Goal: Information Seeking & Learning: Learn about a topic

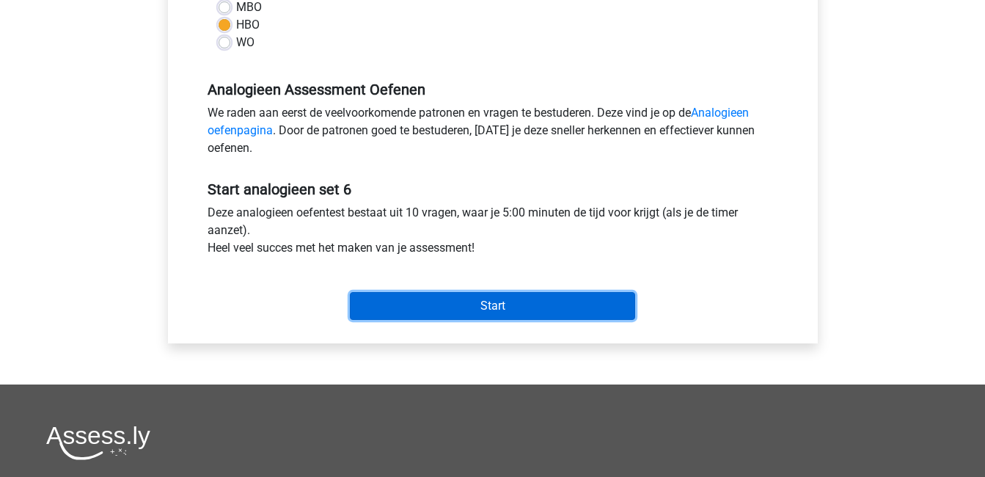
scroll to position [387, 0]
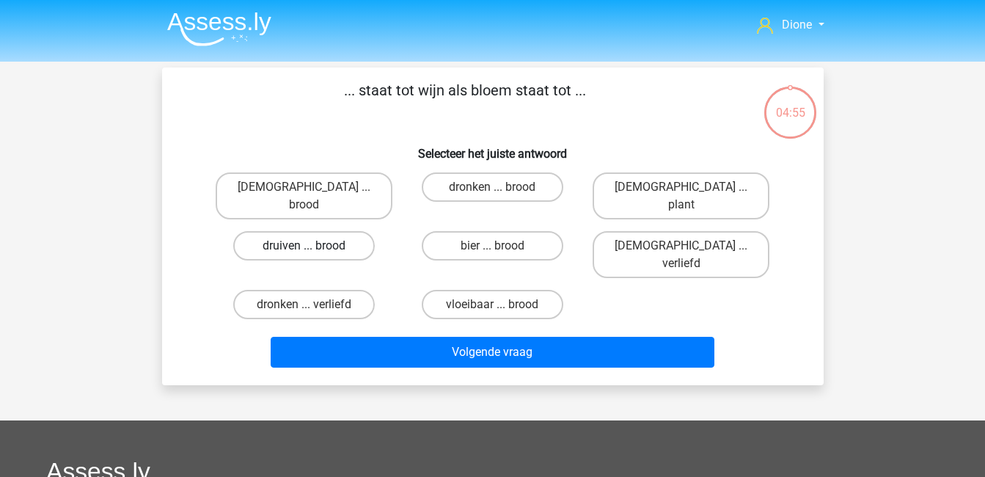
click at [331, 231] on label "druiven ... brood" at bounding box center [304, 245] width 142 height 29
click at [313, 246] on input "druiven ... brood" at bounding box center [309, 251] width 10 height 10
radio input "true"
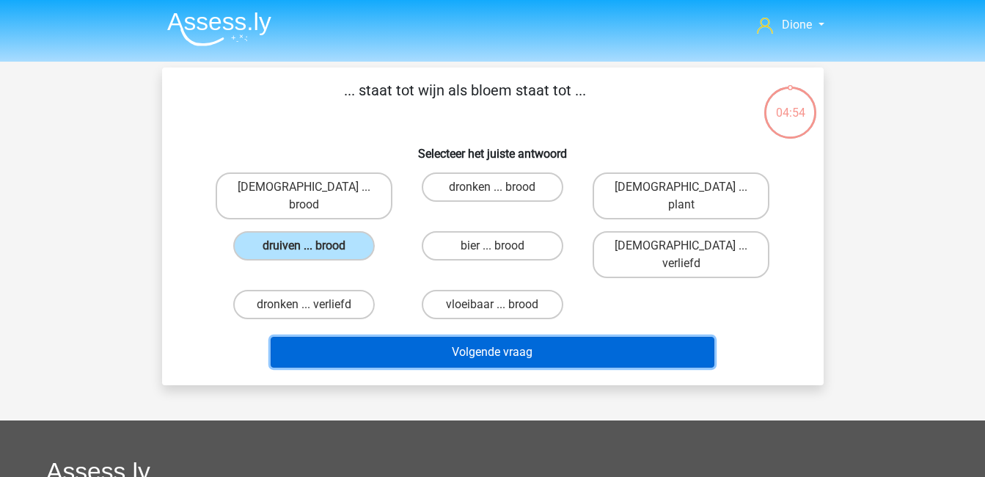
click at [434, 337] on button "Volgende vraag" at bounding box center [493, 352] width 444 height 31
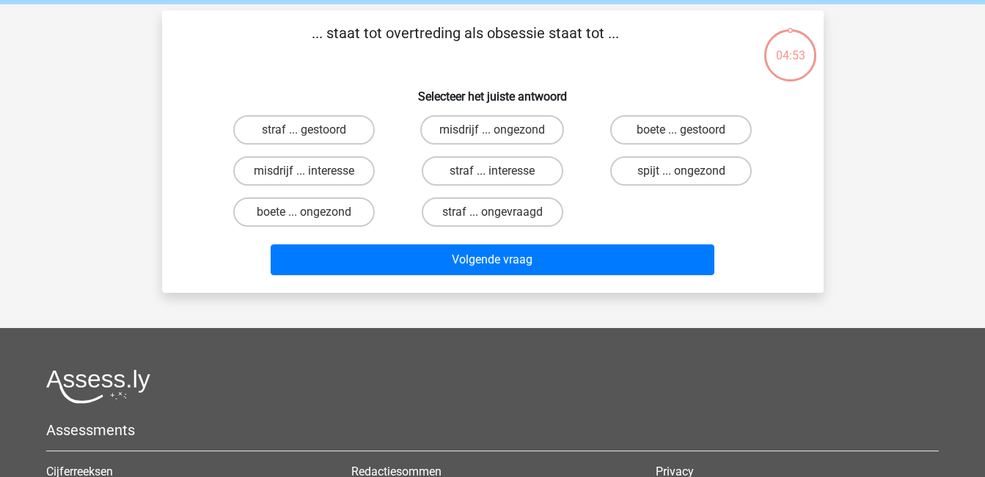
scroll to position [67, 0]
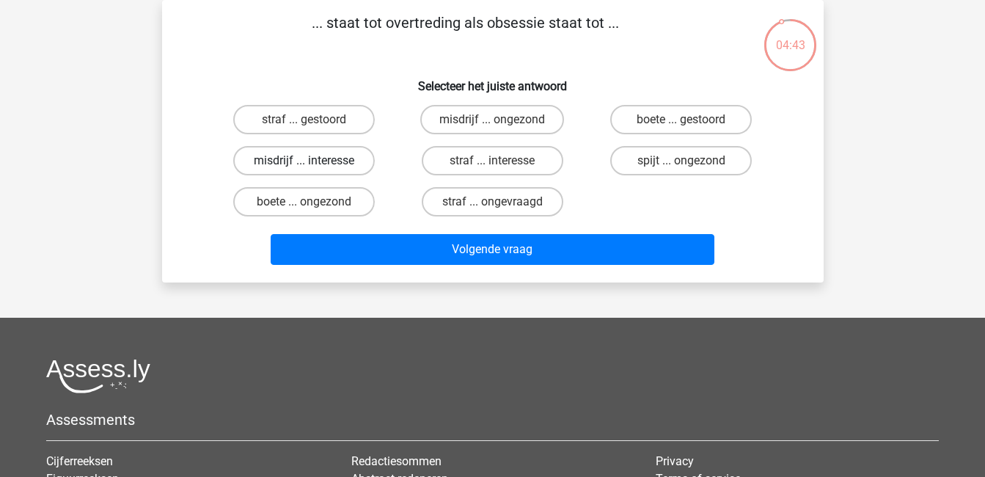
click at [309, 160] on label "misdrijf ... interesse" at bounding box center [304, 160] width 142 height 29
click at [309, 161] on input "misdrijf ... interesse" at bounding box center [309, 166] width 10 height 10
radio input "true"
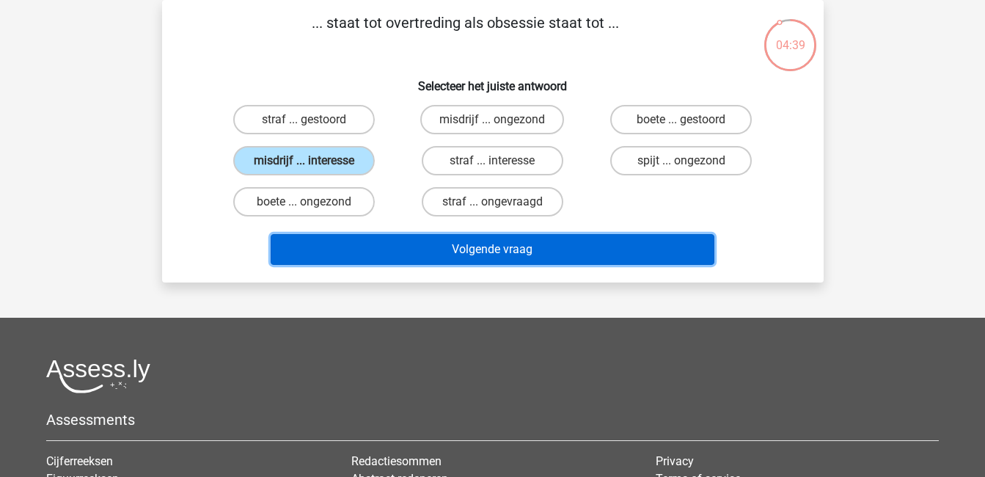
click at [439, 252] on button "Volgende vraag" at bounding box center [493, 249] width 444 height 31
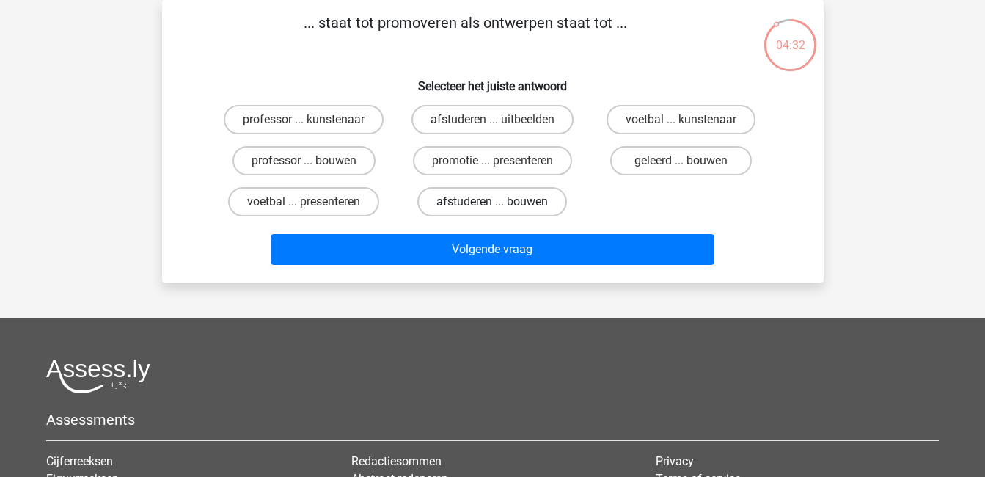
click at [494, 199] on label "afstuderen ... bouwen" at bounding box center [492, 201] width 150 height 29
click at [494, 202] on input "afstuderen ... bouwen" at bounding box center [497, 207] width 10 height 10
radio input "true"
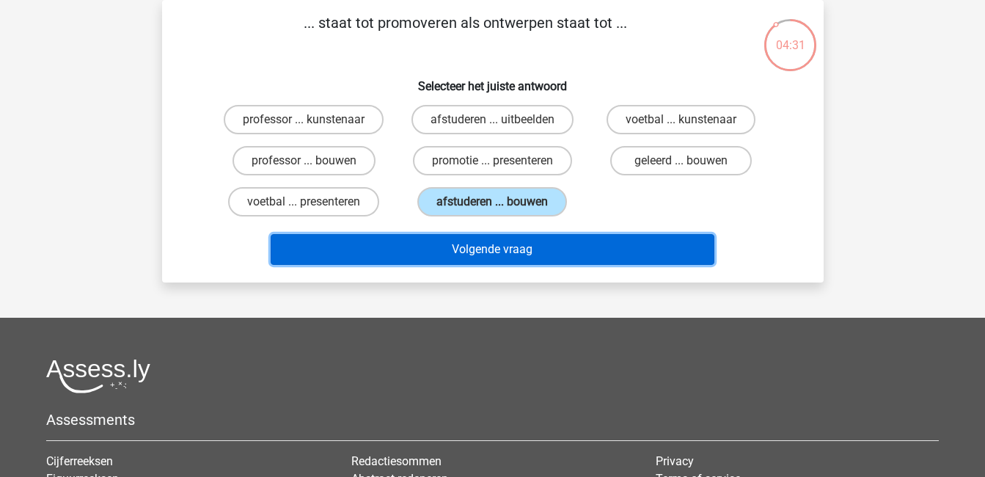
click at [514, 249] on button "Volgende vraag" at bounding box center [493, 249] width 444 height 31
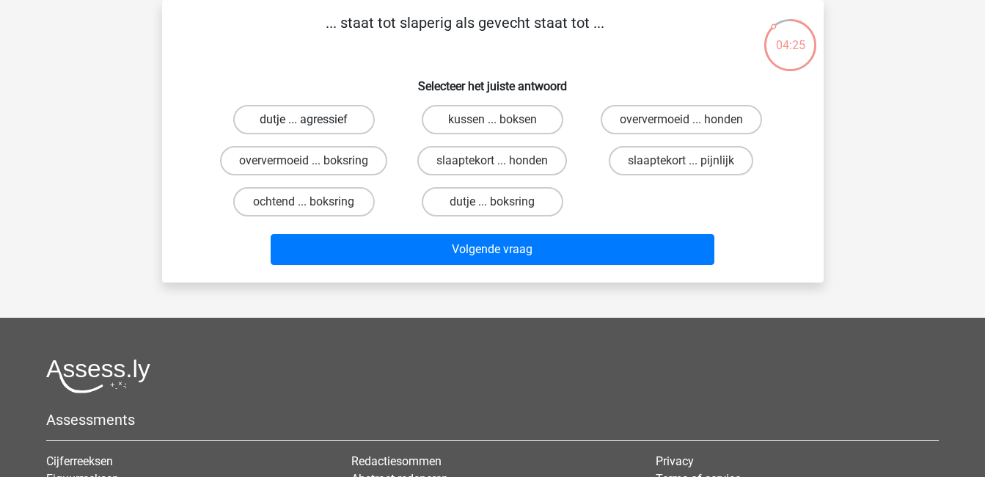
click at [327, 108] on label "dutje ... agressief" at bounding box center [304, 119] width 142 height 29
click at [313, 120] on input "dutje ... agressief" at bounding box center [309, 125] width 10 height 10
radio input "true"
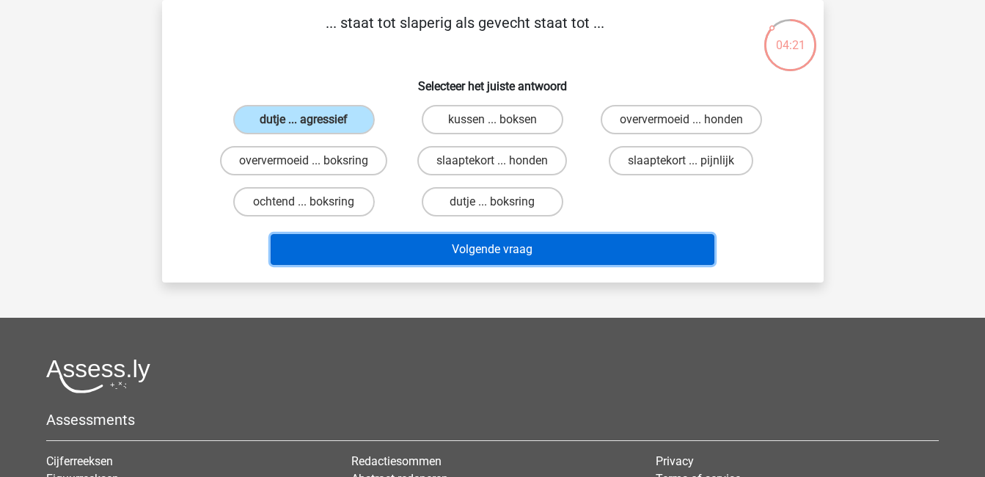
click at [491, 249] on button "Volgende vraag" at bounding box center [493, 249] width 444 height 31
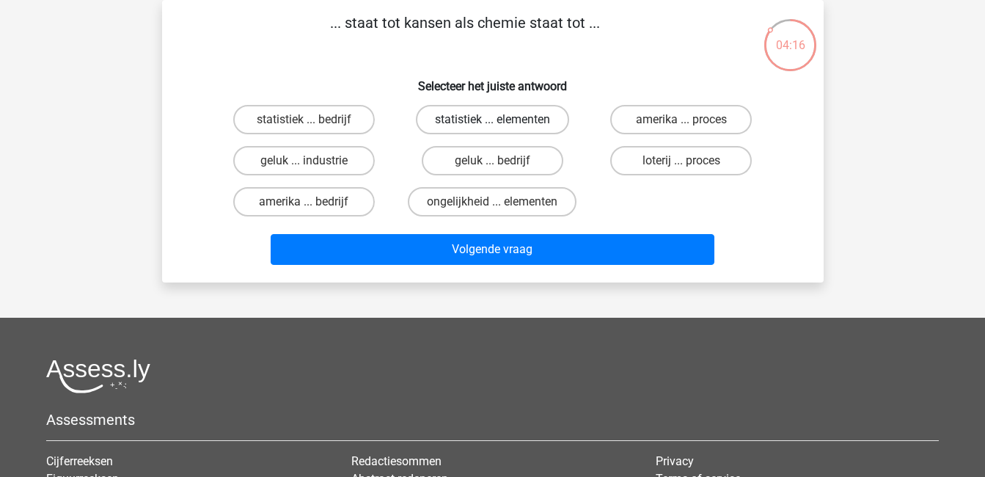
click at [489, 123] on label "statistiek ... elementen" at bounding box center [492, 119] width 153 height 29
click at [492, 123] on input "statistiek ... elementen" at bounding box center [497, 125] width 10 height 10
radio input "true"
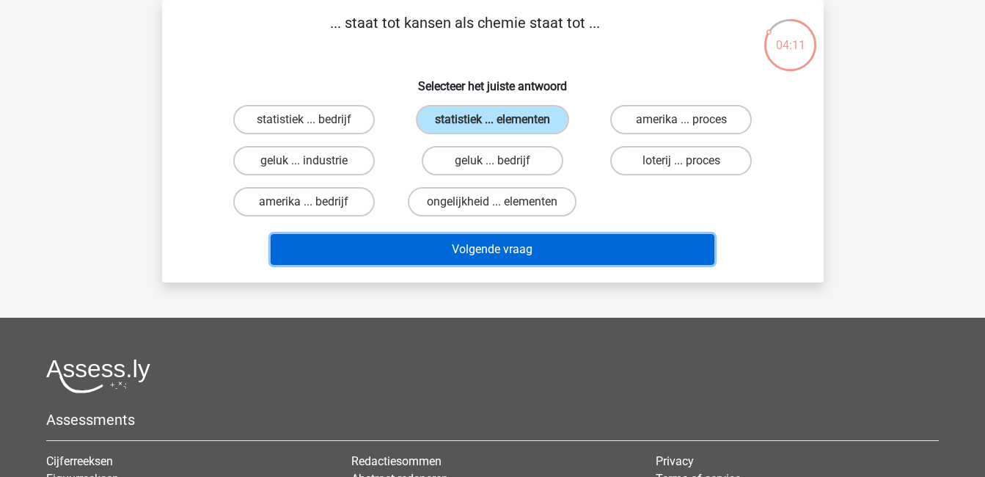
click at [527, 248] on button "Volgende vraag" at bounding box center [493, 249] width 444 height 31
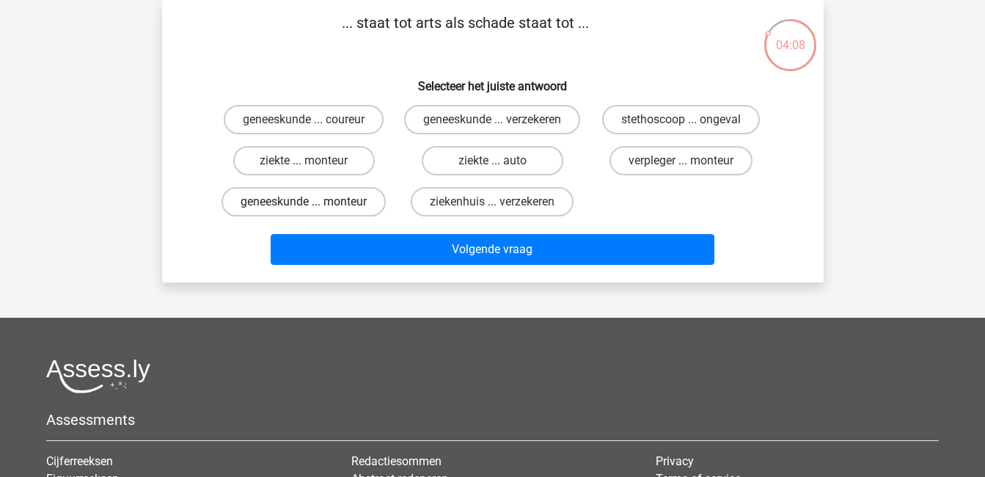
click at [324, 213] on label "geneeskunde ... monteur" at bounding box center [304, 201] width 164 height 29
click at [313, 211] on input "geneeskunde ... monteur" at bounding box center [309, 207] width 10 height 10
radio input "true"
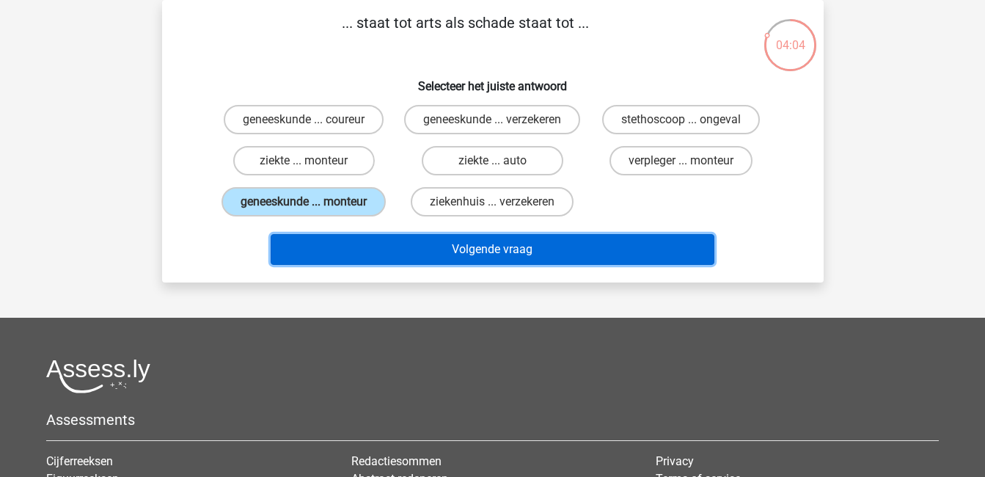
click at [429, 265] on button "Volgende vraag" at bounding box center [493, 249] width 444 height 31
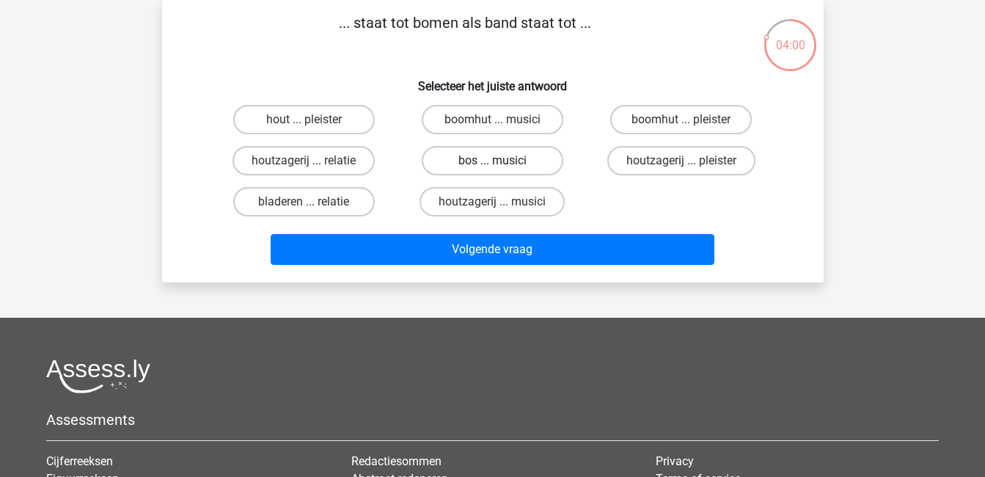
click at [507, 158] on label "bos ... musici" at bounding box center [493, 160] width 142 height 29
click at [502, 161] on input "bos ... musici" at bounding box center [497, 166] width 10 height 10
radio input "true"
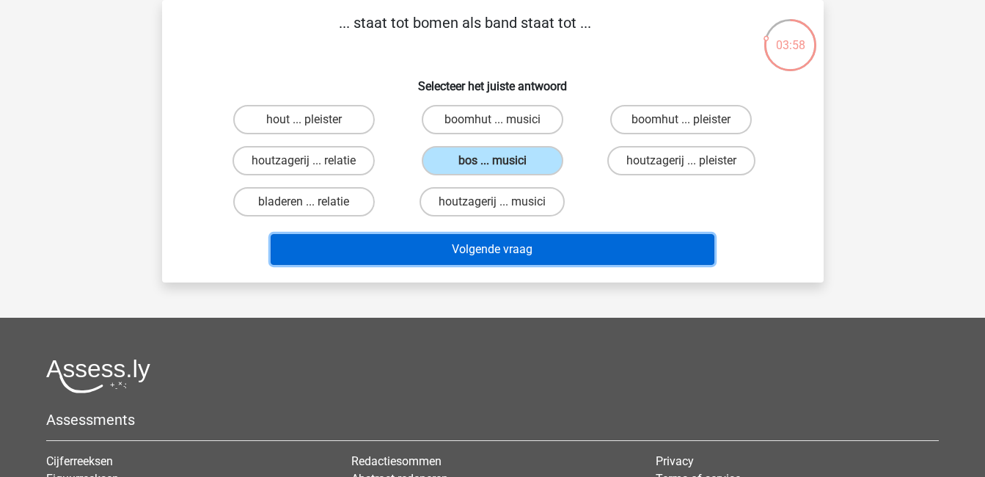
click at [531, 241] on button "Volgende vraag" at bounding box center [493, 249] width 444 height 31
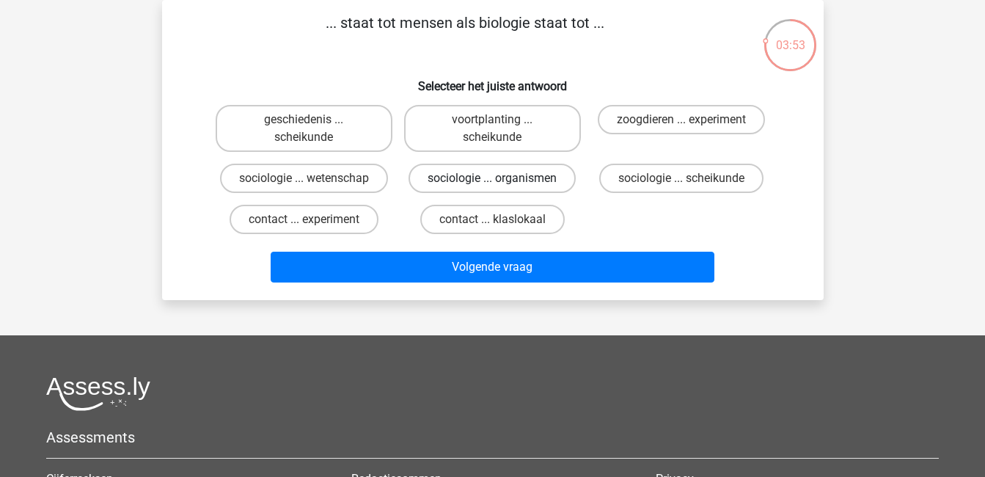
click at [520, 178] on label "sociologie ... organismen" at bounding box center [492, 178] width 167 height 29
click at [502, 178] on input "sociologie ... organismen" at bounding box center [497, 183] width 10 height 10
radio input "true"
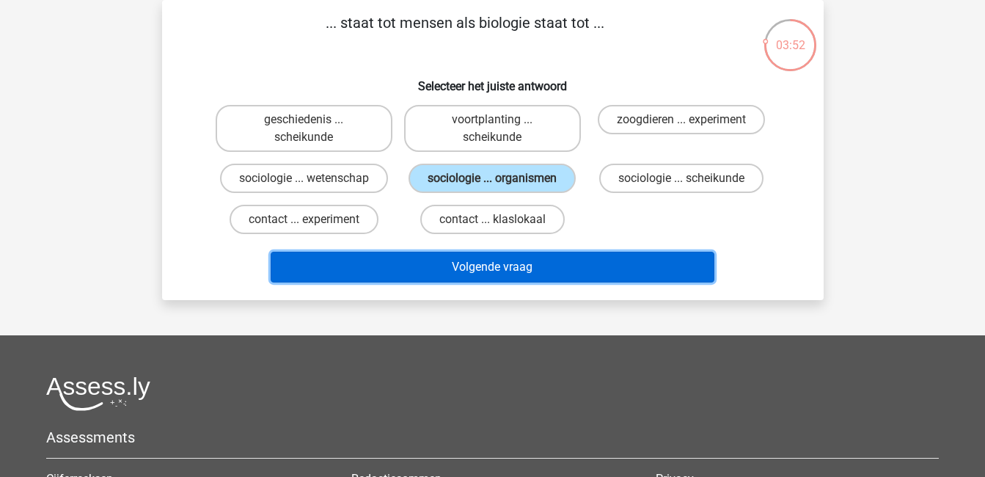
click at [566, 268] on button "Volgende vraag" at bounding box center [493, 267] width 444 height 31
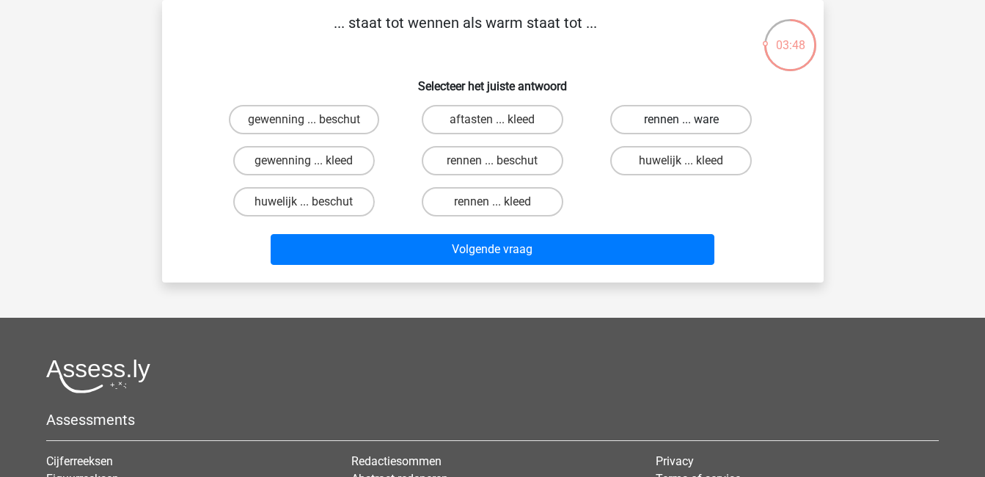
click at [665, 114] on label "rennen ... ware" at bounding box center [681, 119] width 142 height 29
click at [681, 120] on input "rennen ... ware" at bounding box center [686, 125] width 10 height 10
radio input "true"
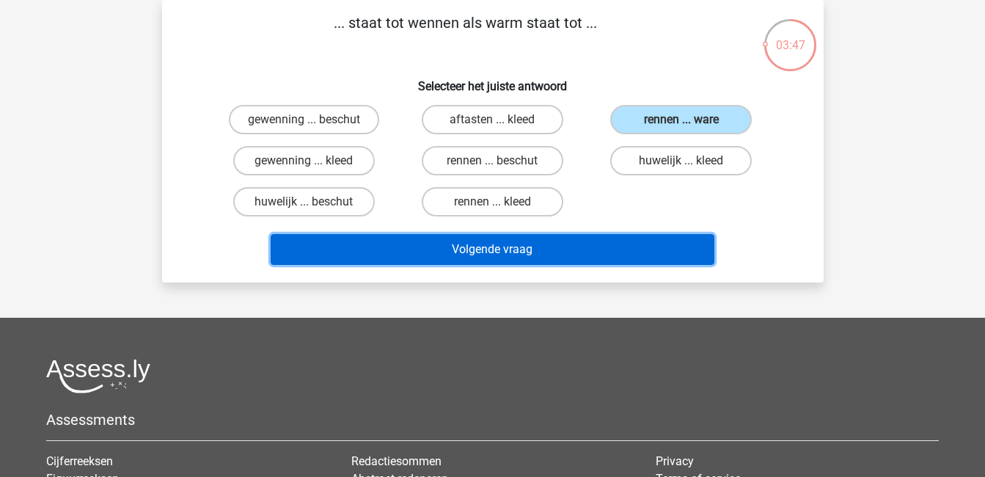
click at [676, 254] on button "Volgende vraag" at bounding box center [493, 249] width 444 height 31
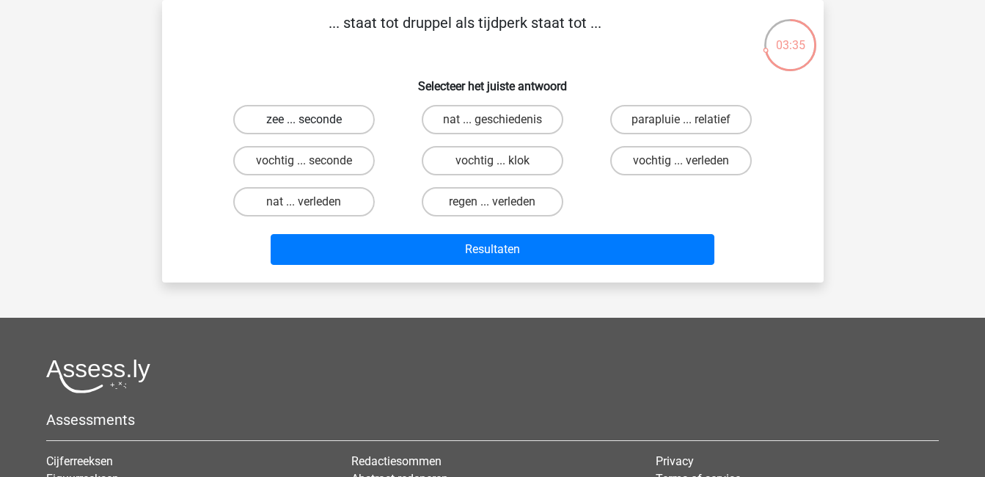
click at [323, 125] on label "zee ... seconde" at bounding box center [304, 119] width 142 height 29
click at [313, 125] on input "zee ... seconde" at bounding box center [309, 125] width 10 height 10
radio input "true"
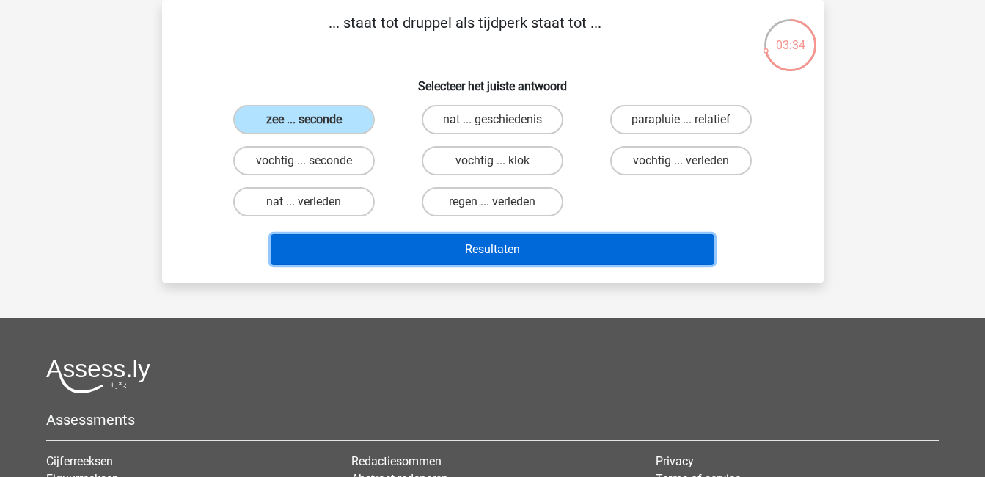
click at [438, 257] on button "Resultaten" at bounding box center [493, 249] width 444 height 31
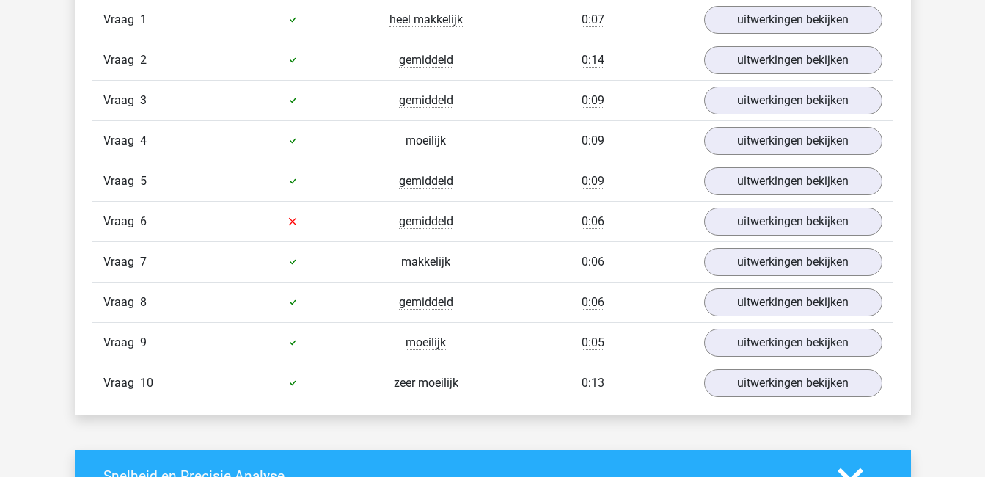
scroll to position [974, 0]
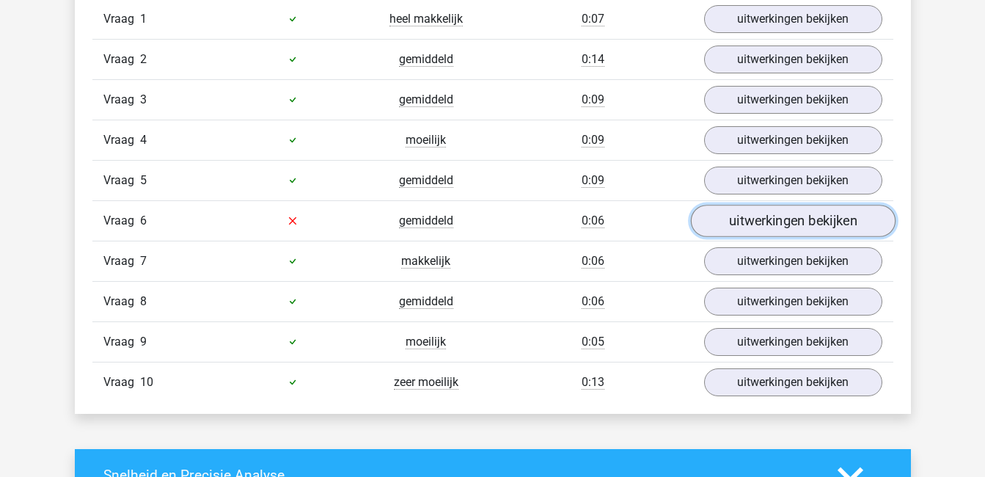
click at [783, 223] on link "uitwerkingen bekijken" at bounding box center [792, 221] width 205 height 32
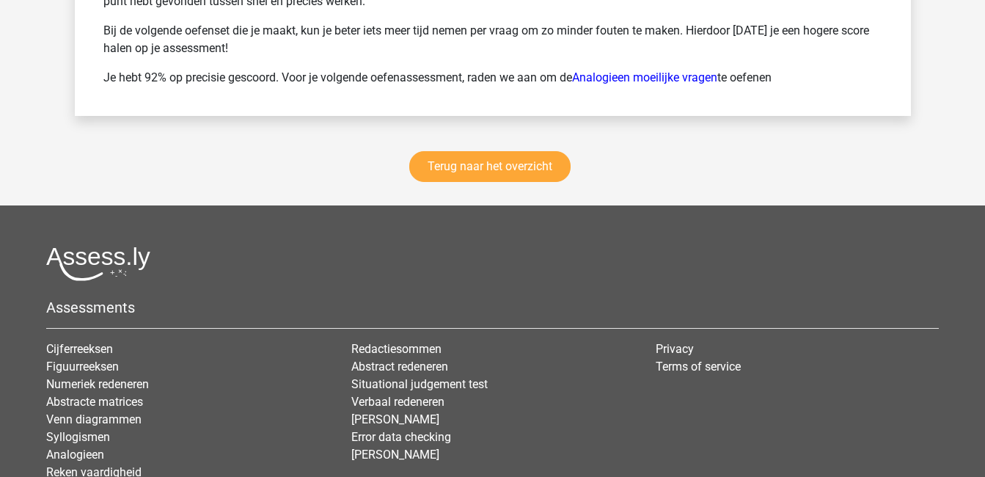
scroll to position [2463, 0]
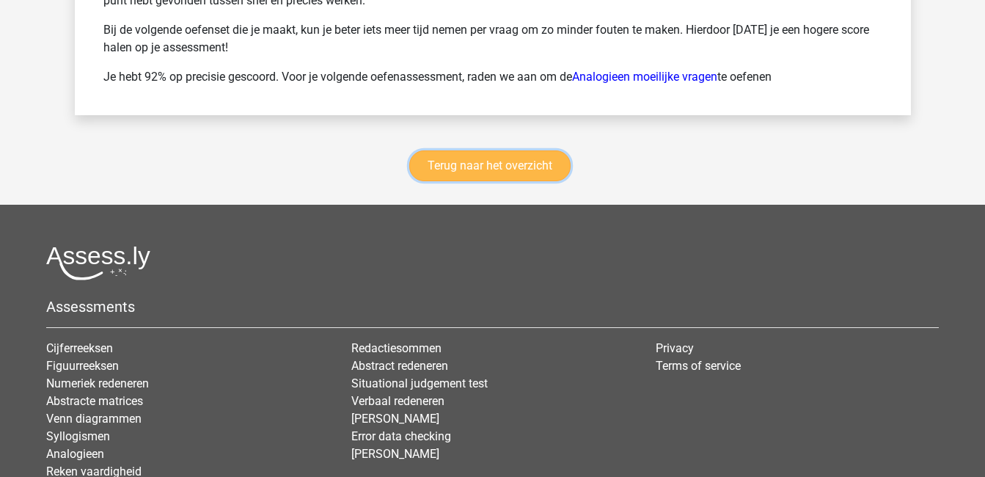
click at [512, 163] on link "Terug naar het overzicht" at bounding box center [489, 165] width 161 height 31
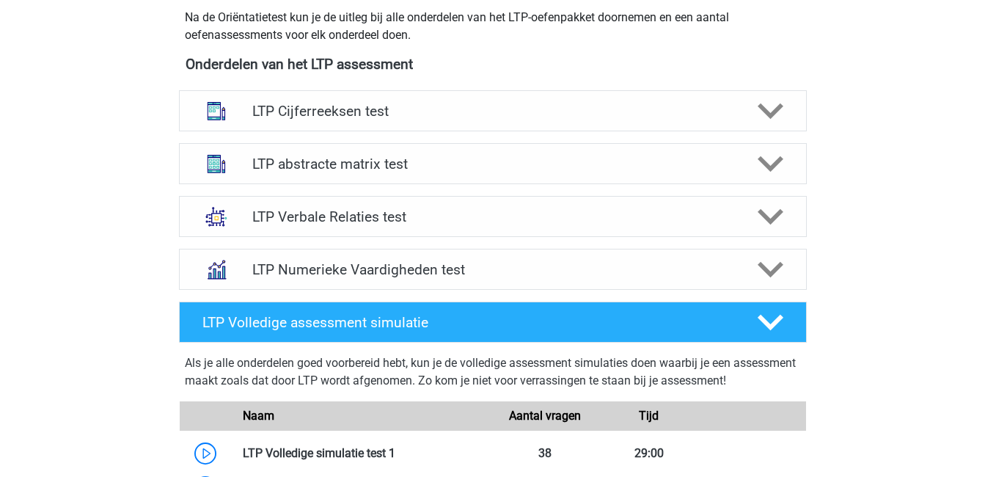
scroll to position [536, 0]
click at [356, 112] on h4 "LTP Cijferreeksen test" at bounding box center [492, 110] width 480 height 17
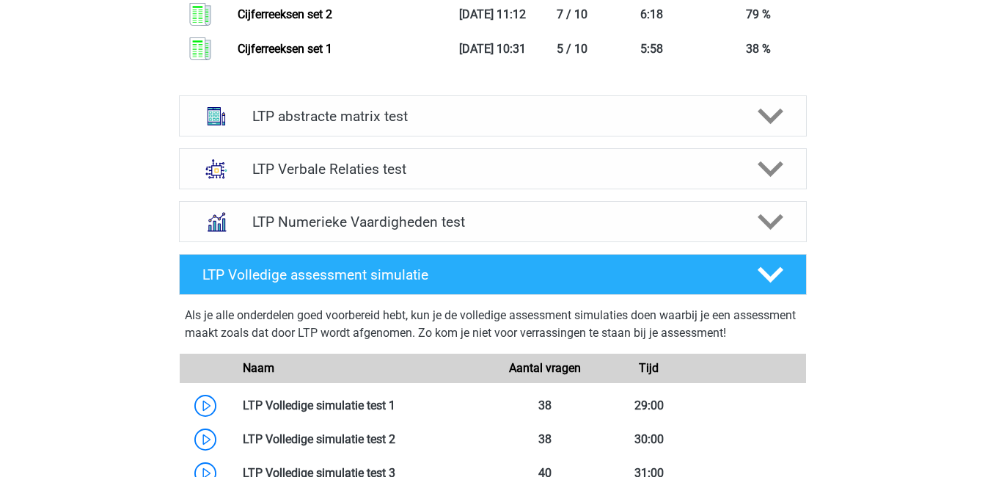
scroll to position [1517, 0]
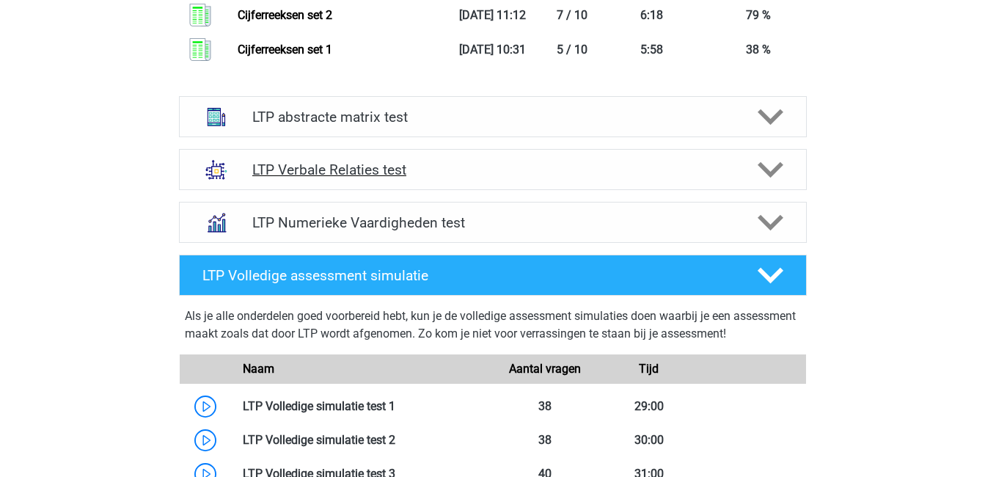
click at [761, 162] on polygon at bounding box center [771, 170] width 26 height 16
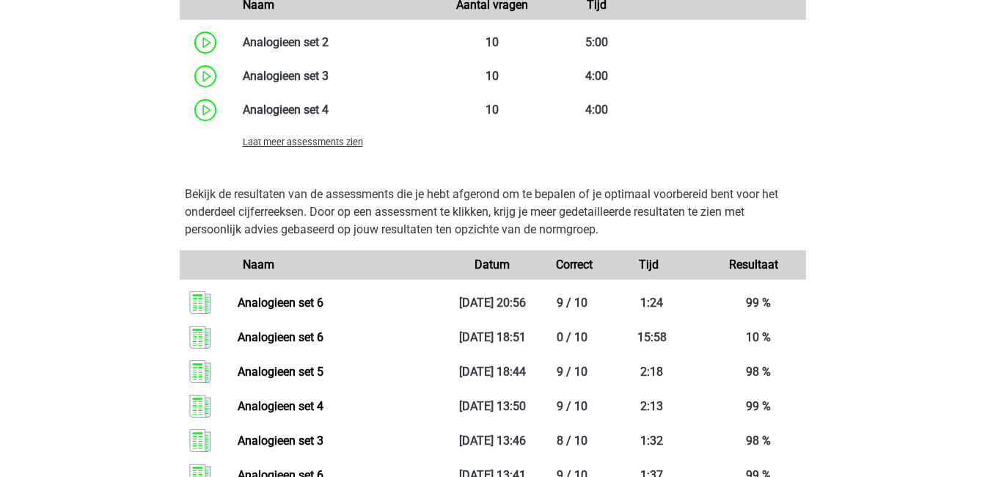
scroll to position [2411, 0]
click at [283, 136] on span "Laat meer assessments zien" at bounding box center [303, 141] width 120 height 11
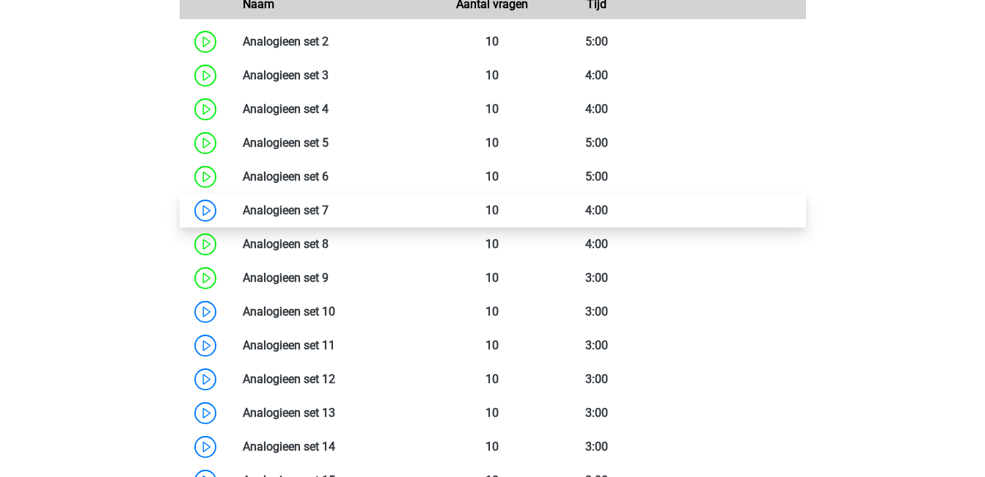
click at [329, 208] on link at bounding box center [329, 210] width 0 height 14
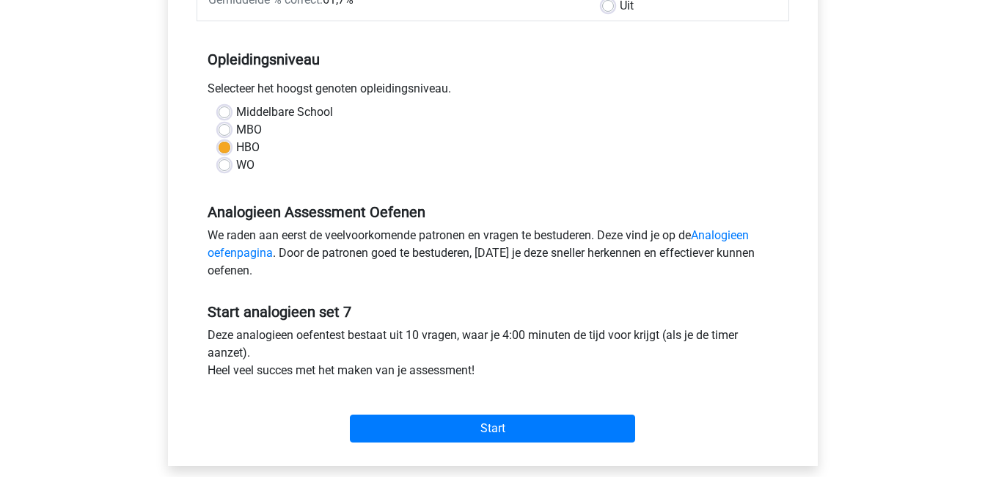
scroll to position [266, 0]
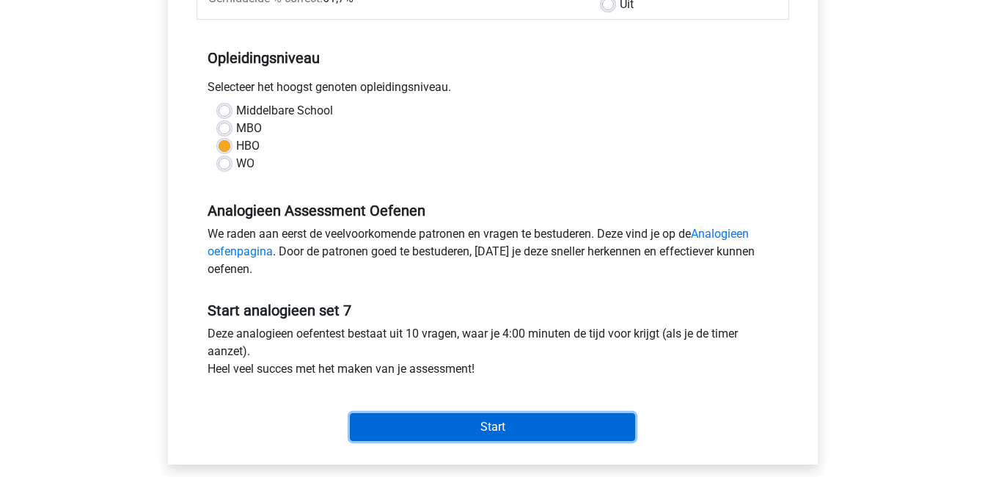
click at [486, 422] on input "Start" at bounding box center [492, 427] width 285 height 28
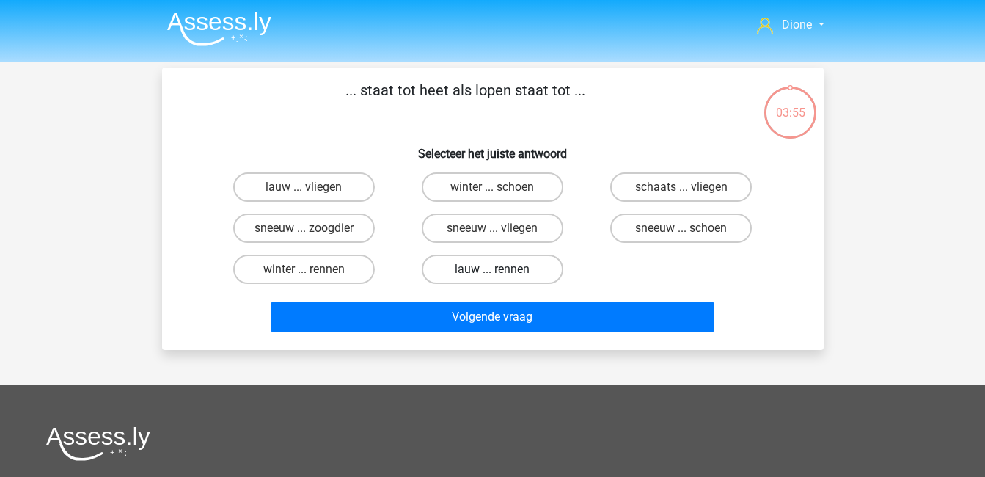
click at [512, 269] on label "lauw ... rennen" at bounding box center [493, 269] width 142 height 29
click at [502, 269] on input "lauw ... rennen" at bounding box center [497, 274] width 10 height 10
radio input "true"
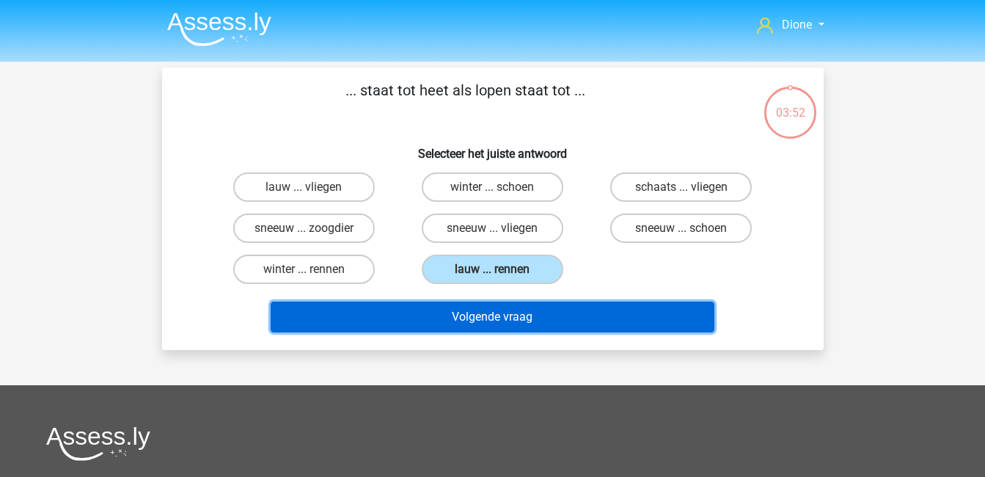
click at [560, 315] on button "Volgende vraag" at bounding box center [493, 317] width 444 height 31
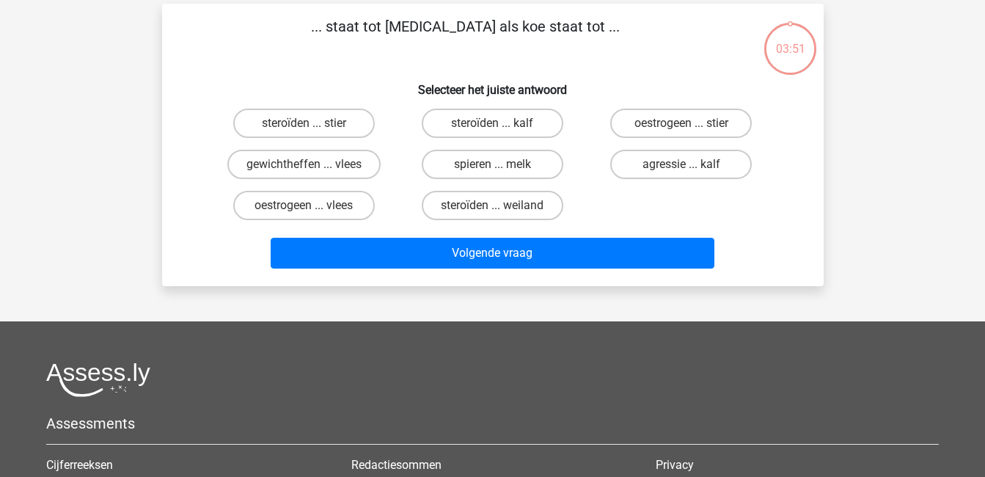
scroll to position [67, 0]
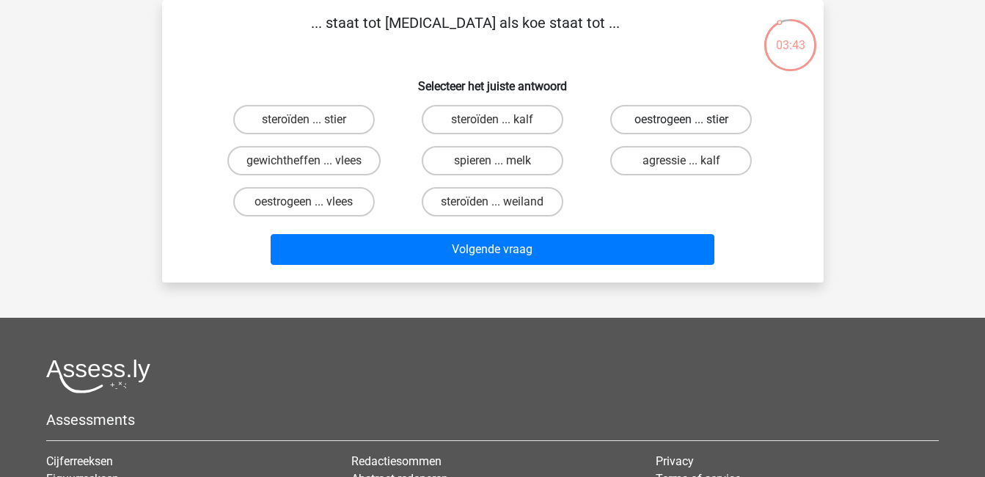
click at [685, 117] on label "oestrogeen ... stier" at bounding box center [681, 119] width 142 height 29
click at [685, 120] on input "oestrogeen ... stier" at bounding box center [686, 125] width 10 height 10
radio input "true"
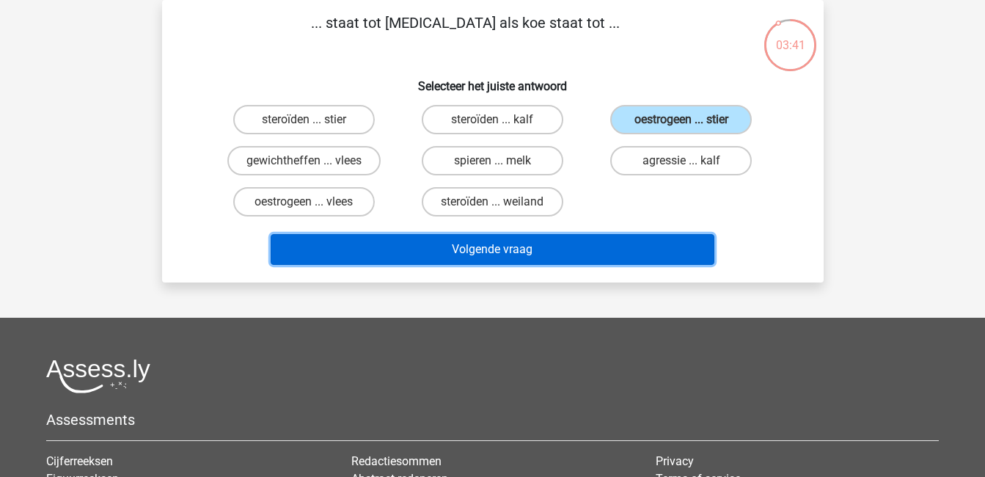
click at [646, 255] on button "Volgende vraag" at bounding box center [493, 249] width 444 height 31
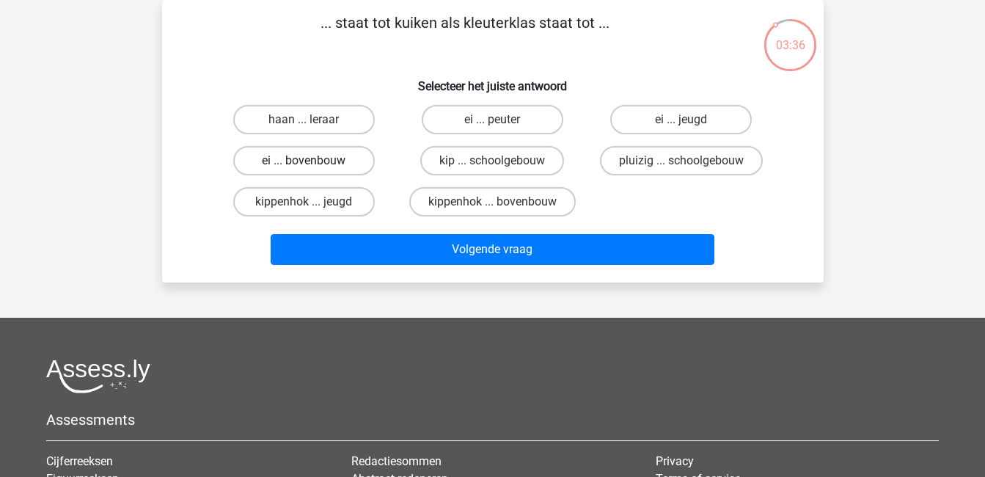
click at [329, 161] on label "ei ... bovenbouw" at bounding box center [304, 160] width 142 height 29
click at [313, 161] on input "ei ... bovenbouw" at bounding box center [309, 166] width 10 height 10
radio input "true"
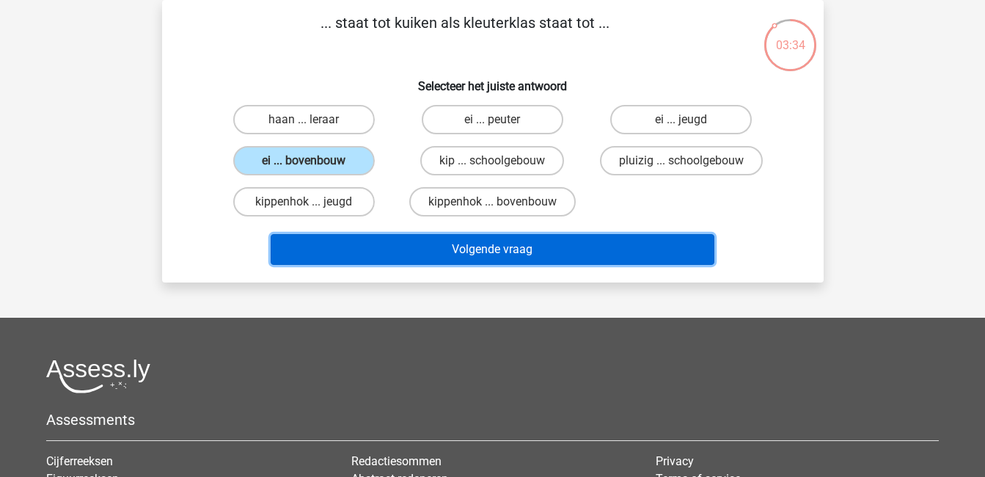
click at [544, 246] on button "Volgende vraag" at bounding box center [493, 249] width 444 height 31
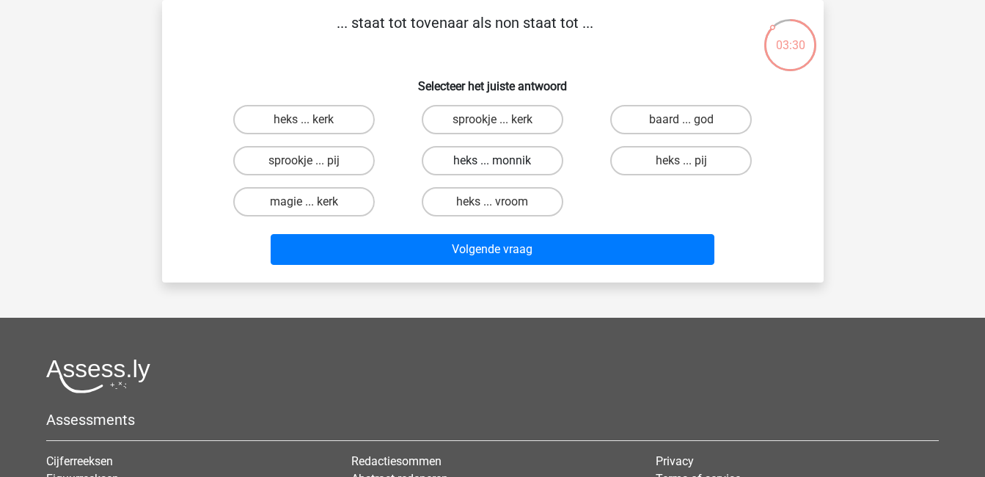
click at [507, 161] on label "heks ... monnik" at bounding box center [493, 160] width 142 height 29
click at [502, 161] on input "heks ... monnik" at bounding box center [497, 166] width 10 height 10
radio input "true"
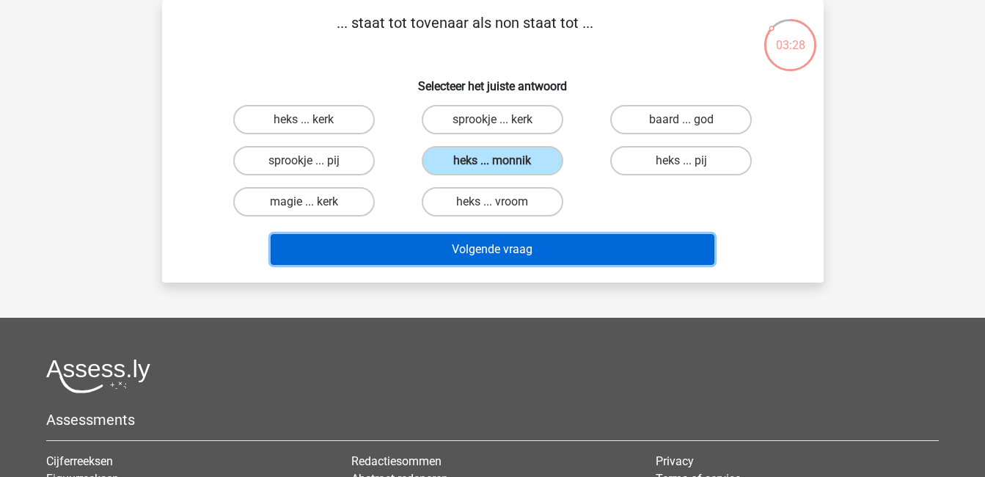
click at [616, 249] on button "Volgende vraag" at bounding box center [493, 249] width 444 height 31
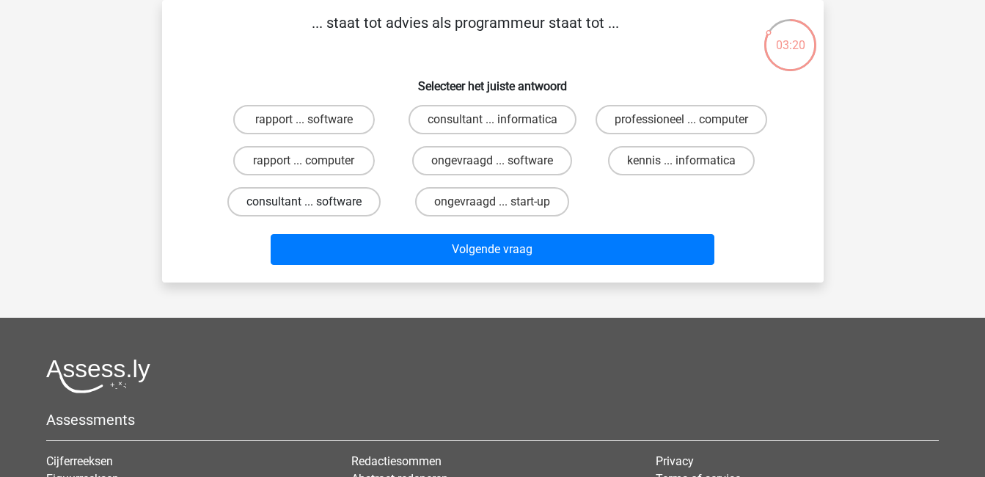
click at [263, 209] on label "consultant ... software" at bounding box center [303, 201] width 153 height 29
click at [304, 209] on input "consultant ... software" at bounding box center [309, 207] width 10 height 10
radio input "true"
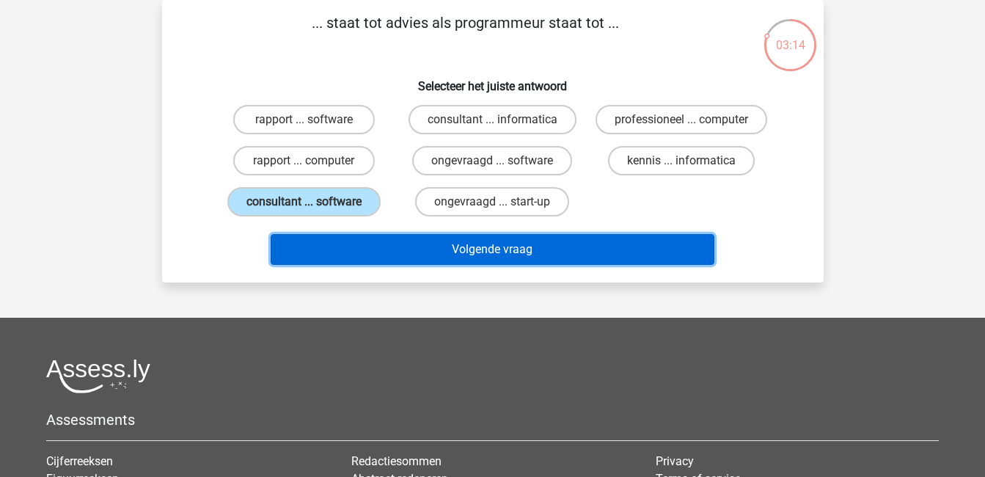
click at [469, 252] on button "Volgende vraag" at bounding box center [493, 249] width 444 height 31
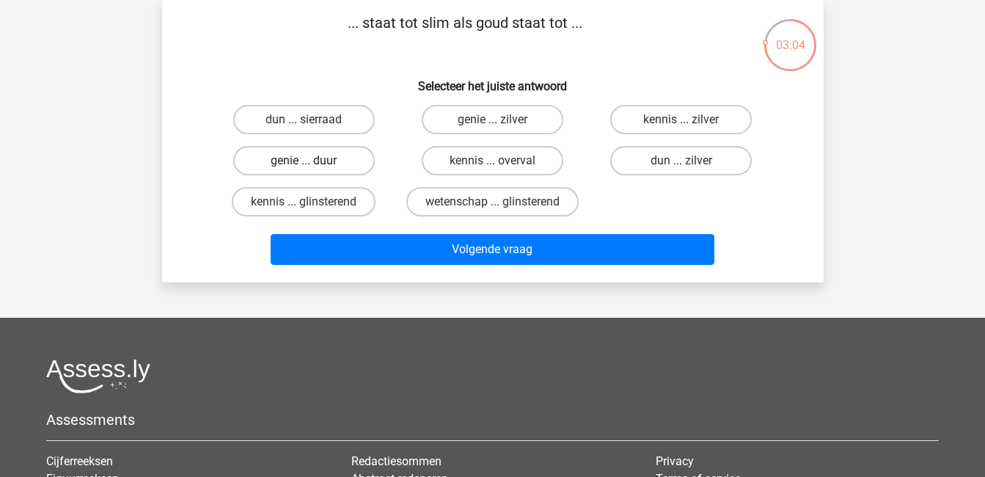
click at [337, 163] on label "genie ... duur" at bounding box center [304, 160] width 142 height 29
click at [313, 163] on input "genie ... duur" at bounding box center [309, 166] width 10 height 10
radio input "true"
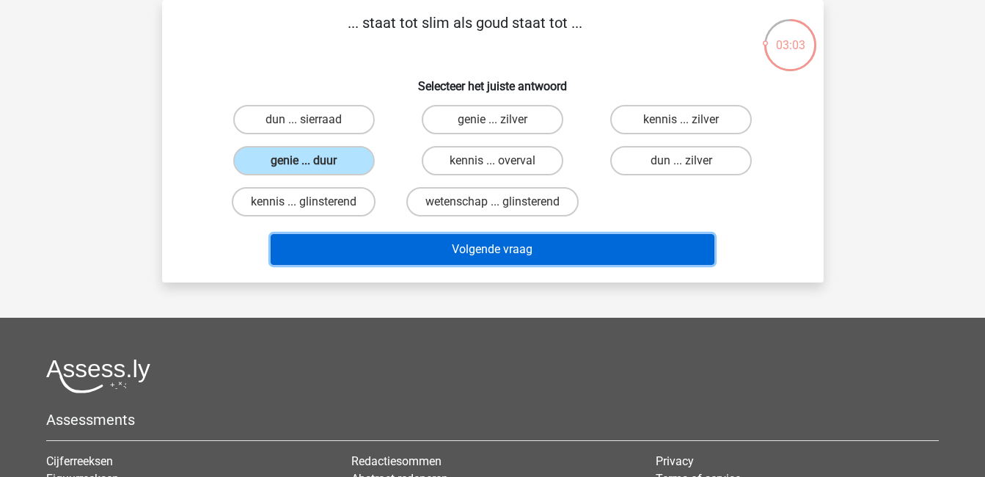
click at [456, 244] on button "Volgende vraag" at bounding box center [493, 249] width 444 height 31
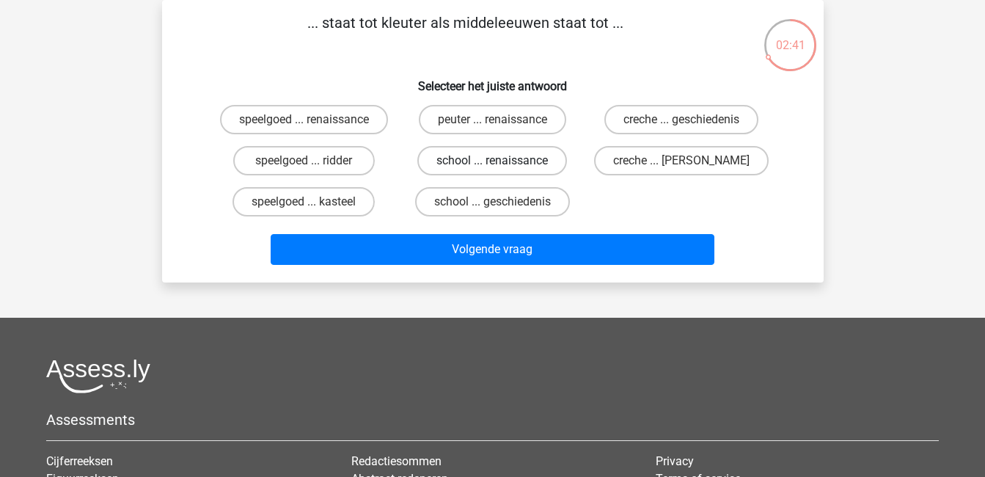
click at [525, 159] on label "school ... renaissance" at bounding box center [492, 160] width 150 height 29
click at [502, 161] on input "school ... renaissance" at bounding box center [497, 166] width 10 height 10
radio input "true"
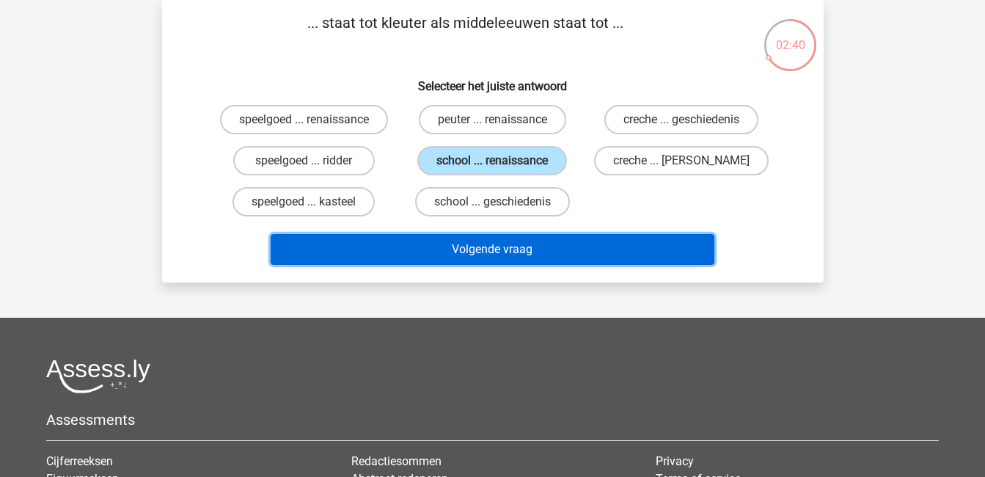
click at [607, 254] on button "Volgende vraag" at bounding box center [493, 249] width 444 height 31
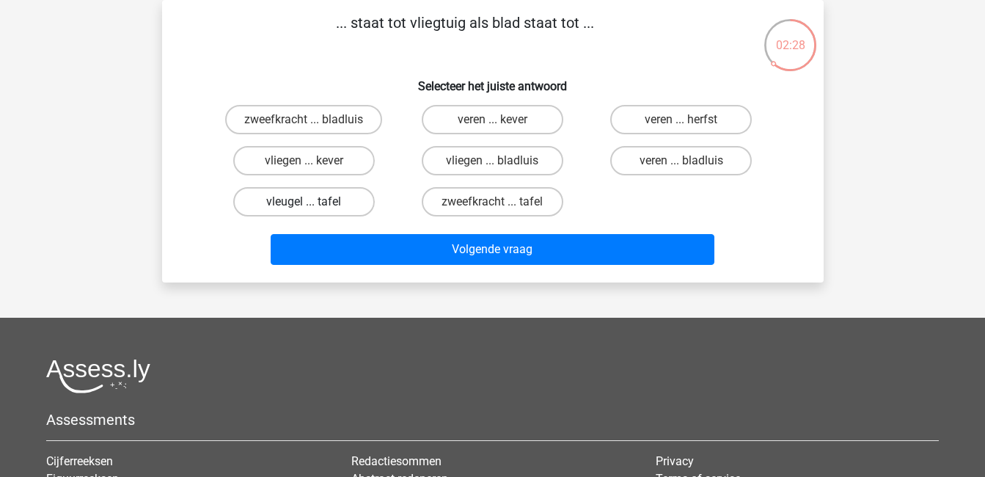
click at [315, 198] on label "vleugel ... tafel" at bounding box center [304, 201] width 142 height 29
click at [313, 202] on input "vleugel ... tafel" at bounding box center [309, 207] width 10 height 10
radio input "true"
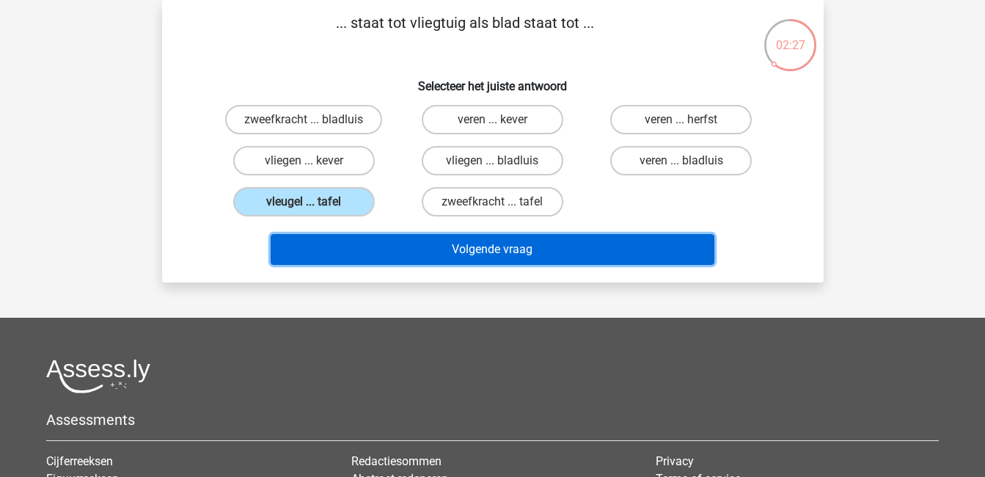
click at [442, 243] on button "Volgende vraag" at bounding box center [493, 249] width 444 height 31
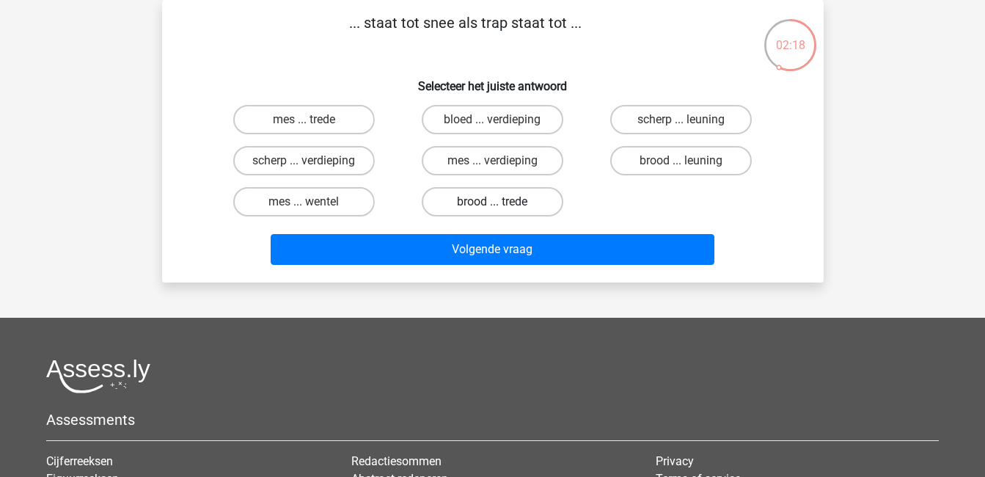
click at [491, 205] on label "brood ... trede" at bounding box center [493, 201] width 142 height 29
click at [492, 205] on input "brood ... trede" at bounding box center [497, 207] width 10 height 10
radio input "true"
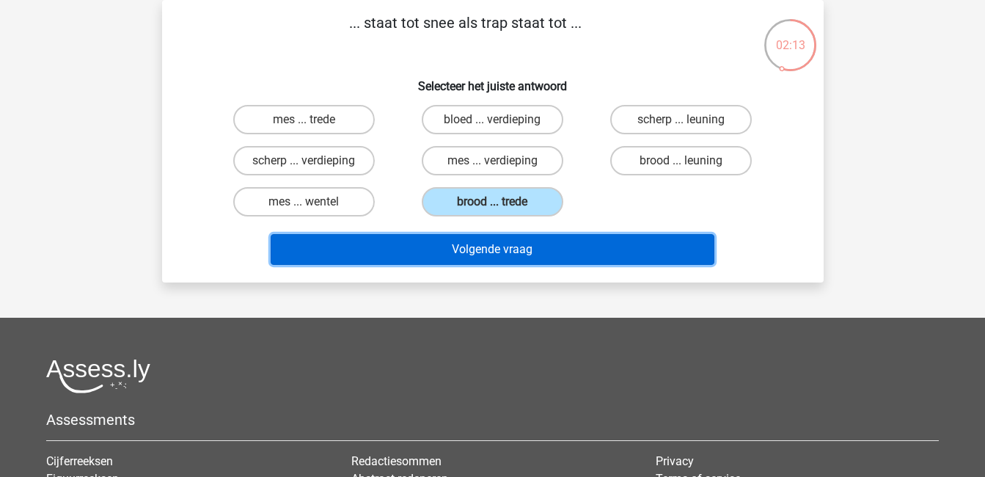
click at [535, 254] on button "Volgende vraag" at bounding box center [493, 249] width 444 height 31
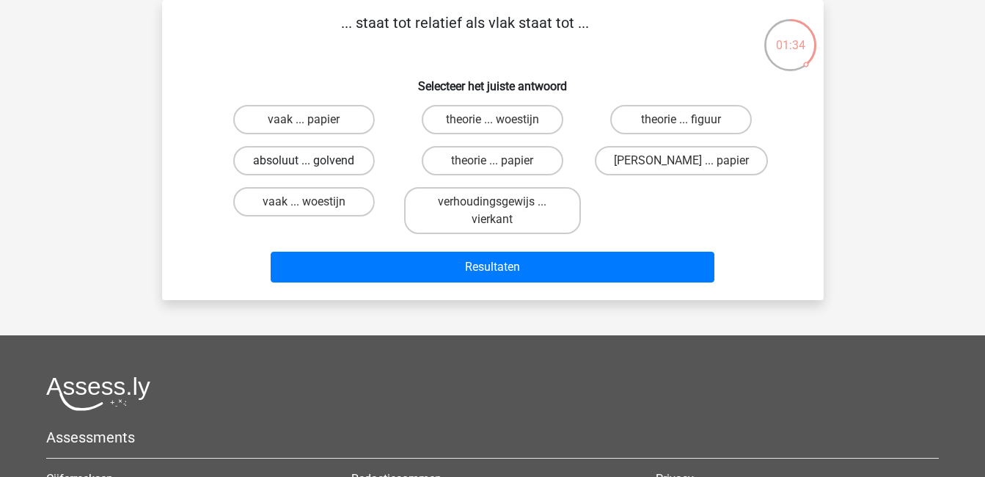
click at [358, 162] on label "absoluut ... golvend" at bounding box center [304, 160] width 142 height 29
click at [313, 162] on input "absoluut ... golvend" at bounding box center [309, 166] width 10 height 10
radio input "true"
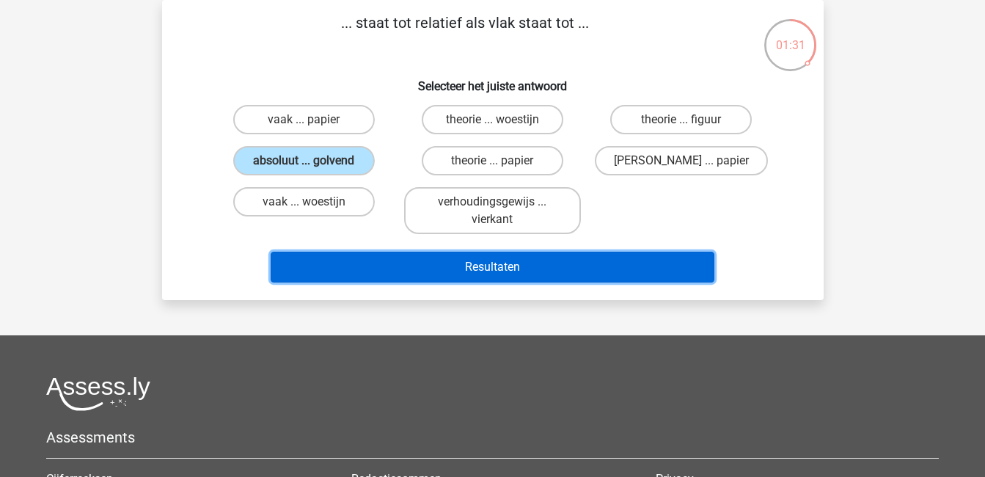
click at [431, 260] on button "Resultaten" at bounding box center [493, 267] width 444 height 31
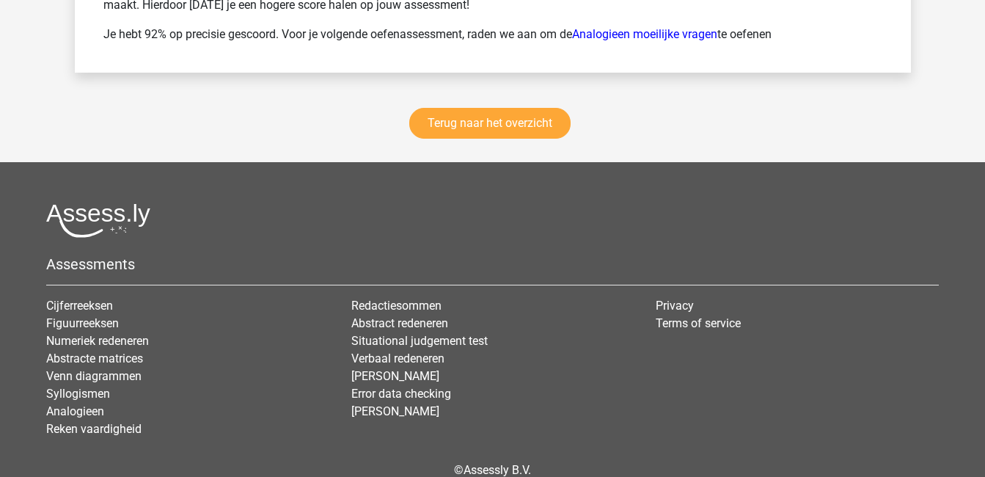
scroll to position [2156, 0]
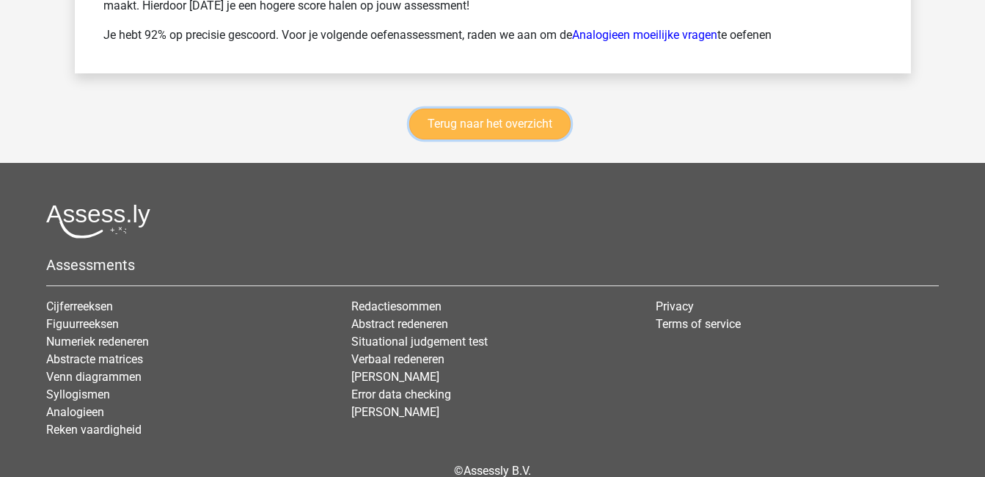
click at [524, 132] on link "Terug naar het overzicht" at bounding box center [489, 124] width 161 height 31
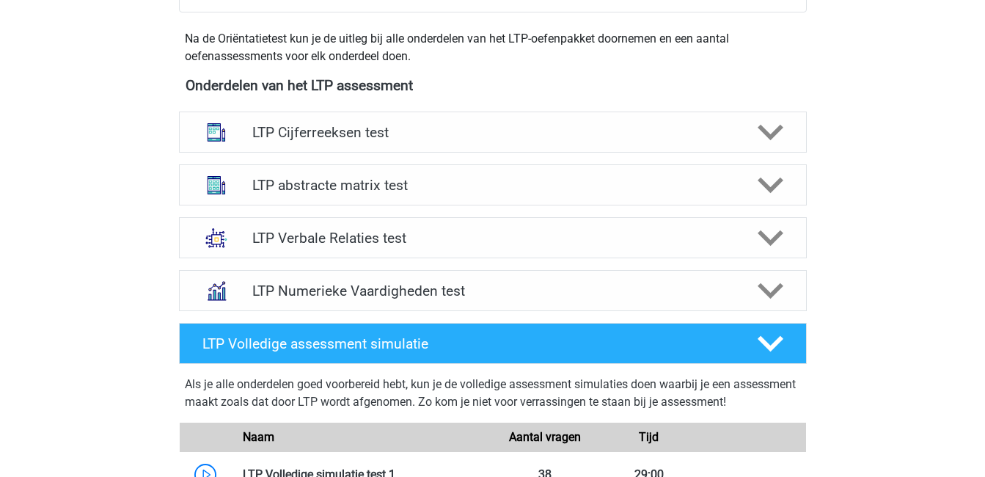
scroll to position [505, 0]
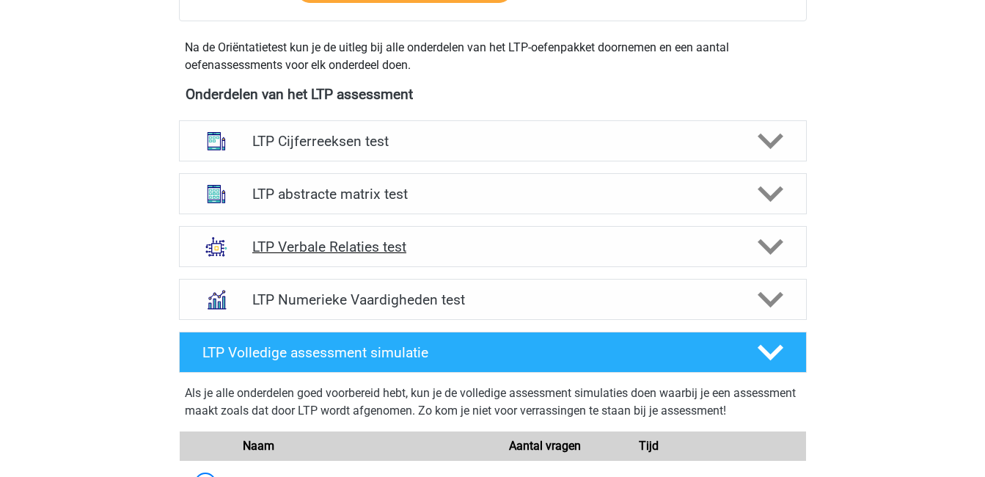
click at [783, 241] on icon at bounding box center [771, 247] width 26 height 26
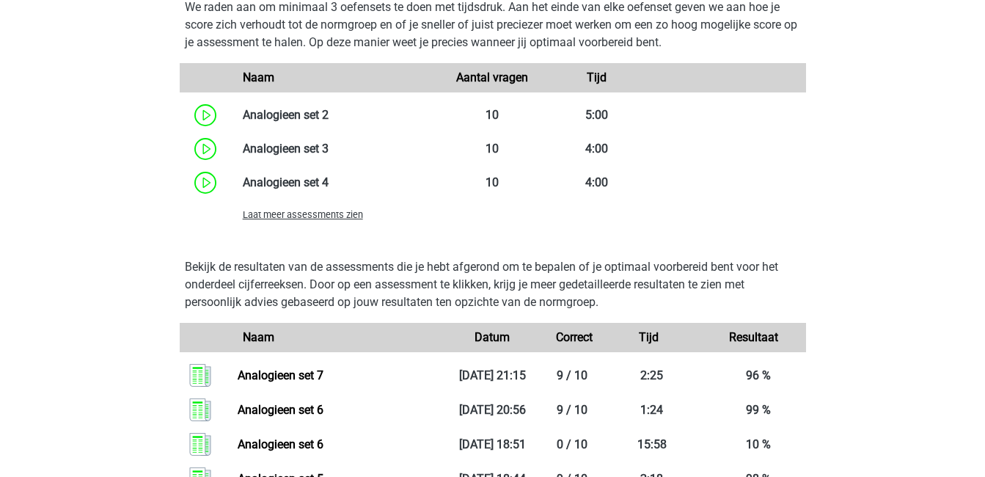
scroll to position [1442, 0]
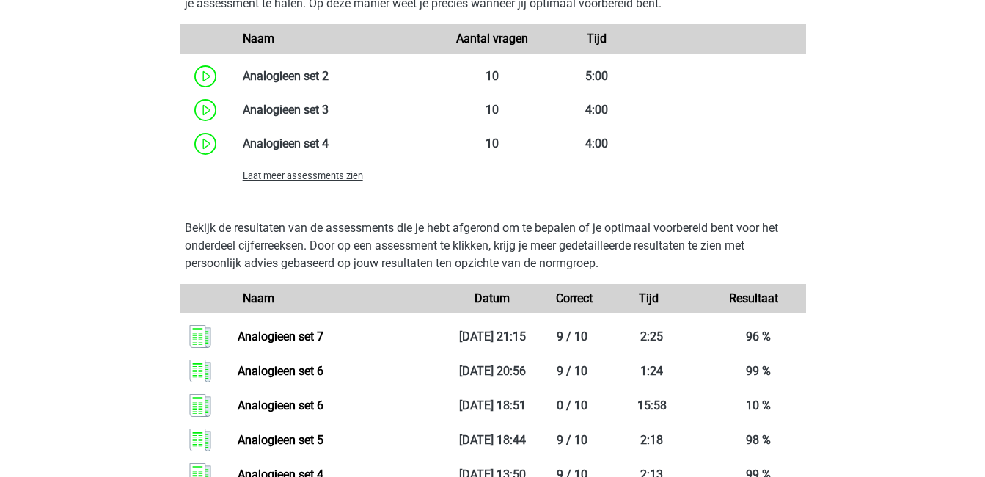
click at [285, 175] on span "Laat meer assessments zien" at bounding box center [303, 175] width 120 height 11
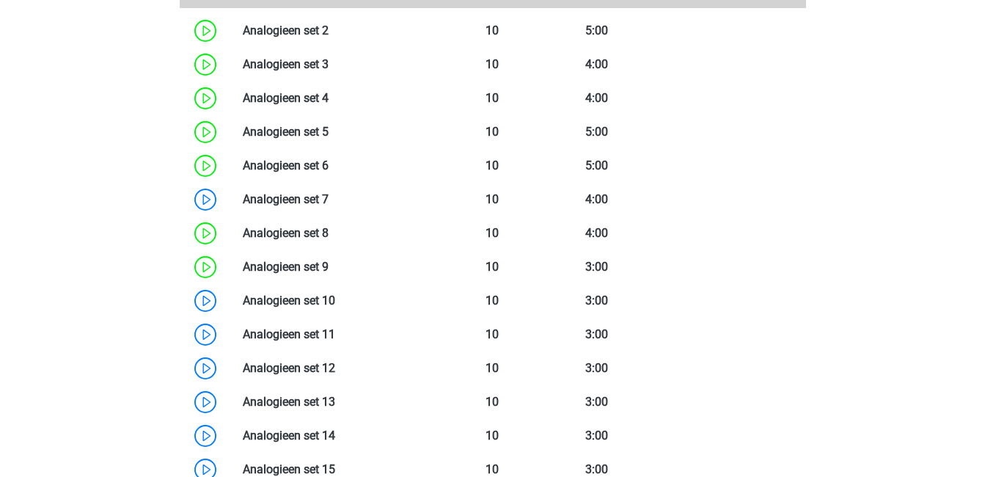
scroll to position [1487, 0]
click at [329, 241] on link at bounding box center [329, 234] width 0 height 14
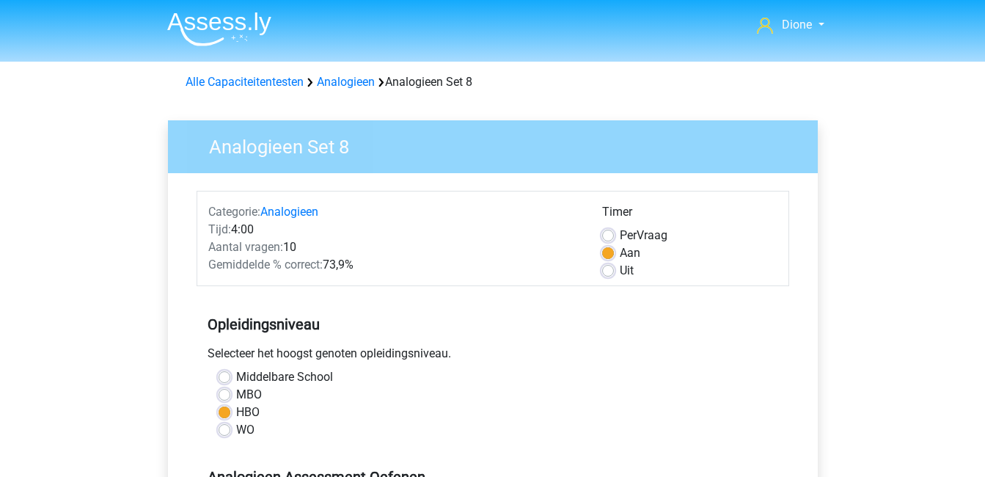
scroll to position [330, 0]
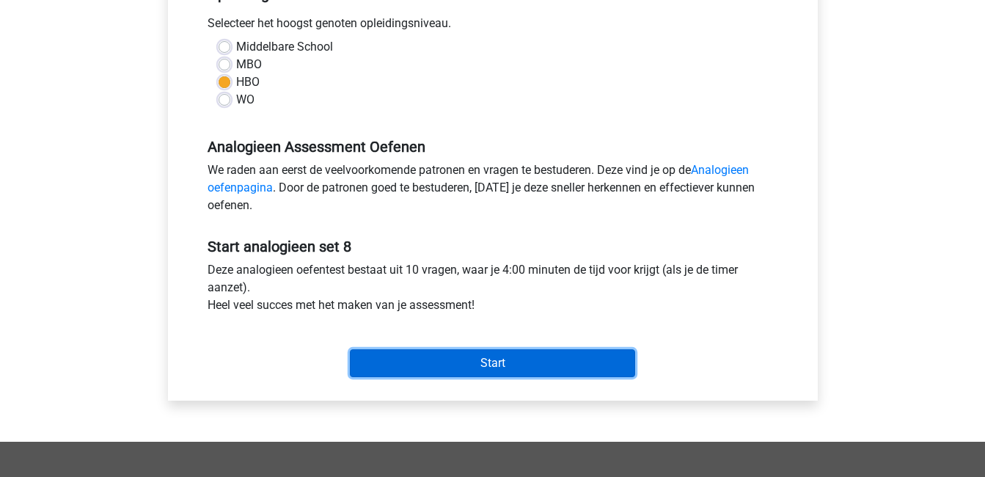
click at [426, 357] on input "Start" at bounding box center [492, 363] width 285 height 28
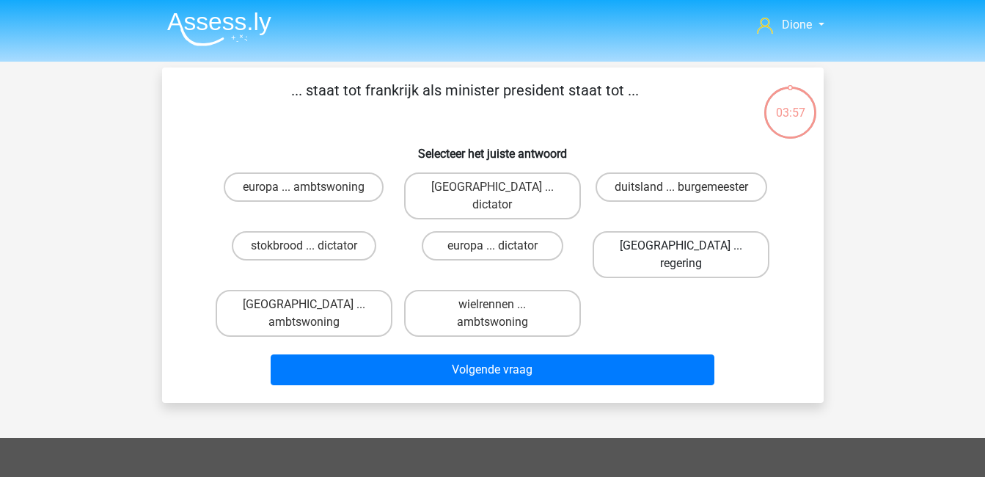
click at [674, 231] on label "[GEOGRAPHIC_DATA] ... regering" at bounding box center [681, 254] width 177 height 47
click at [681, 246] on input "[GEOGRAPHIC_DATA] ... regering" at bounding box center [686, 251] width 10 height 10
radio input "true"
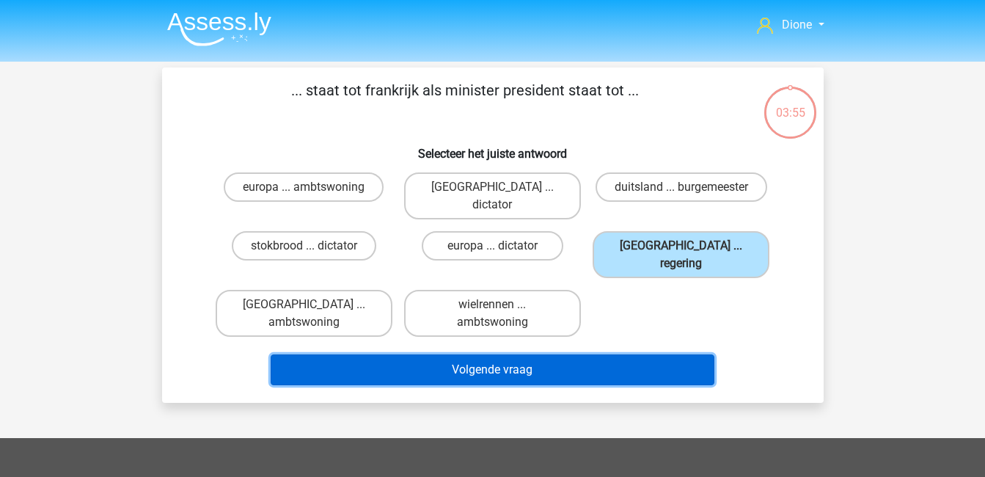
click at [670, 354] on button "Volgende vraag" at bounding box center [493, 369] width 444 height 31
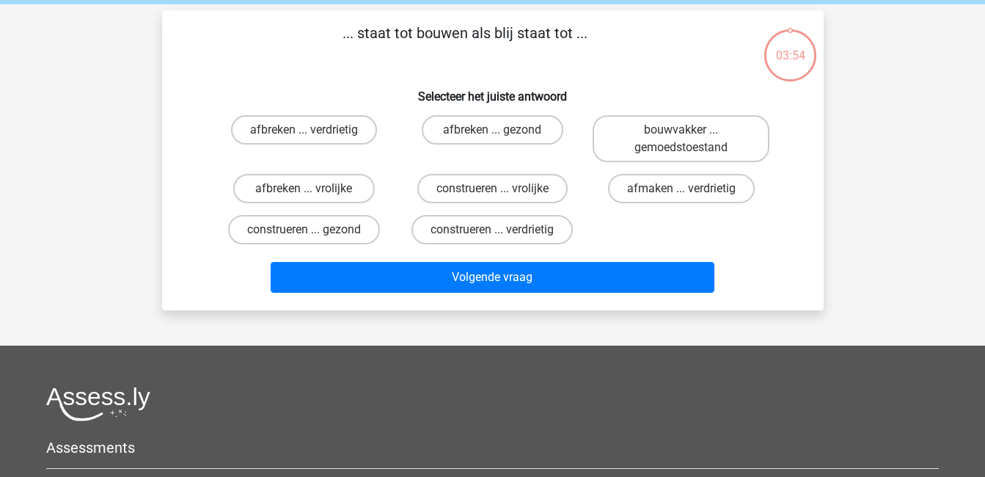
scroll to position [67, 0]
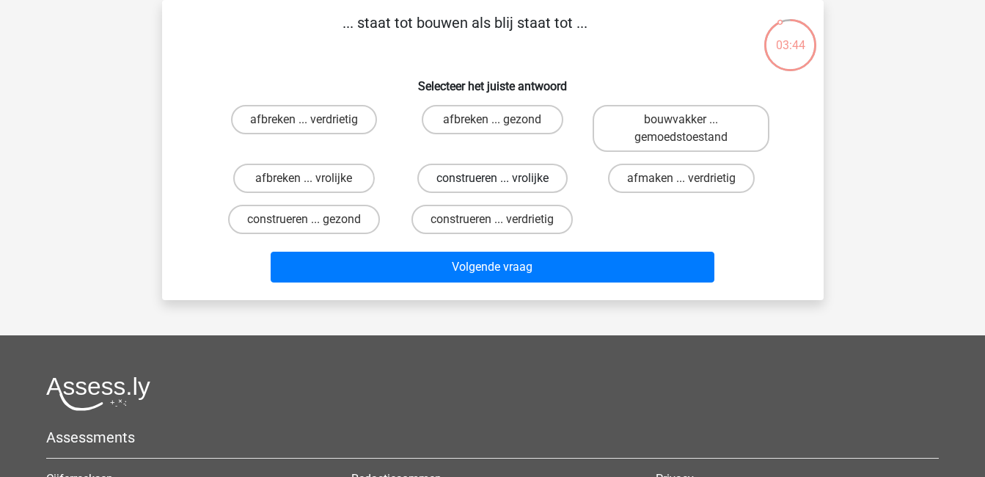
click at [519, 172] on label "construeren ... vrolijke" at bounding box center [492, 178] width 150 height 29
click at [502, 178] on input "construeren ... vrolijke" at bounding box center [497, 183] width 10 height 10
radio input "true"
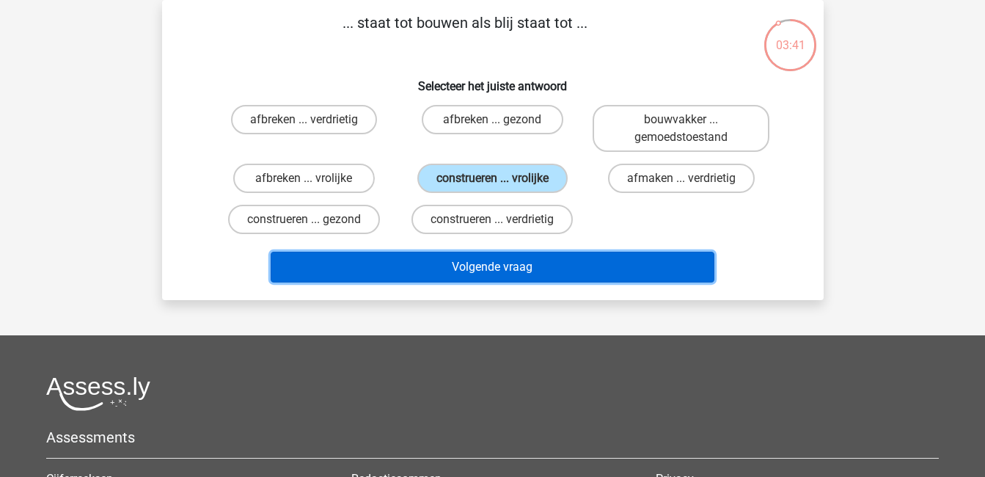
click at [587, 268] on button "Volgende vraag" at bounding box center [493, 267] width 444 height 31
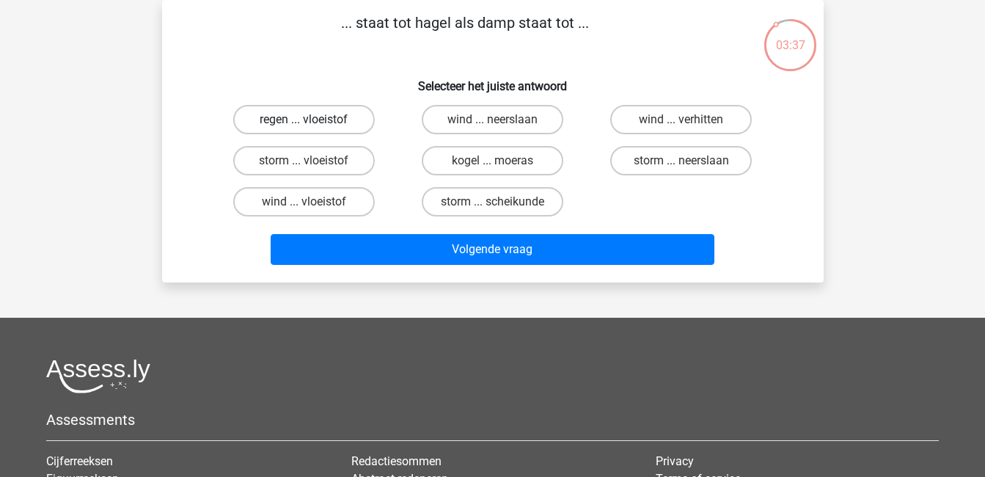
click at [340, 123] on label "regen ... vloeistof" at bounding box center [304, 119] width 142 height 29
click at [313, 123] on input "regen ... vloeistof" at bounding box center [309, 125] width 10 height 10
radio input "true"
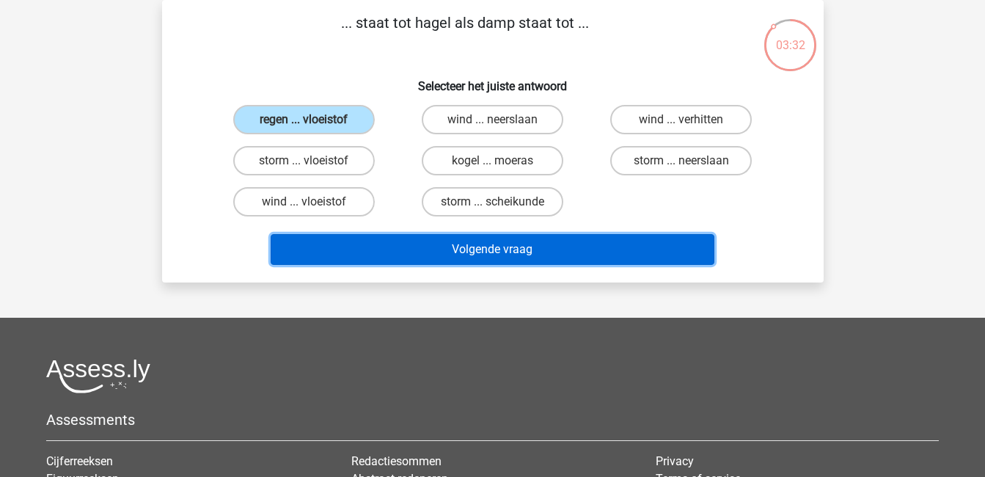
click at [522, 248] on button "Volgende vraag" at bounding box center [493, 249] width 444 height 31
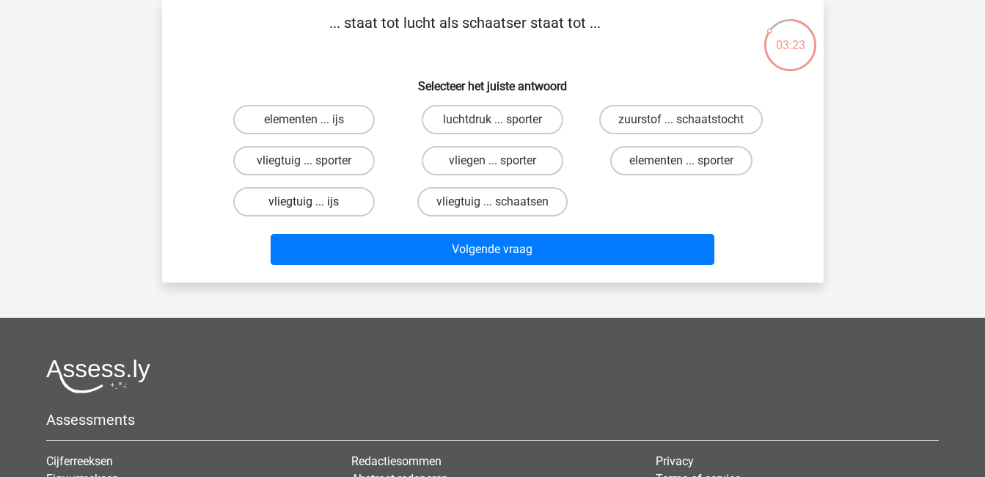
click at [315, 206] on label "vliegtuig ... ijs" at bounding box center [304, 201] width 142 height 29
click at [313, 206] on input "vliegtuig ... ijs" at bounding box center [309, 207] width 10 height 10
radio input "true"
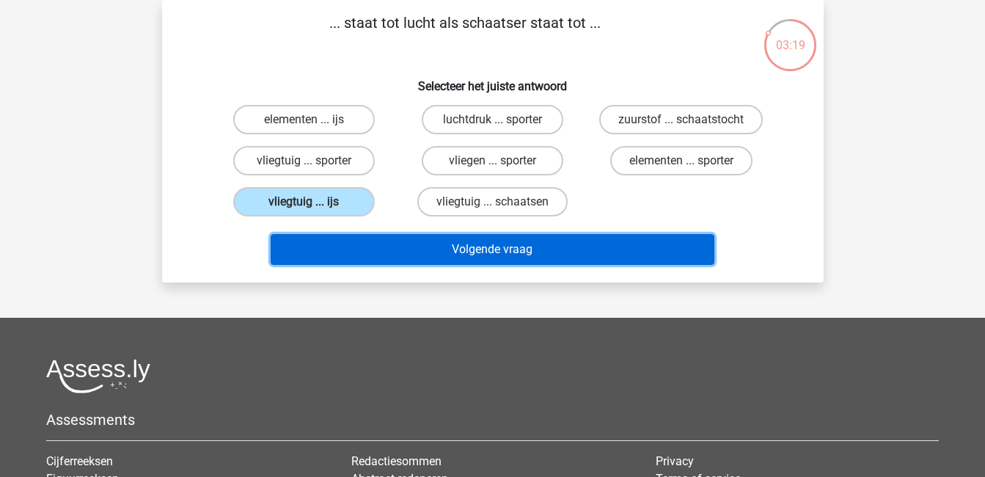
click at [436, 242] on button "Volgende vraag" at bounding box center [493, 249] width 444 height 31
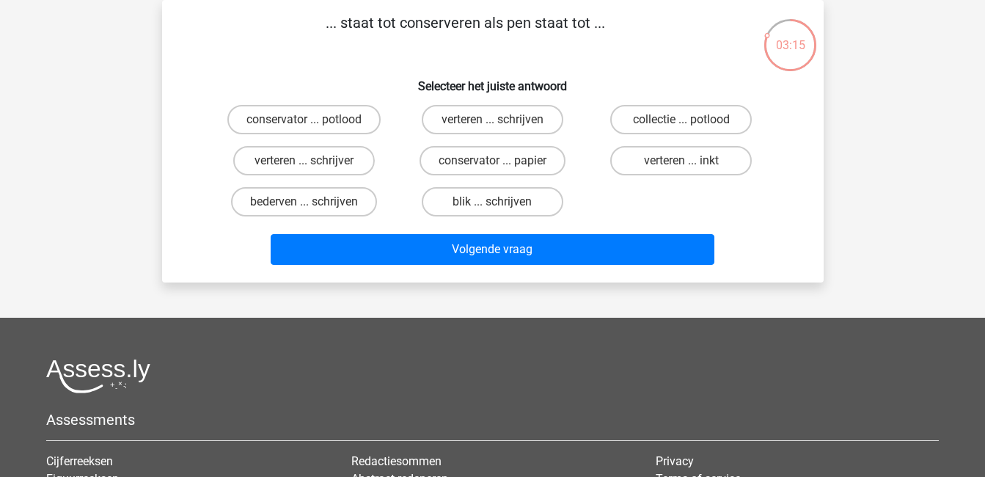
click at [494, 204] on input "blik ... schrijven" at bounding box center [497, 207] width 10 height 10
radio input "true"
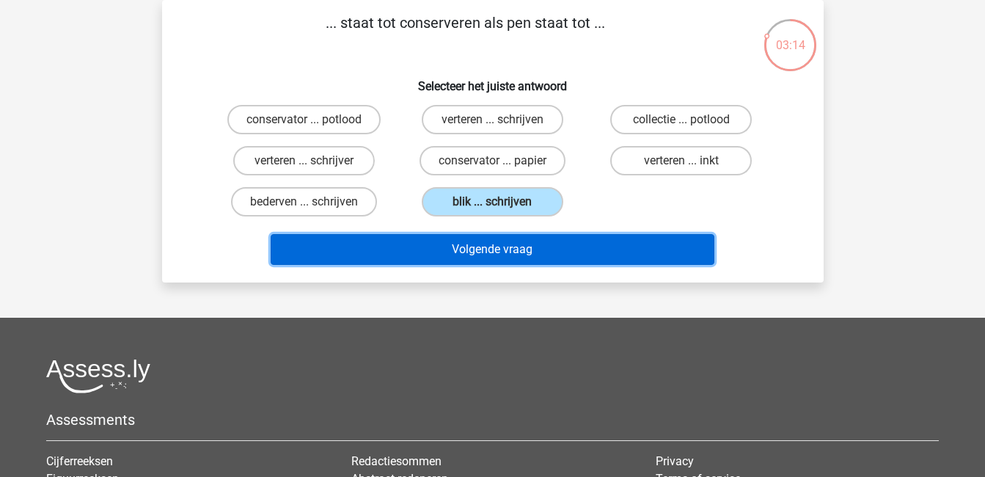
click at [531, 252] on button "Volgende vraag" at bounding box center [493, 249] width 444 height 31
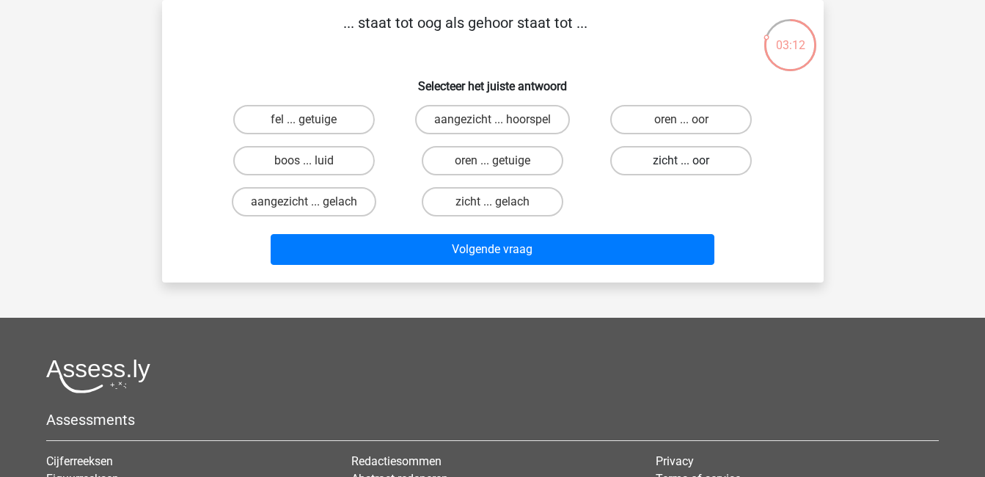
click at [715, 168] on label "zicht ... oor" at bounding box center [681, 160] width 142 height 29
click at [691, 168] on input "zicht ... oor" at bounding box center [686, 166] width 10 height 10
radio input "true"
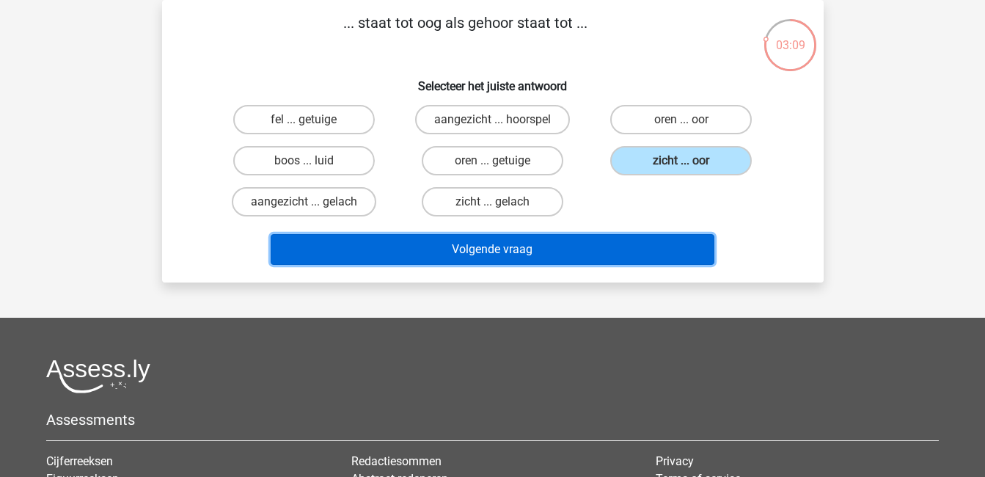
click at [675, 238] on button "Volgende vraag" at bounding box center [493, 249] width 444 height 31
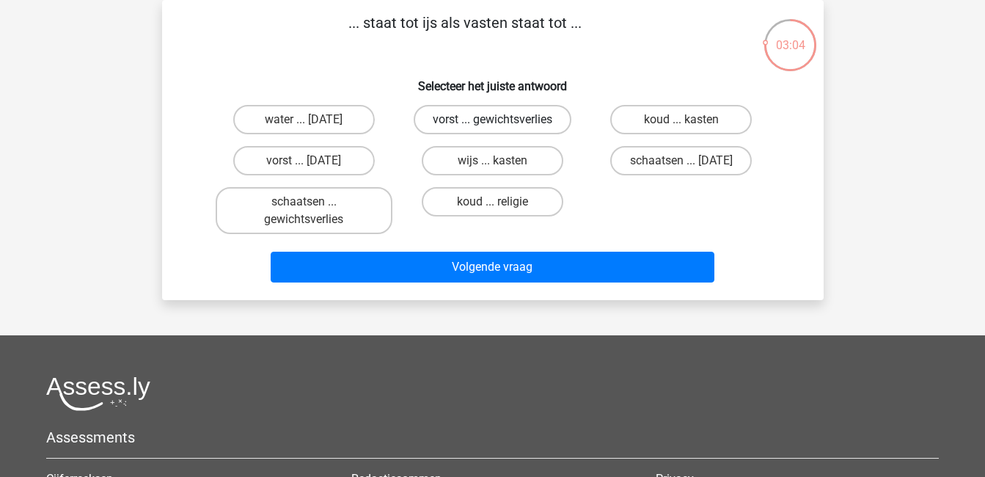
click at [541, 109] on label "vorst ... gewichtsverlies" at bounding box center [493, 119] width 158 height 29
click at [502, 120] on input "vorst ... gewichtsverlies" at bounding box center [497, 125] width 10 height 10
radio input "true"
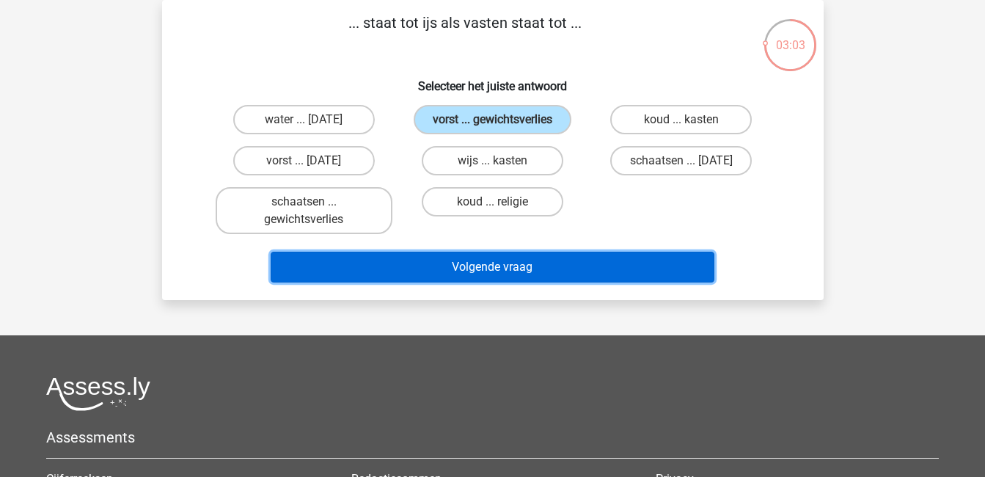
click at [598, 264] on button "Volgende vraag" at bounding box center [493, 267] width 444 height 31
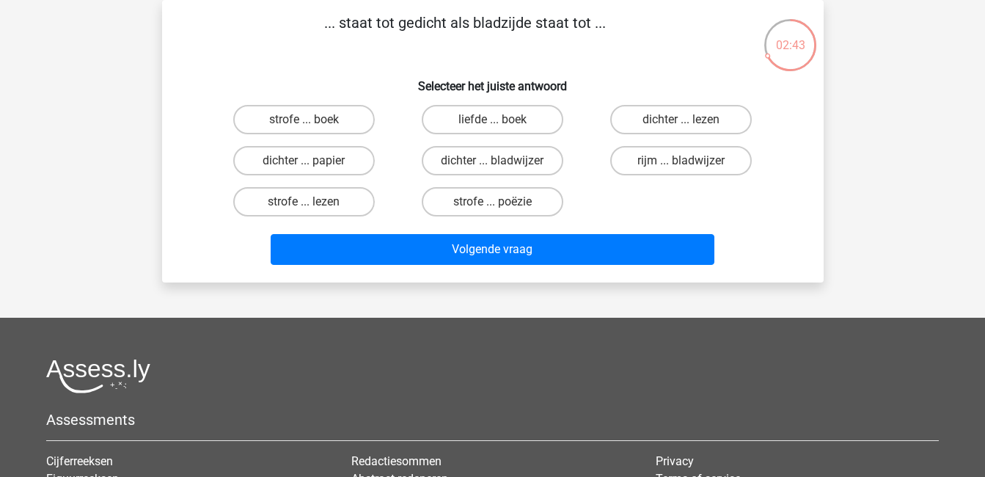
click at [308, 120] on input "strofe ... boek" at bounding box center [309, 125] width 10 height 10
radio input "true"
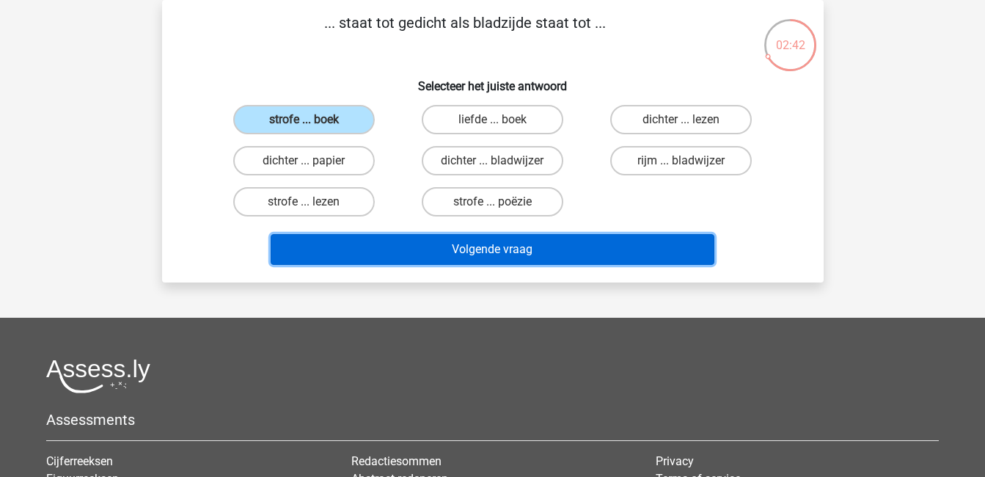
click at [550, 241] on button "Volgende vraag" at bounding box center [493, 249] width 444 height 31
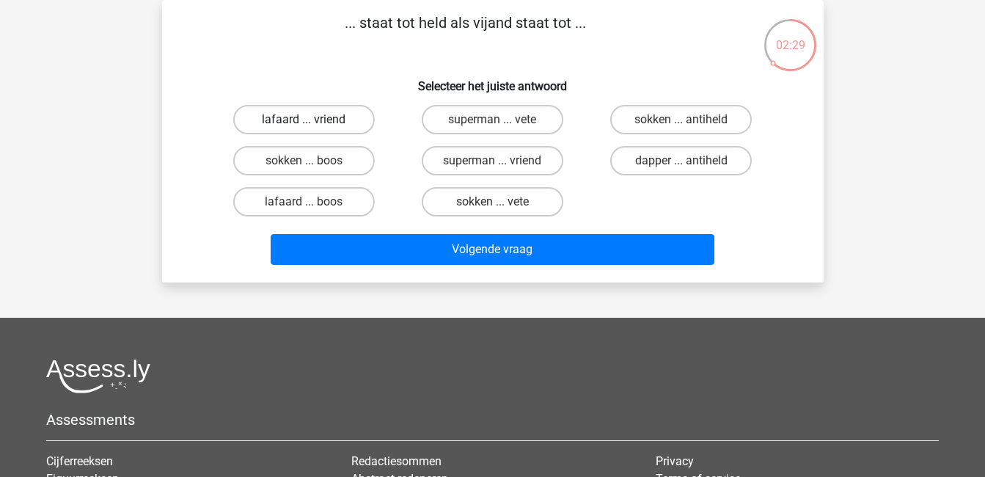
click at [322, 117] on label "lafaard ... vriend" at bounding box center [304, 119] width 142 height 29
click at [313, 120] on input "lafaard ... vriend" at bounding box center [309, 125] width 10 height 10
radio input "true"
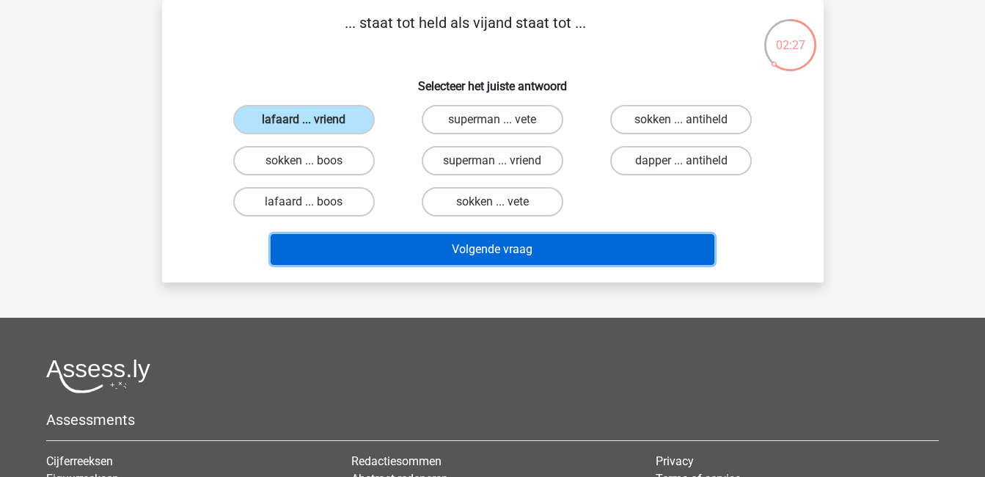
click at [523, 244] on button "Volgende vraag" at bounding box center [493, 249] width 444 height 31
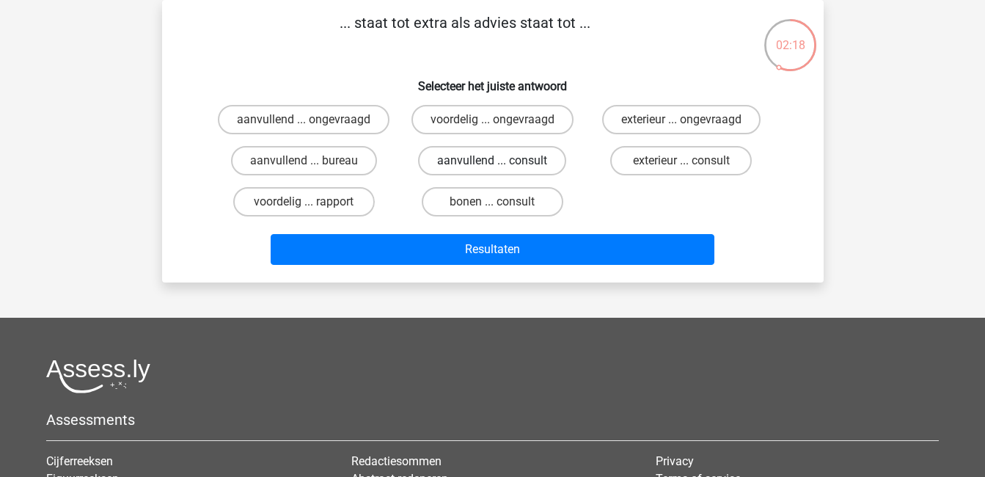
click at [531, 165] on label "aanvullend ... consult" at bounding box center [492, 160] width 148 height 29
click at [502, 165] on input "aanvullend ... consult" at bounding box center [497, 166] width 10 height 10
radio input "true"
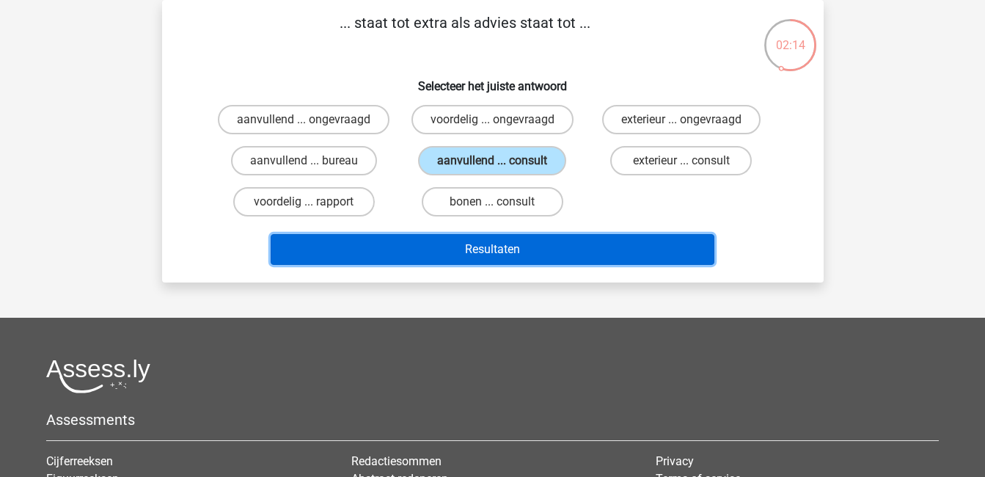
click at [596, 246] on button "Resultaten" at bounding box center [493, 249] width 444 height 31
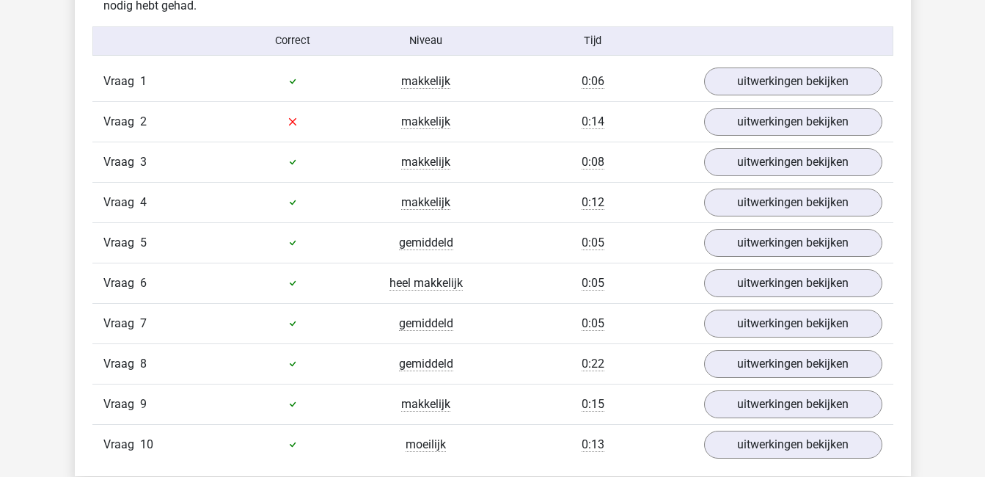
scroll to position [911, 0]
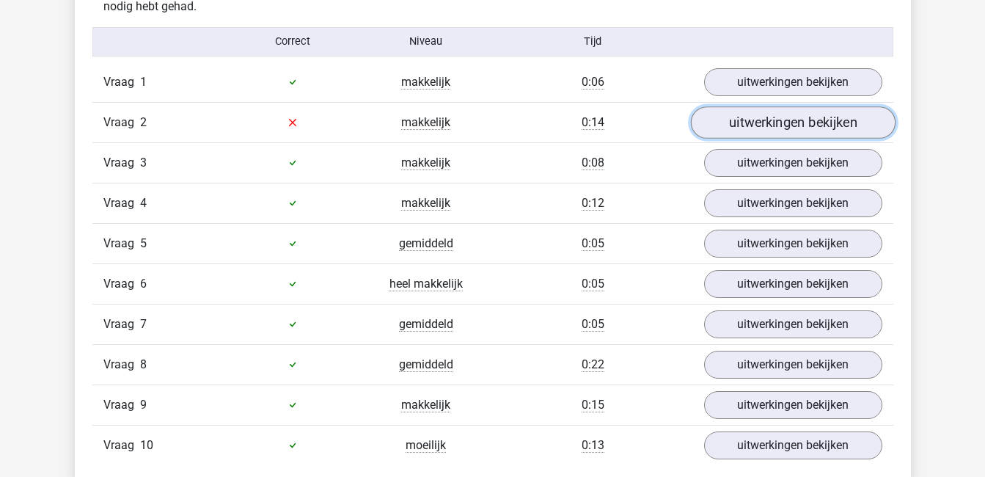
click at [751, 123] on link "uitwerkingen bekijken" at bounding box center [792, 122] width 205 height 32
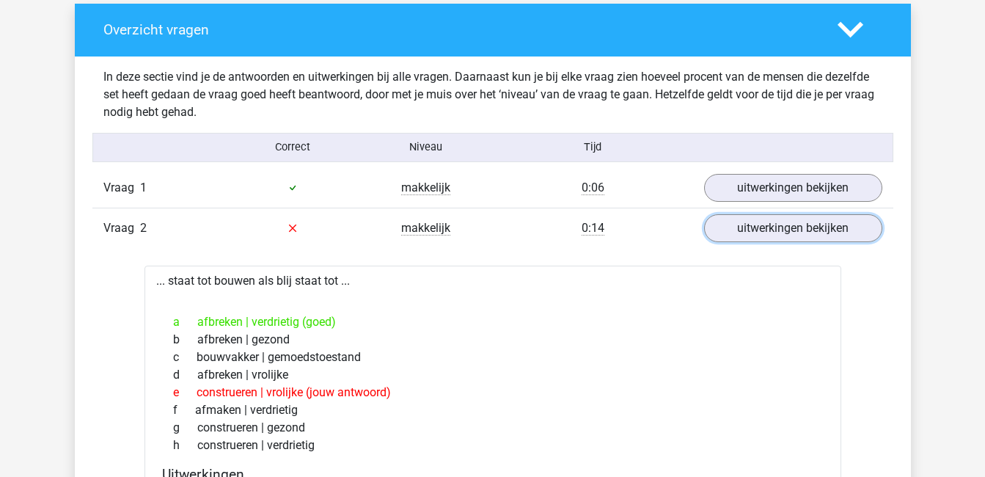
scroll to position [802, 0]
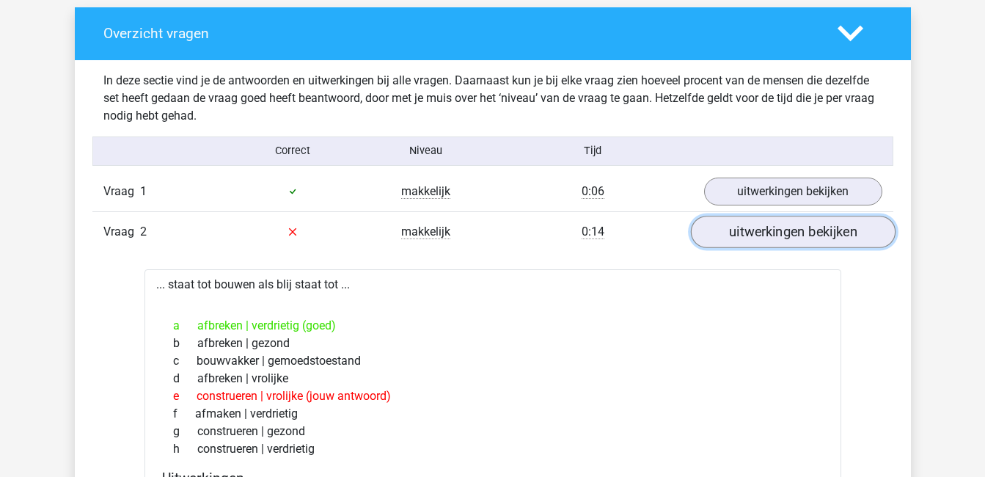
click at [794, 233] on link "uitwerkingen bekijken" at bounding box center [792, 232] width 205 height 32
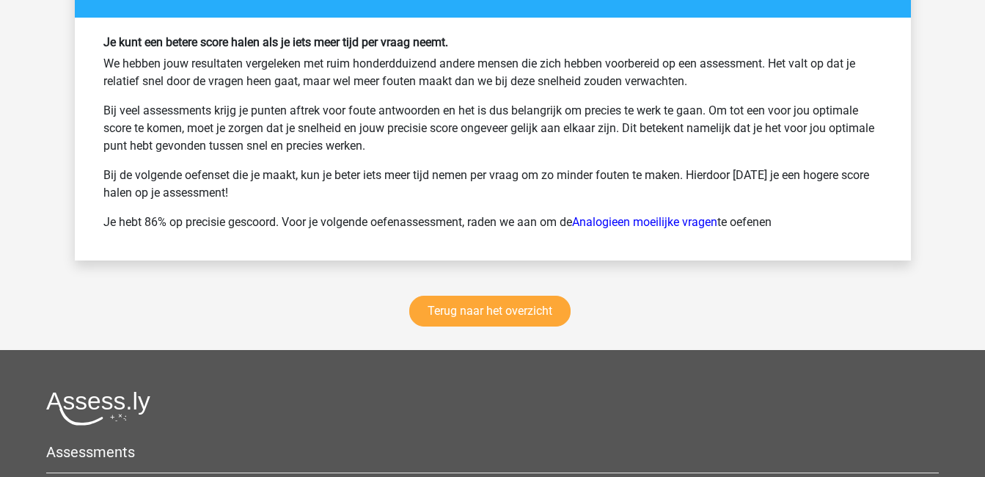
scroll to position [1953, 0]
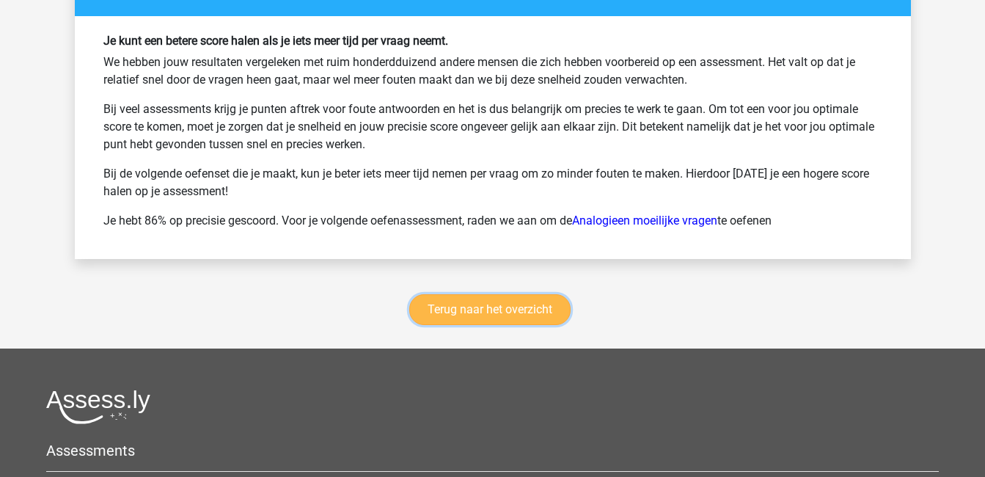
click at [469, 306] on link "Terug naar het overzicht" at bounding box center [489, 309] width 161 height 31
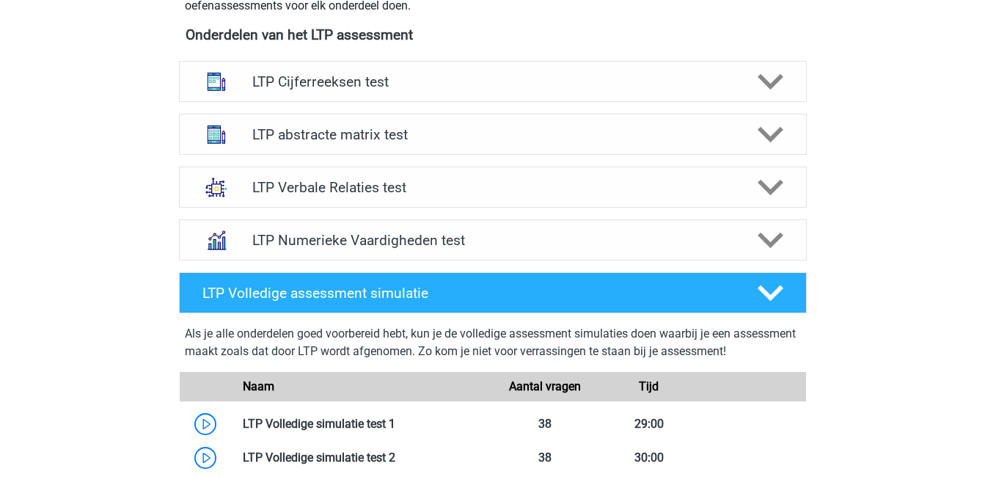
scroll to position [566, 0]
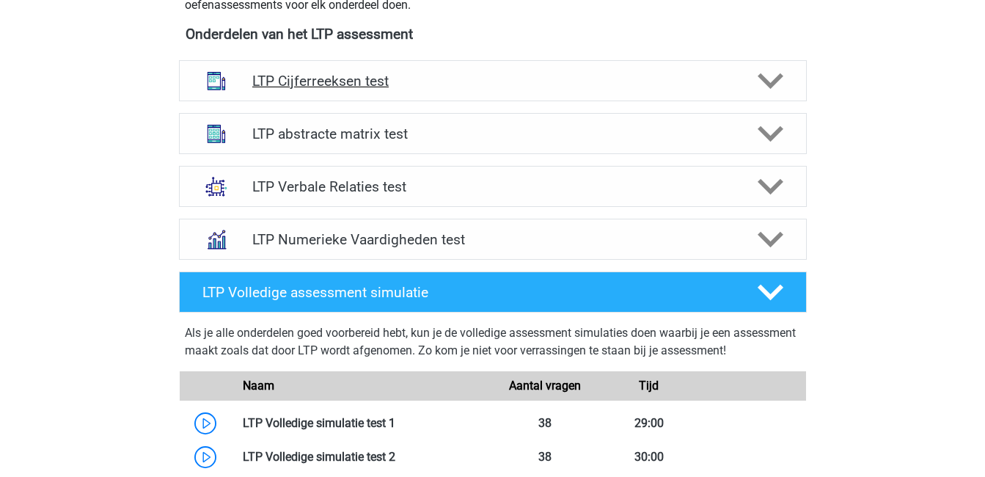
click at [744, 87] on div at bounding box center [769, 81] width 50 height 26
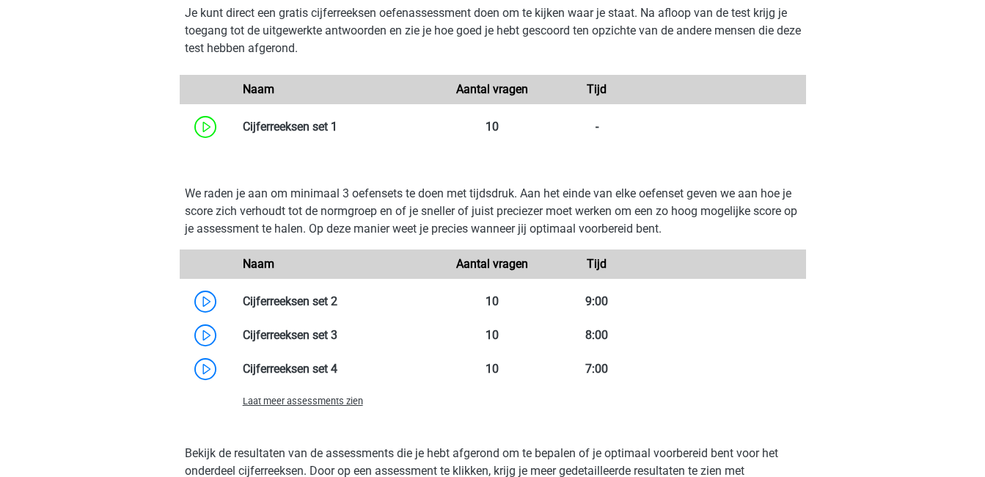
scroll to position [968, 0]
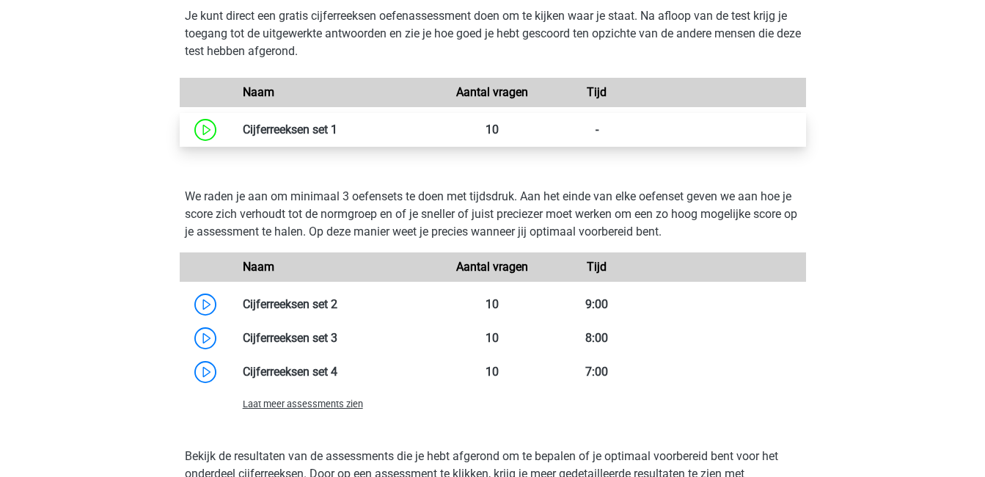
click at [337, 124] on link at bounding box center [337, 130] width 0 height 14
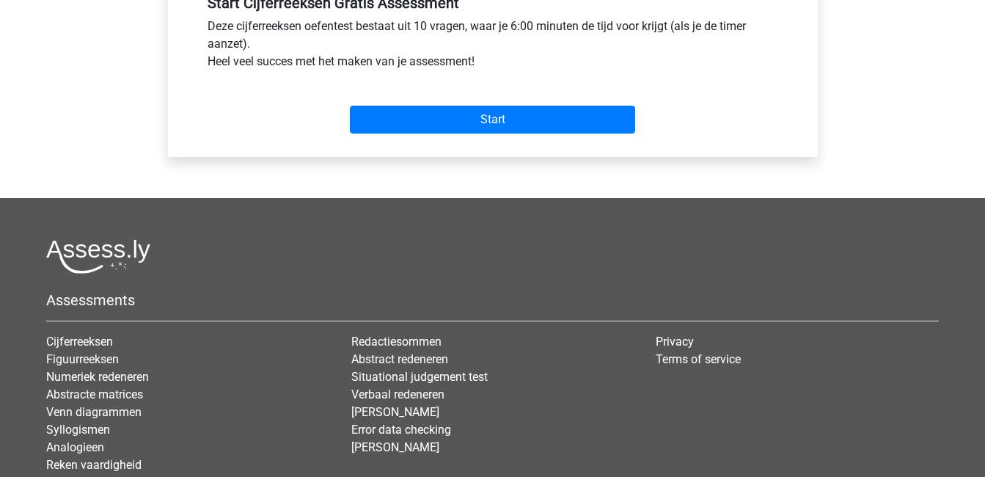
scroll to position [574, 0]
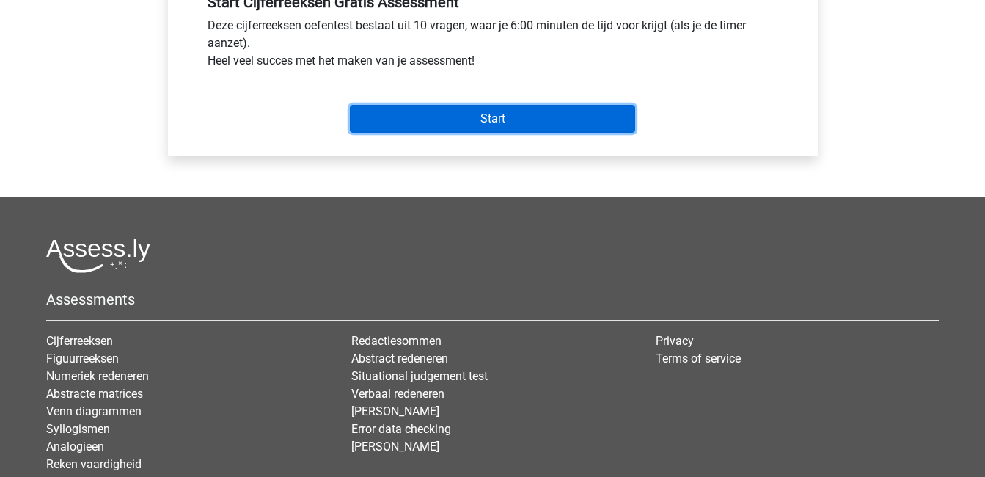
click at [538, 126] on input "Start" at bounding box center [492, 119] width 285 height 28
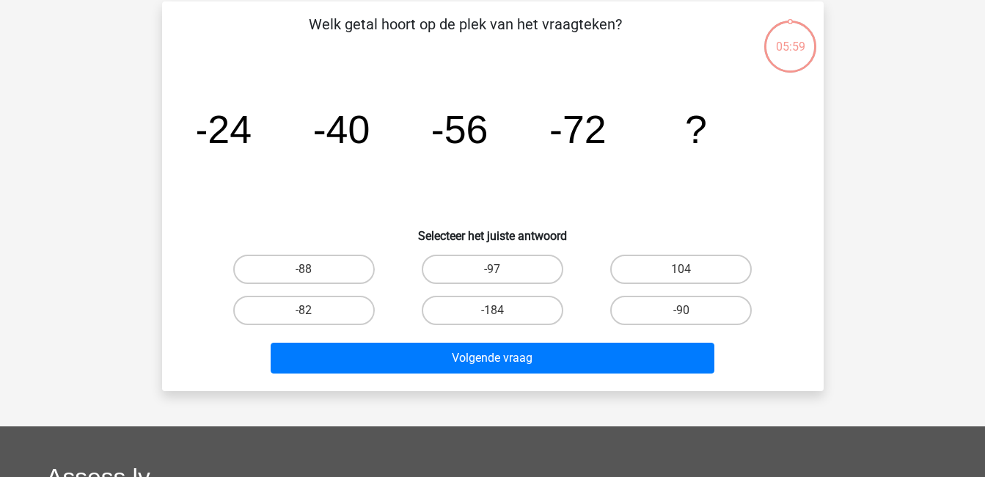
scroll to position [67, 0]
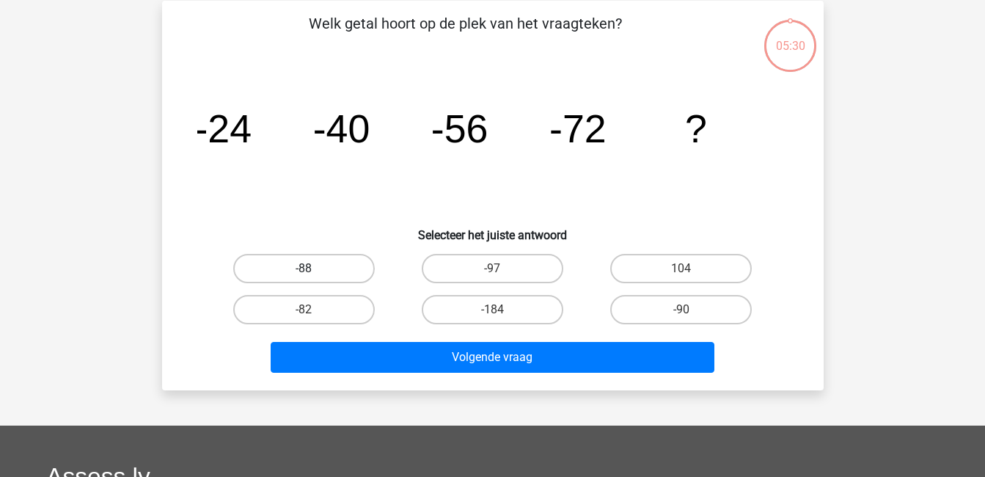
click at [337, 266] on label "-88" at bounding box center [304, 268] width 142 height 29
click at [313, 268] on input "-88" at bounding box center [309, 273] width 10 height 10
radio input "true"
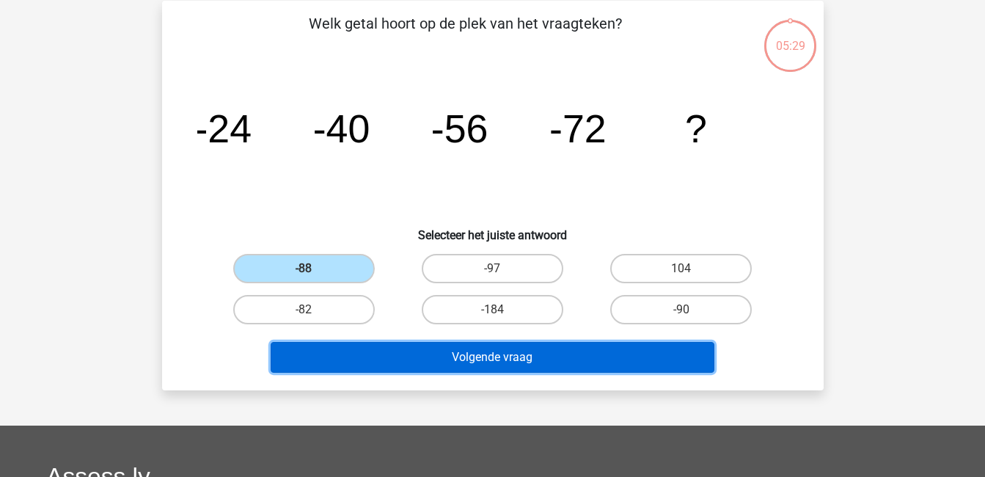
click at [577, 357] on button "Volgende vraag" at bounding box center [493, 357] width 444 height 31
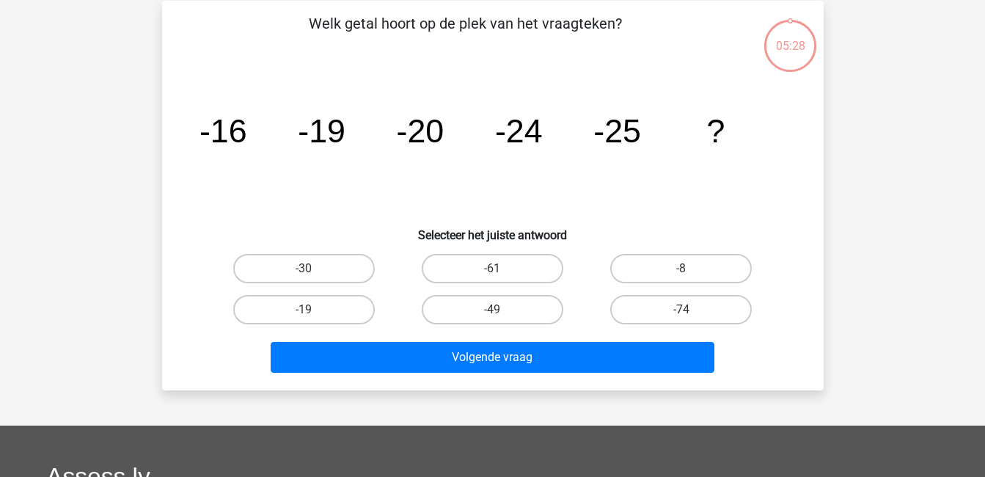
scroll to position [67, 0]
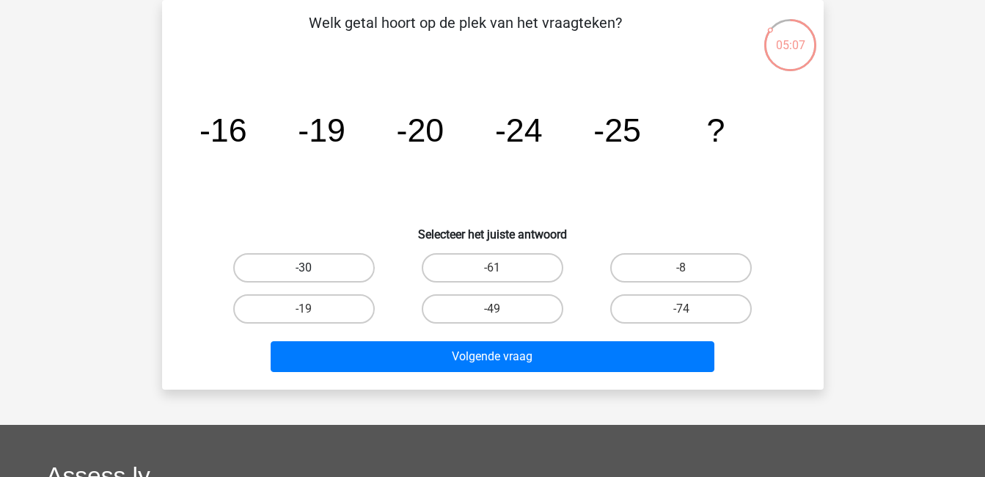
click at [361, 265] on label "-30" at bounding box center [304, 267] width 142 height 29
click at [313, 268] on input "-30" at bounding box center [309, 273] width 10 height 10
radio input "true"
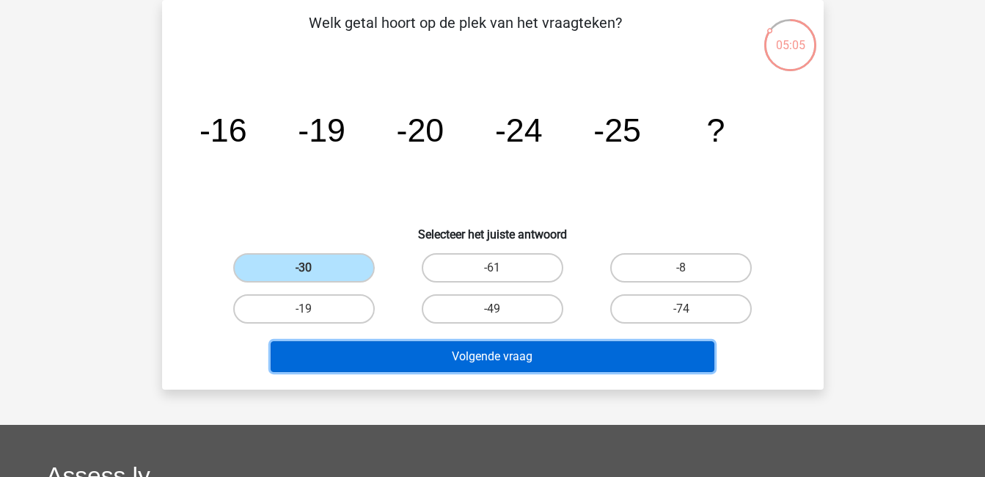
click at [524, 349] on button "Volgende vraag" at bounding box center [493, 356] width 444 height 31
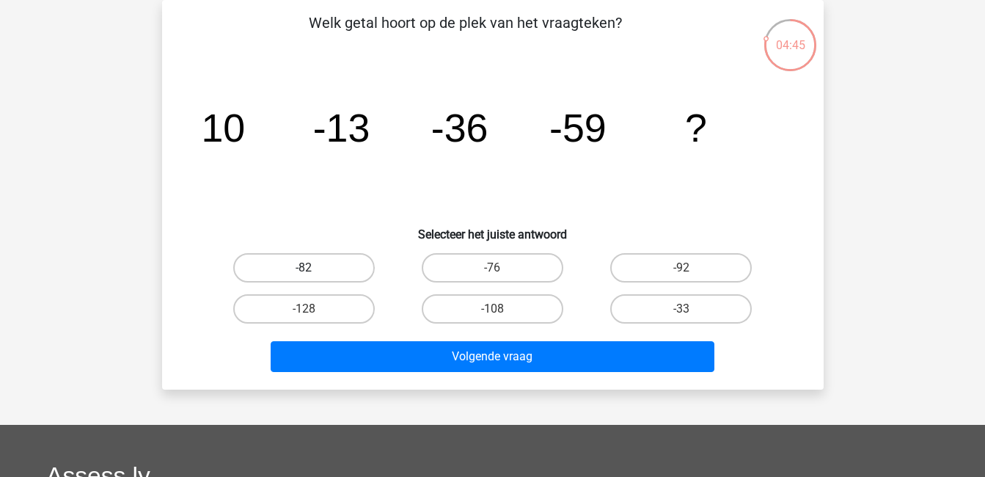
click at [299, 268] on label "-82" at bounding box center [304, 267] width 142 height 29
click at [304, 268] on input "-82" at bounding box center [309, 273] width 10 height 10
radio input "true"
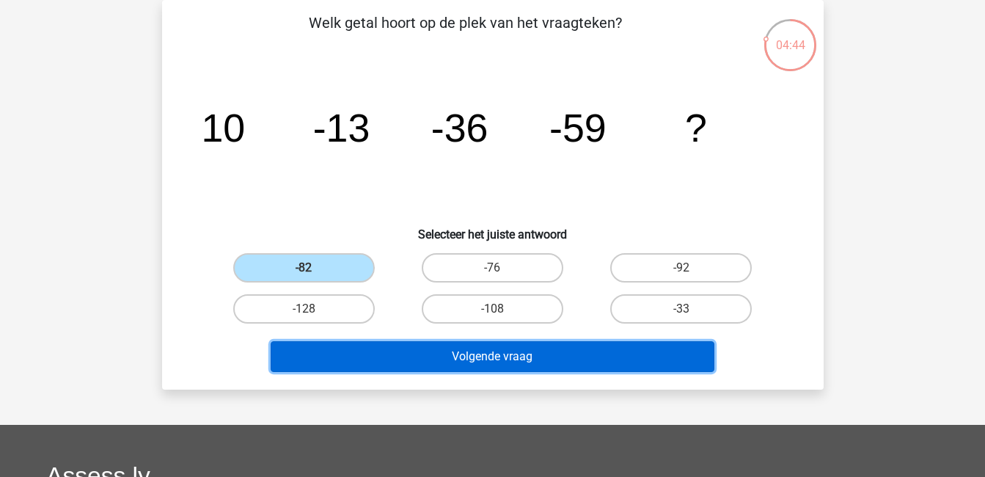
click at [443, 353] on button "Volgende vraag" at bounding box center [493, 356] width 444 height 31
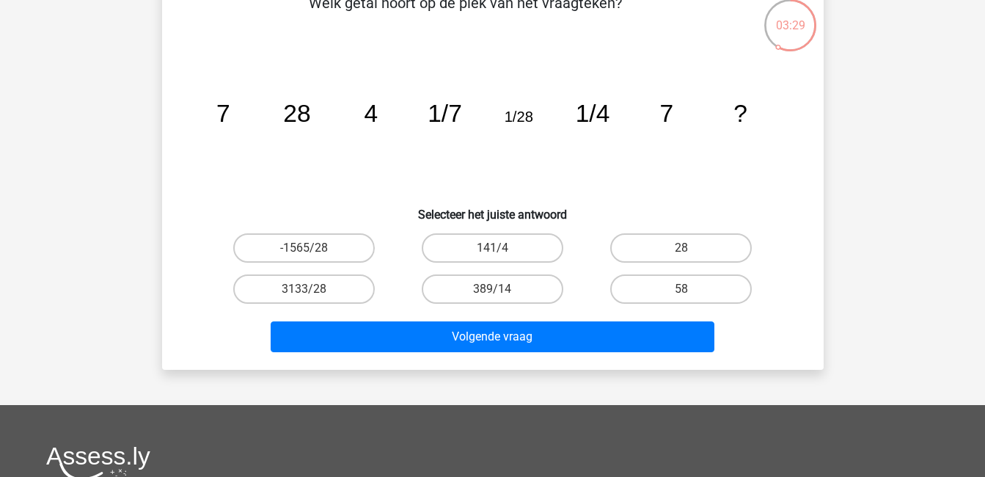
scroll to position [90, 0]
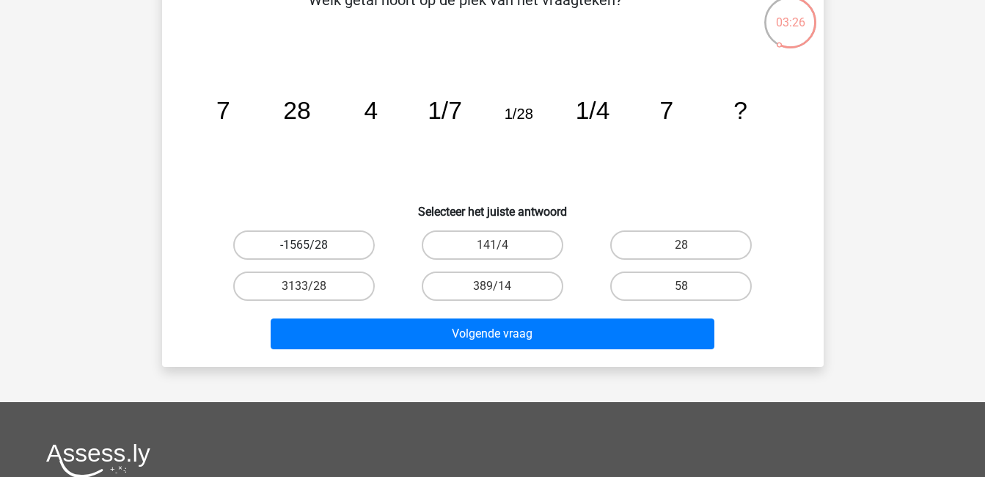
click at [338, 241] on label "-1565/28" at bounding box center [304, 244] width 142 height 29
click at [313, 245] on input "-1565/28" at bounding box center [309, 250] width 10 height 10
radio input "true"
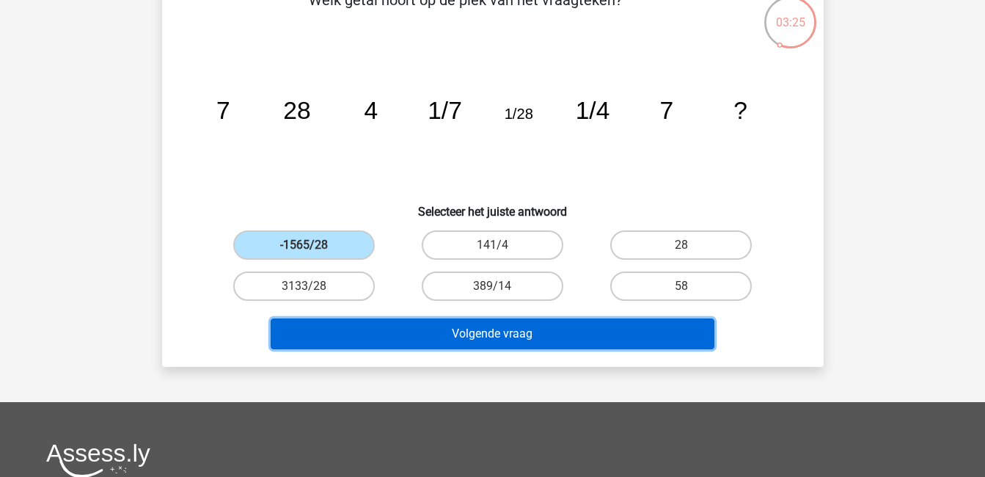
click at [516, 329] on button "Volgende vraag" at bounding box center [493, 333] width 444 height 31
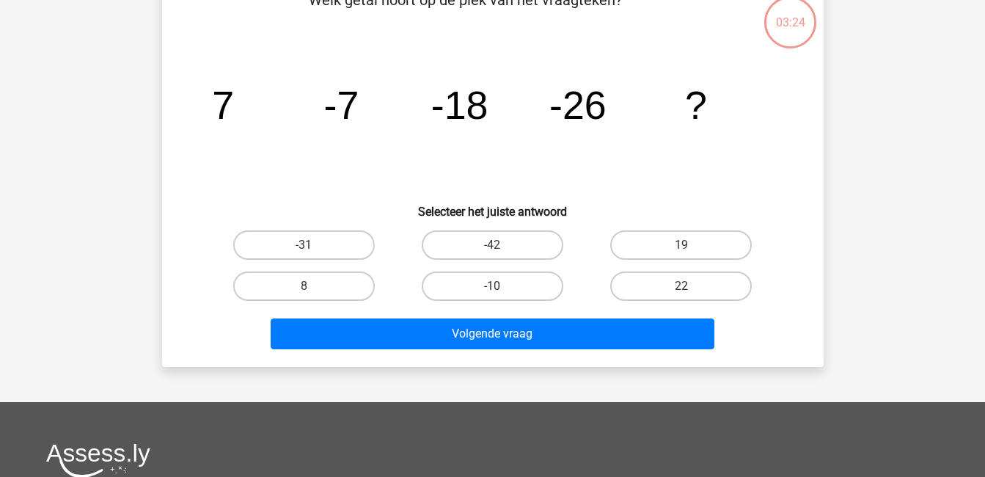
scroll to position [67, 0]
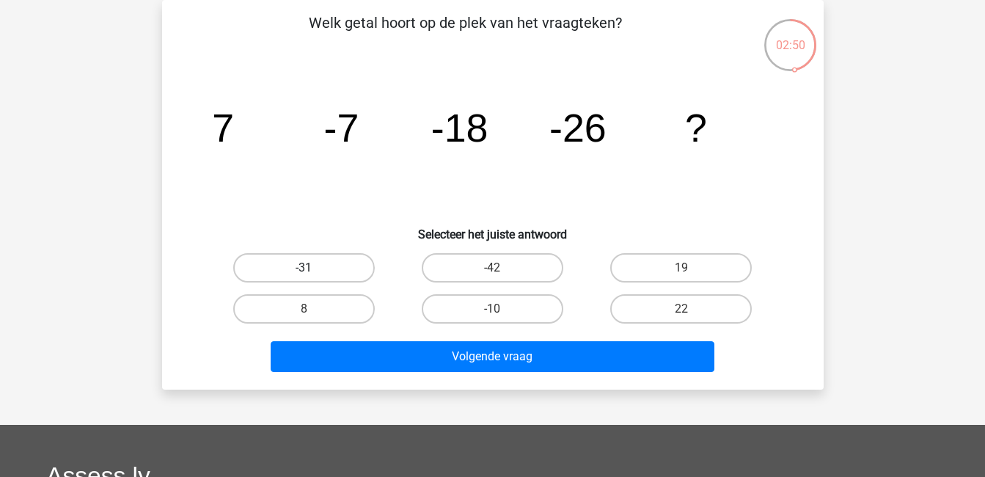
click at [336, 268] on label "-31" at bounding box center [304, 267] width 142 height 29
click at [313, 268] on input "-31" at bounding box center [309, 273] width 10 height 10
radio input "true"
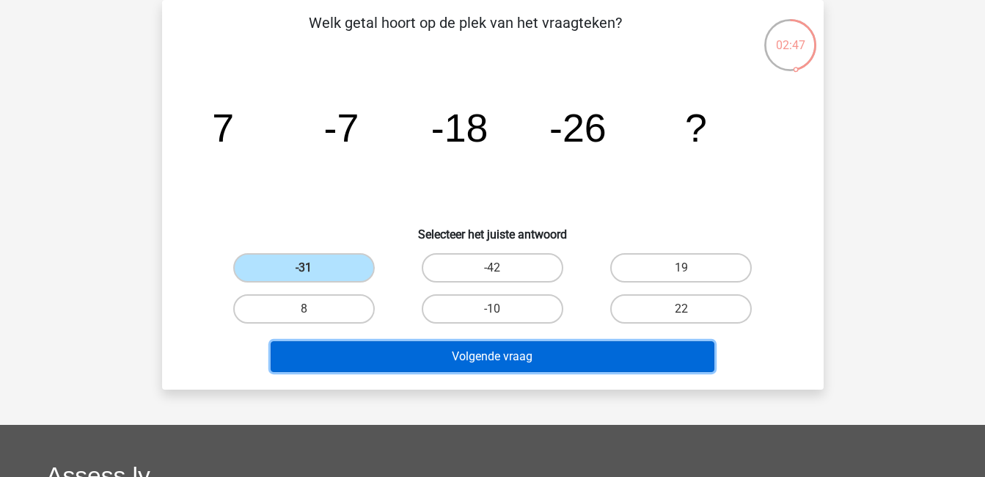
drag, startPoint x: 519, startPoint y: 356, endPoint x: 447, endPoint y: 348, distance: 72.3
click at [447, 348] on button "Volgende vraag" at bounding box center [493, 356] width 444 height 31
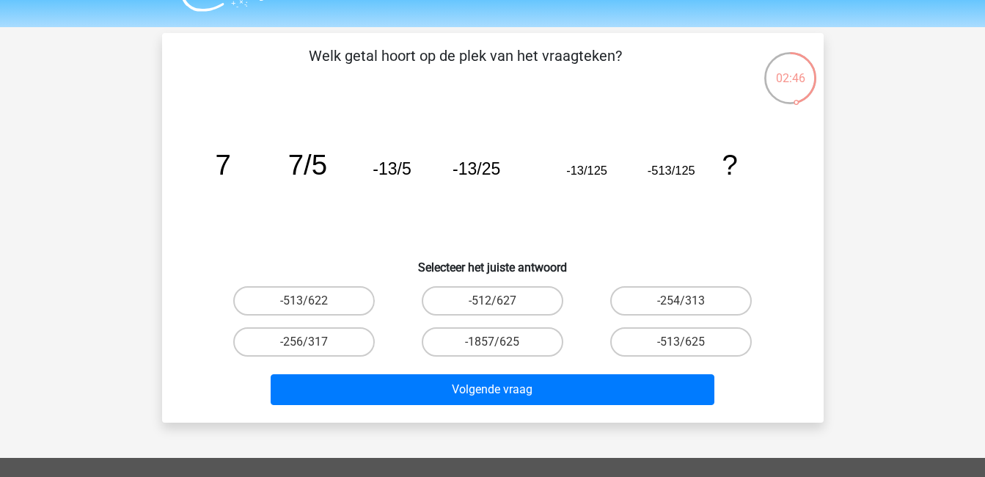
scroll to position [34, 0]
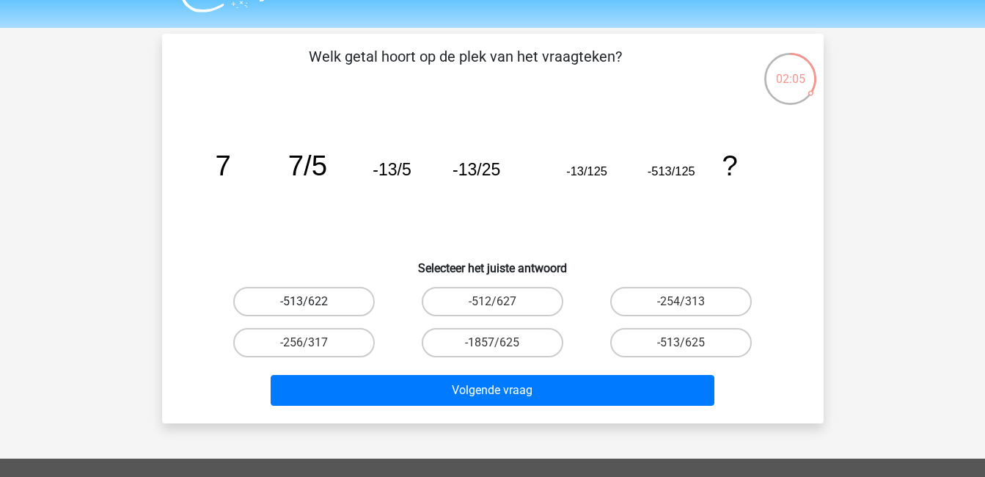
click at [348, 298] on label "-513/622" at bounding box center [304, 301] width 142 height 29
click at [313, 302] on input "-513/622" at bounding box center [309, 307] width 10 height 10
radio input "true"
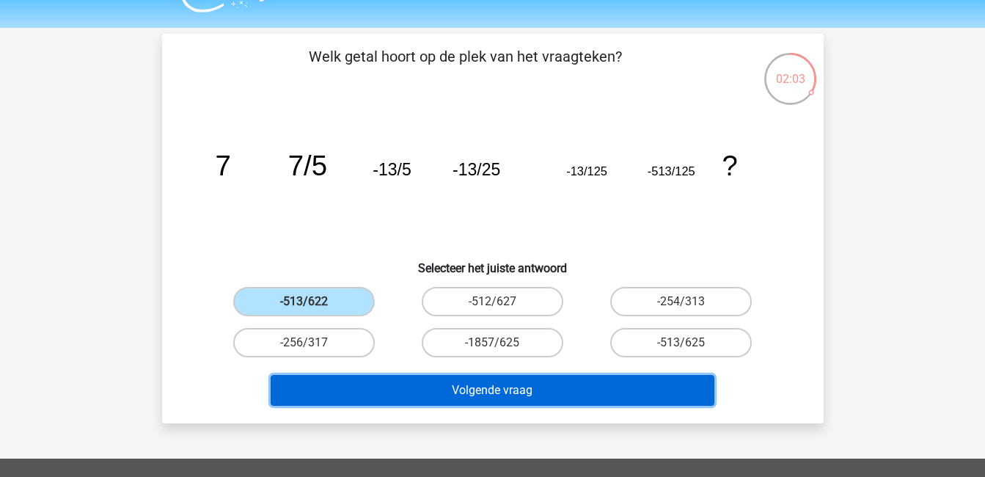
click at [489, 387] on button "Volgende vraag" at bounding box center [493, 390] width 444 height 31
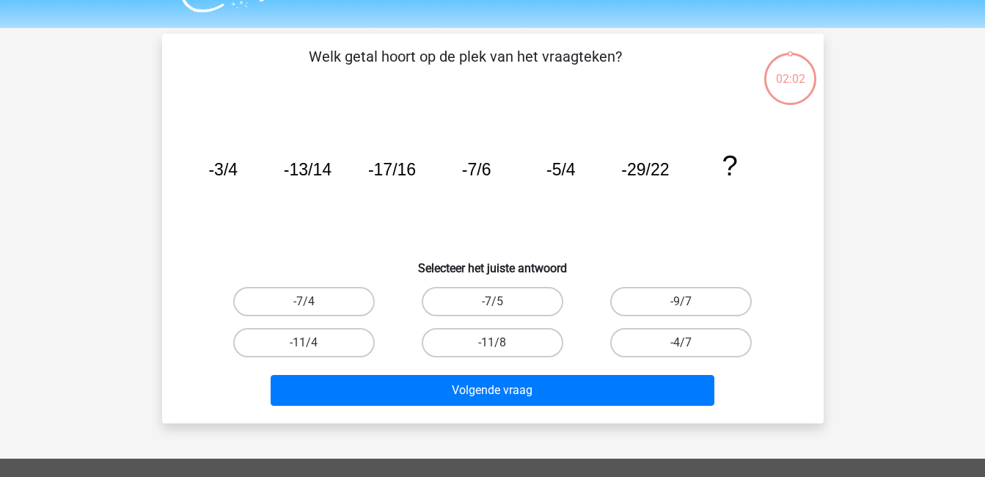
scroll to position [67, 0]
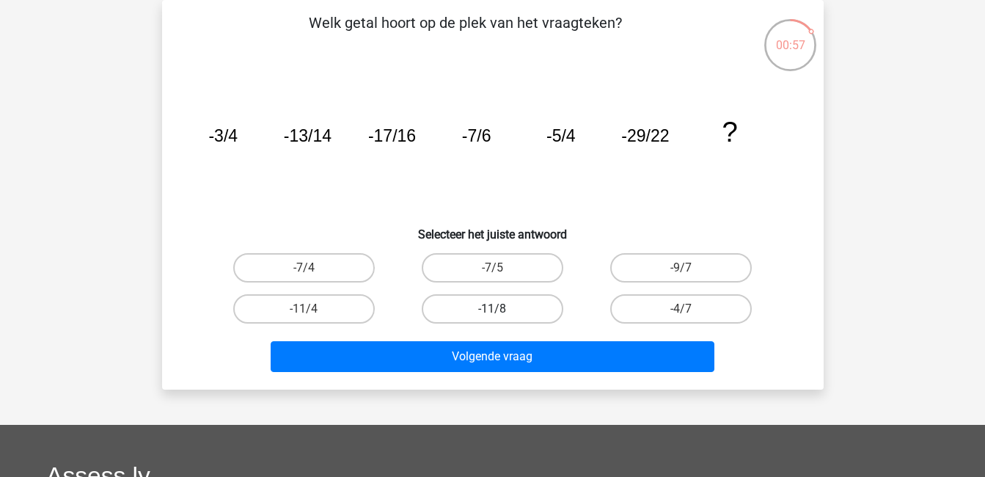
click at [461, 312] on label "-11/8" at bounding box center [493, 308] width 142 height 29
click at [492, 312] on input "-11/8" at bounding box center [497, 314] width 10 height 10
radio input "true"
click at [486, 338] on div "Volgende vraag" at bounding box center [493, 353] width 615 height 48
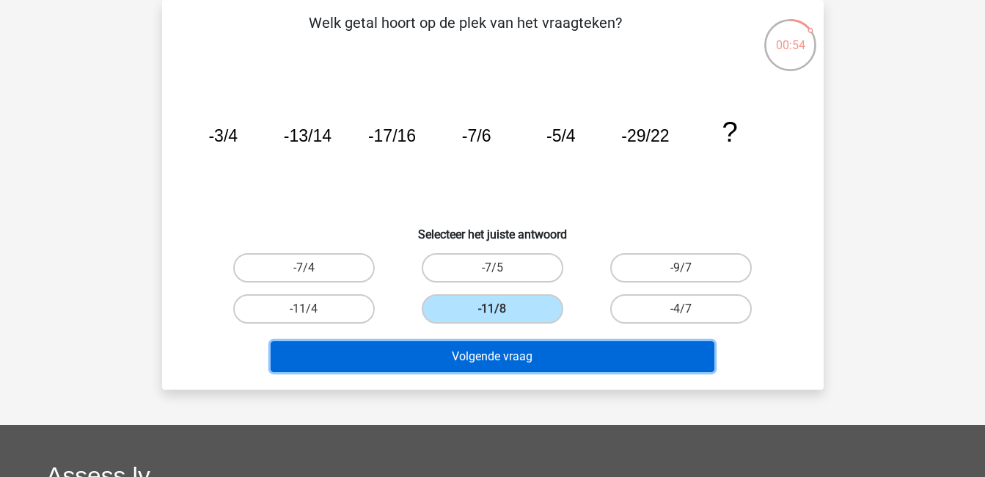
click at [486, 349] on button "Volgende vraag" at bounding box center [493, 356] width 444 height 31
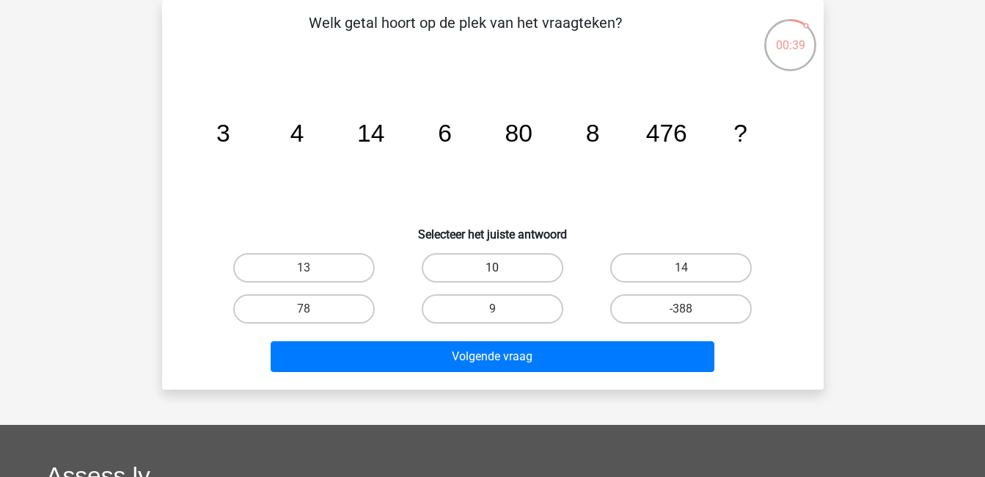
click at [467, 266] on label "10" at bounding box center [493, 267] width 142 height 29
click at [492, 268] on input "10" at bounding box center [497, 273] width 10 height 10
radio input "true"
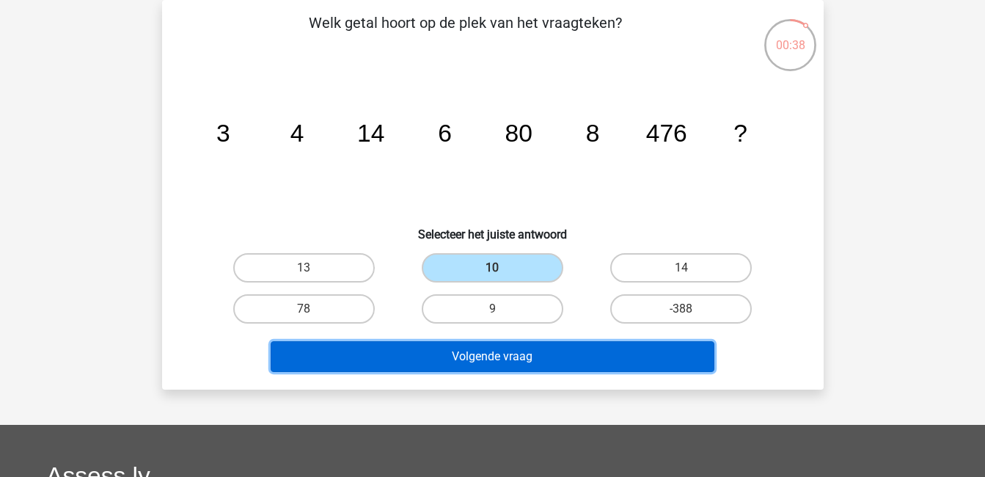
click at [504, 354] on button "Volgende vraag" at bounding box center [493, 356] width 444 height 31
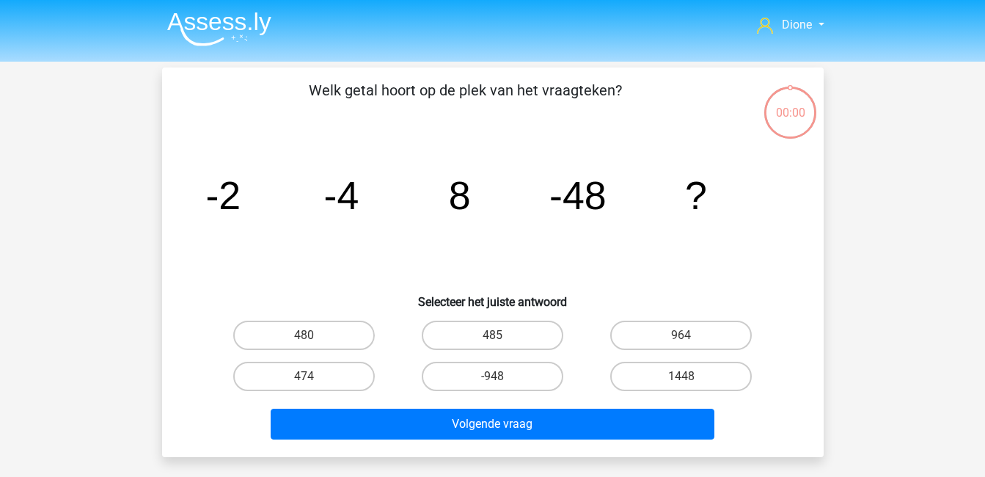
scroll to position [67, 0]
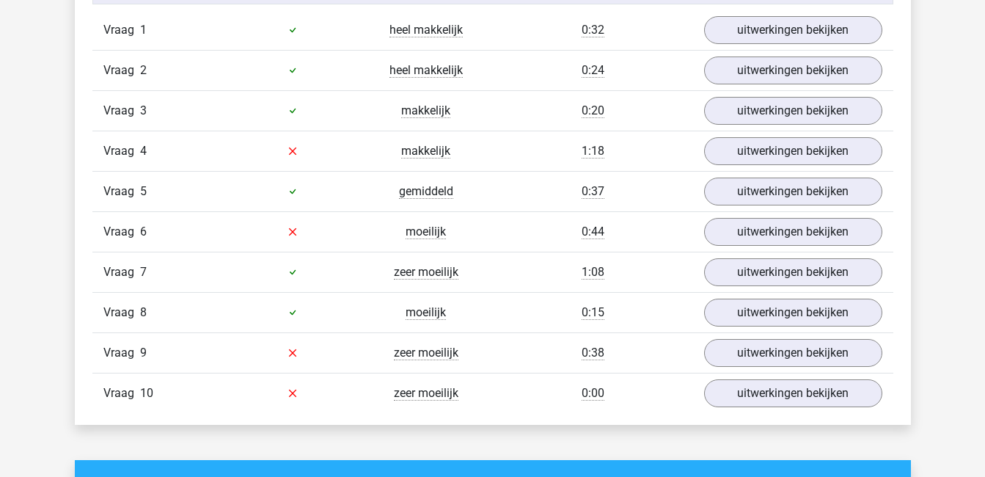
scroll to position [1001, 0]
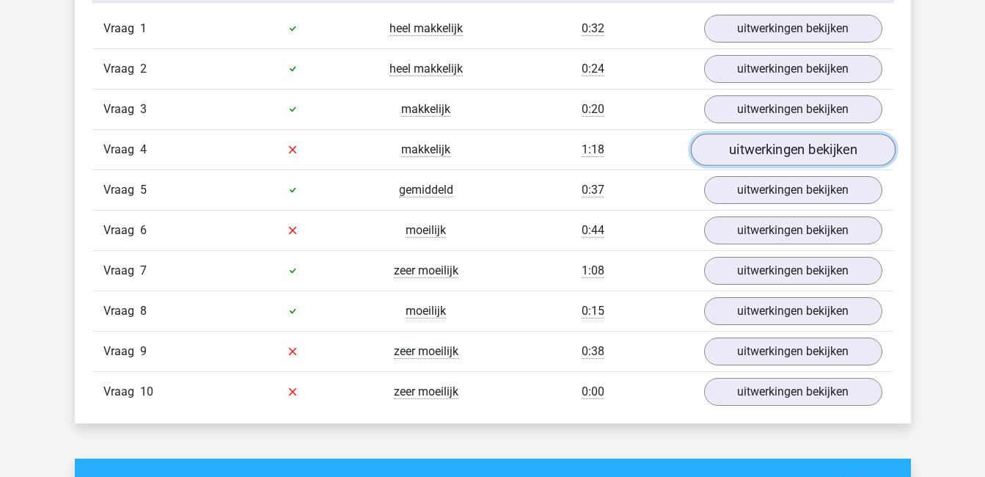
click at [768, 138] on link "uitwerkingen bekijken" at bounding box center [792, 150] width 205 height 32
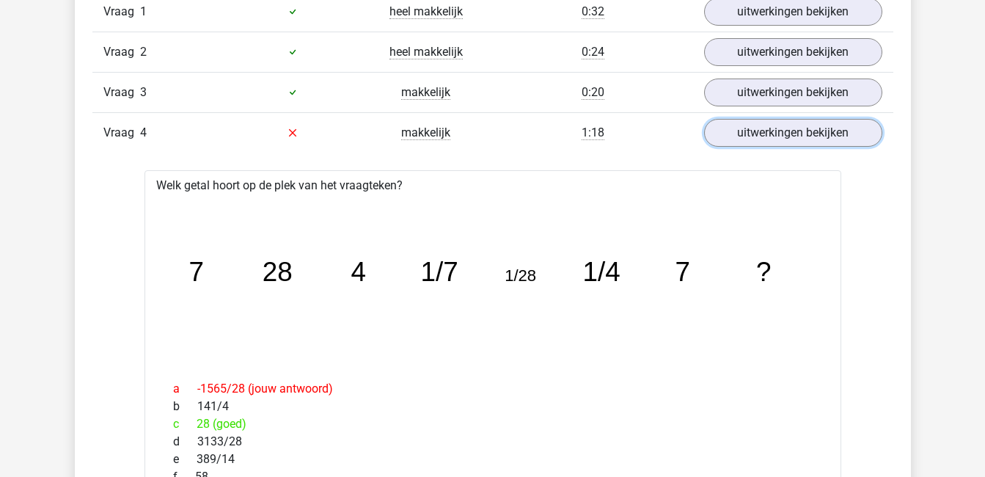
scroll to position [1020, 0]
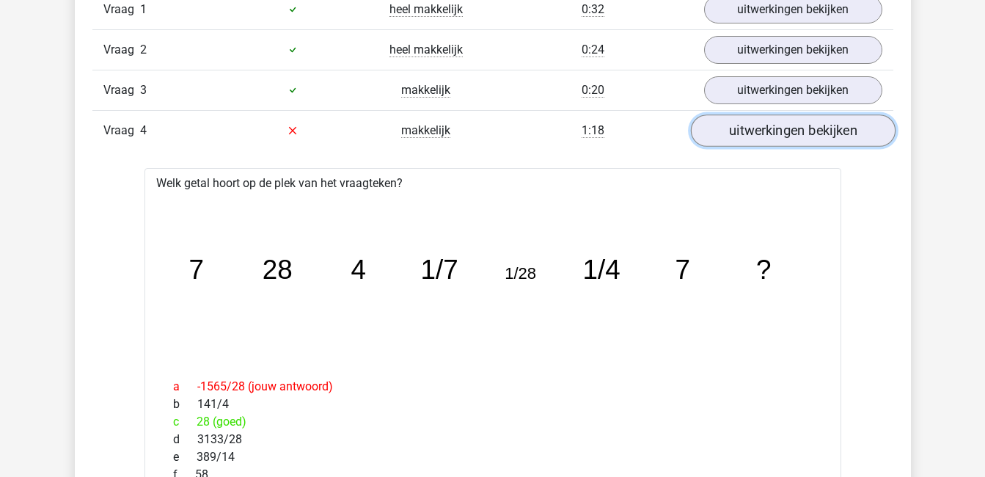
click at [814, 132] on link "uitwerkingen bekijken" at bounding box center [792, 130] width 205 height 32
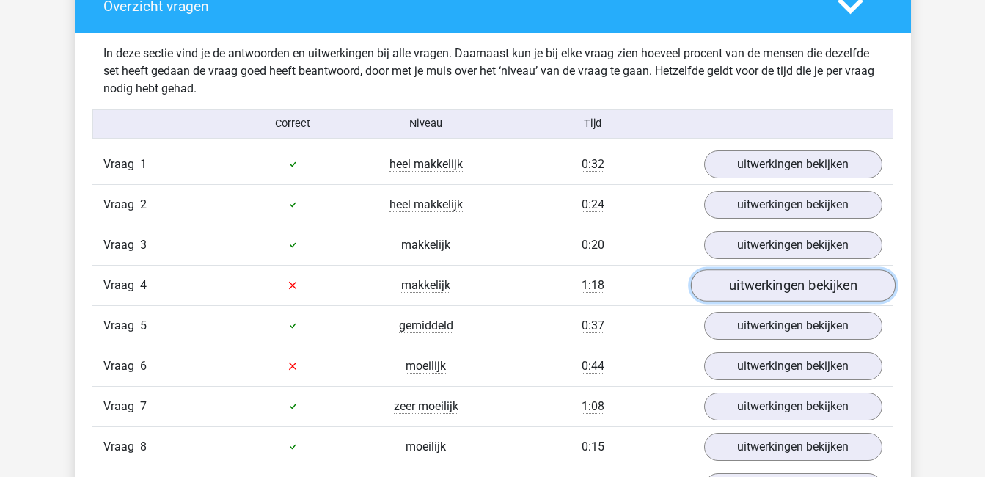
scroll to position [864, 0]
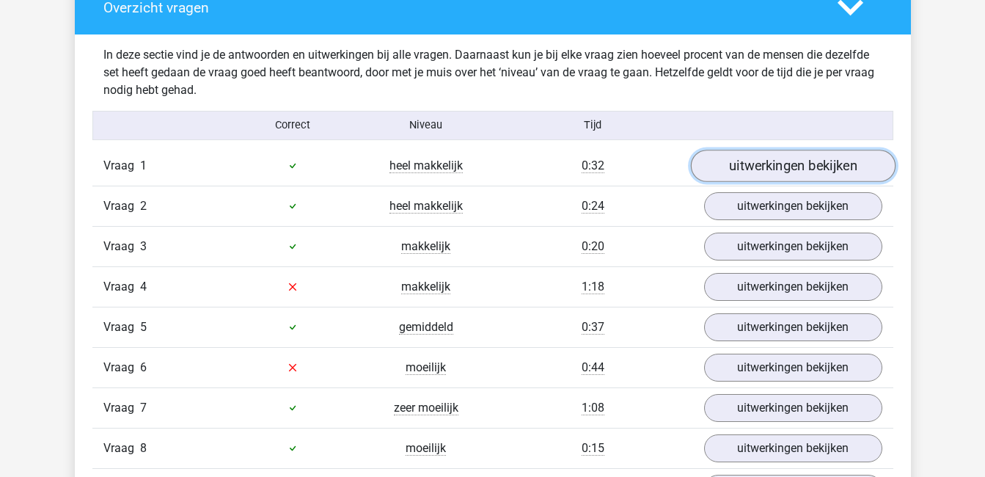
click at [782, 165] on link "uitwerkingen bekijken" at bounding box center [792, 166] width 205 height 32
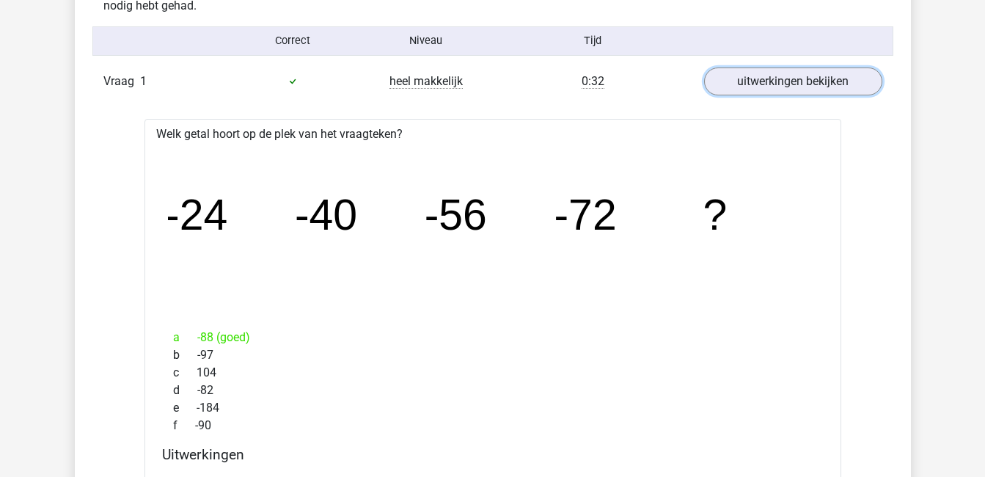
scroll to position [952, 0]
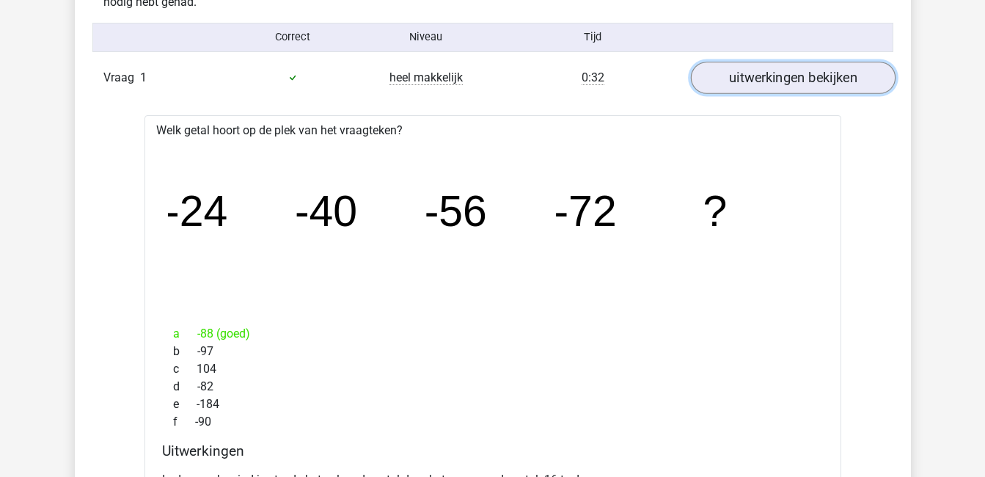
click at [836, 78] on link "uitwerkingen bekijken" at bounding box center [792, 78] width 205 height 32
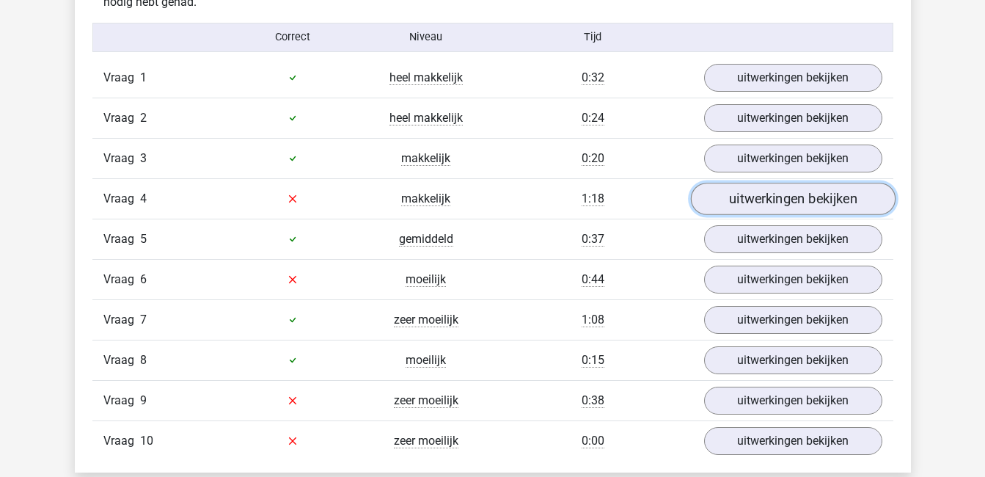
click at [731, 204] on link "uitwerkingen bekijken" at bounding box center [792, 199] width 205 height 32
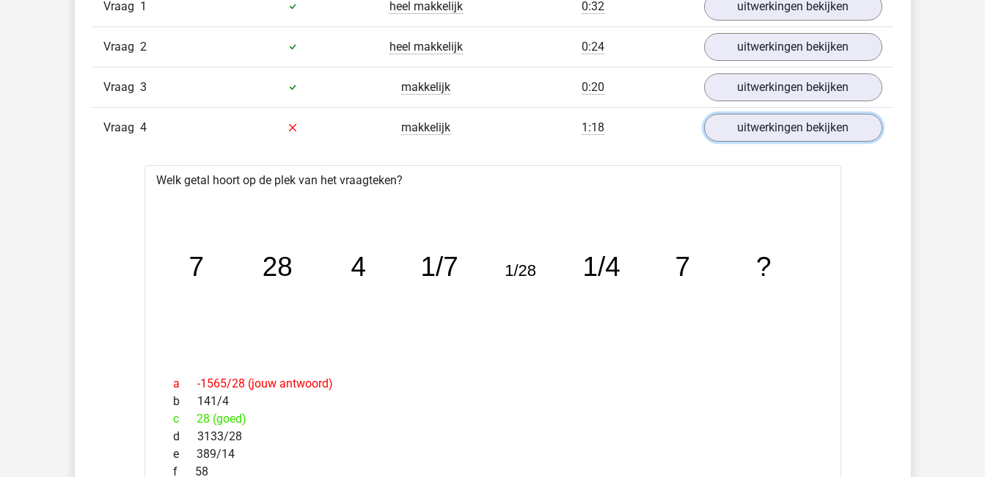
scroll to position [1024, 0]
click at [830, 133] on link "uitwerkingen bekijken" at bounding box center [792, 127] width 205 height 32
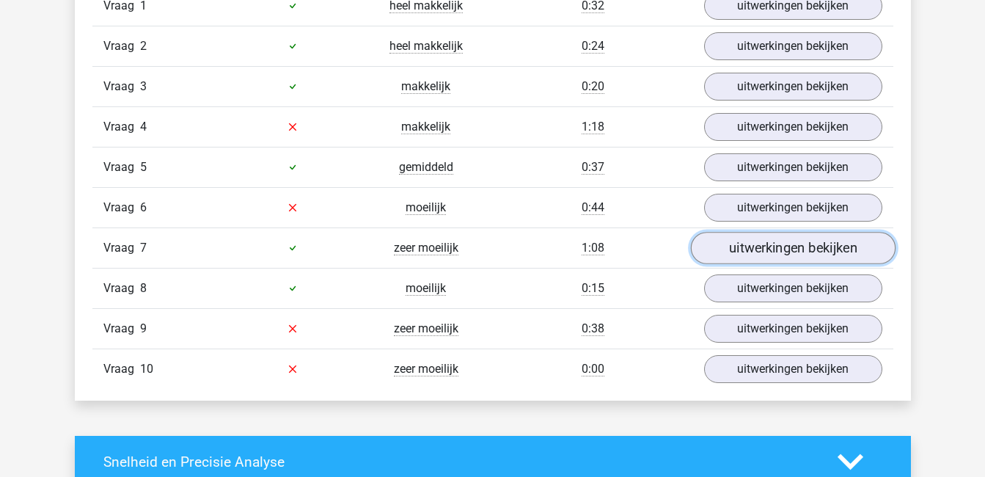
click at [731, 251] on link "uitwerkingen bekijken" at bounding box center [792, 248] width 205 height 32
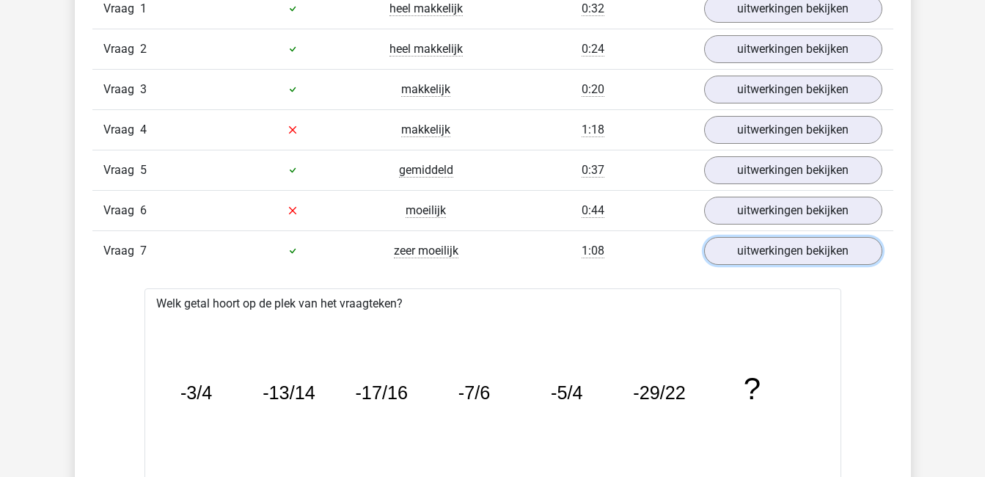
scroll to position [1020, 0]
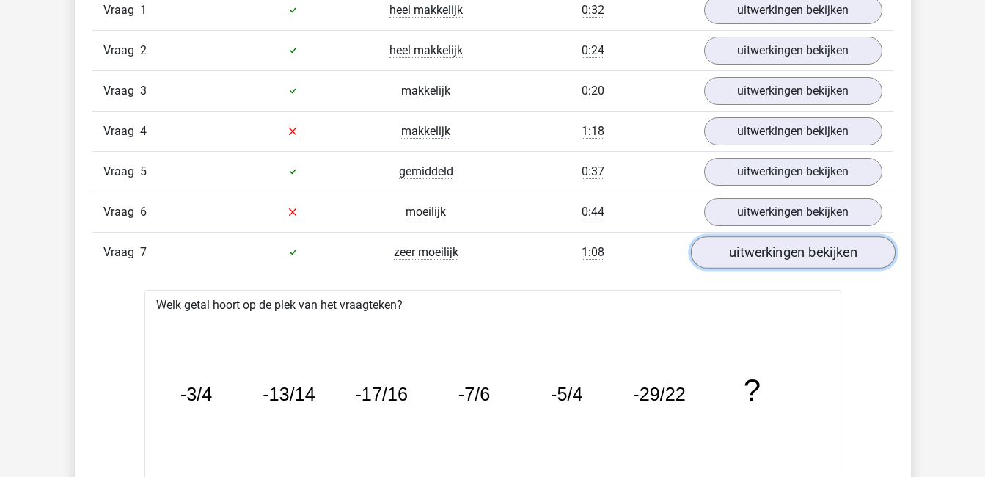
click at [746, 252] on link "uitwerkingen bekijken" at bounding box center [792, 252] width 205 height 32
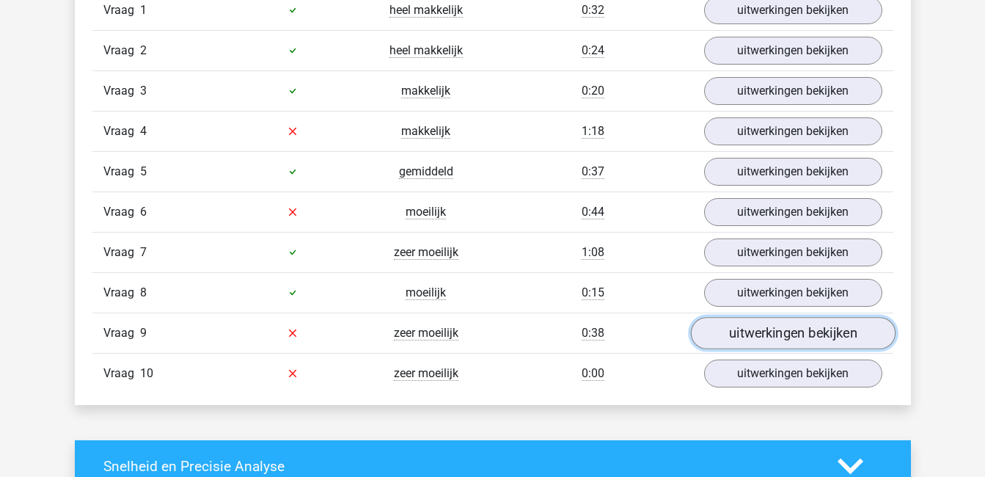
click at [756, 328] on link "uitwerkingen bekijken" at bounding box center [792, 333] width 205 height 32
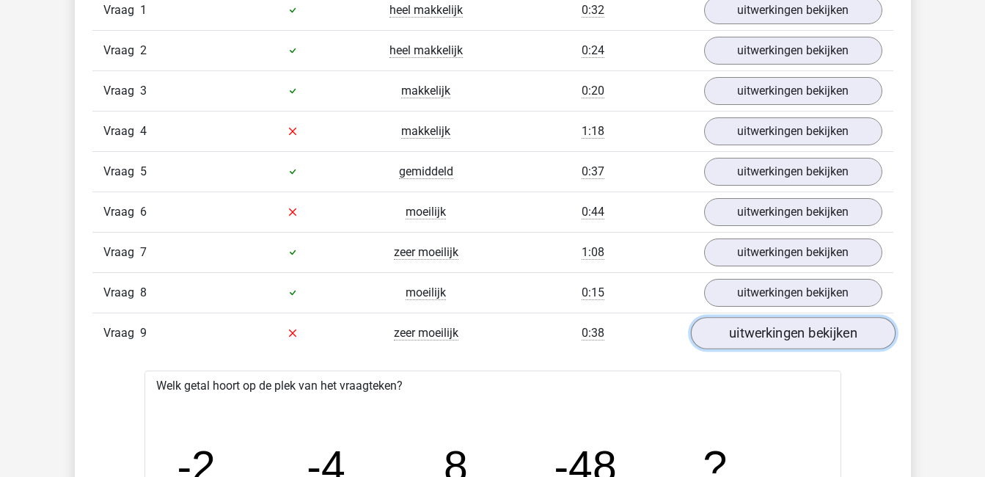
click at [755, 330] on link "uitwerkingen bekijken" at bounding box center [792, 333] width 205 height 32
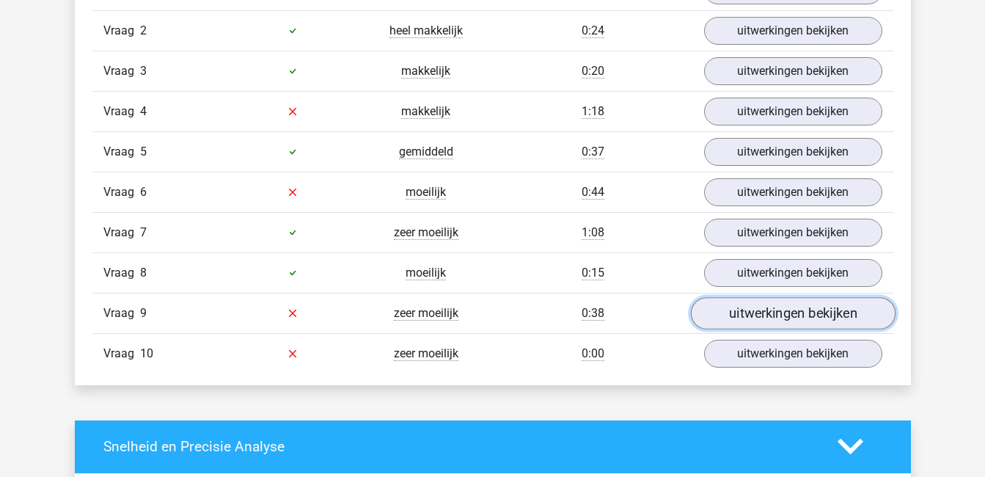
scroll to position [1040, 0]
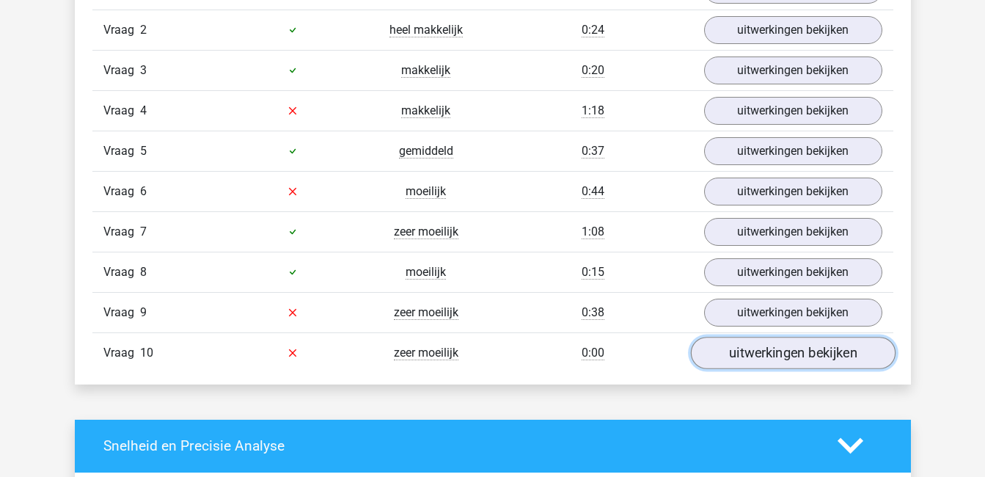
click at [756, 352] on link "uitwerkingen bekijken" at bounding box center [792, 353] width 205 height 32
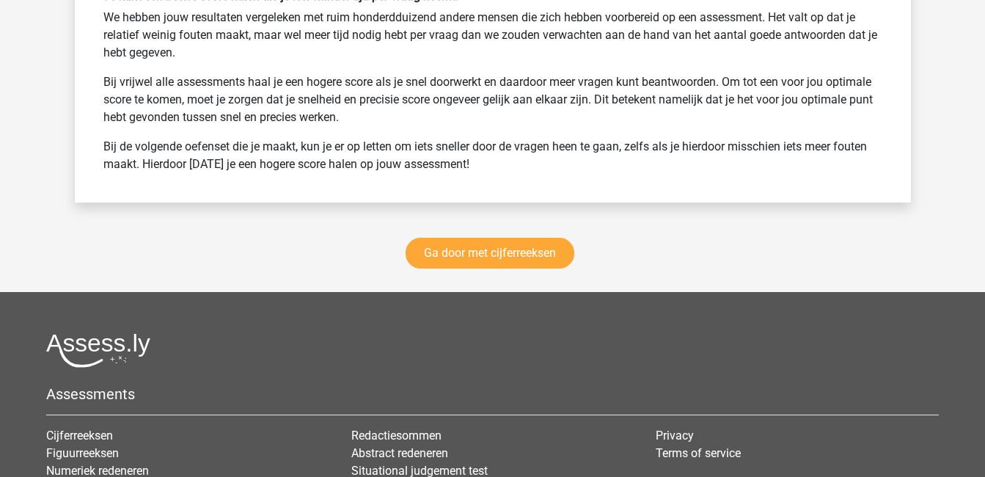
scroll to position [2766, 0]
click at [467, 255] on link "Ga door met cijferreeksen" at bounding box center [490, 253] width 169 height 31
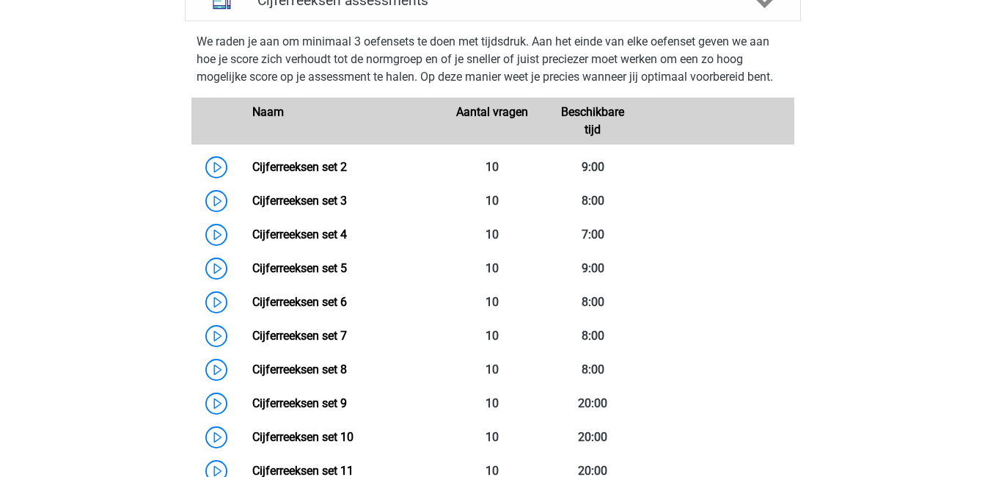
scroll to position [664, 0]
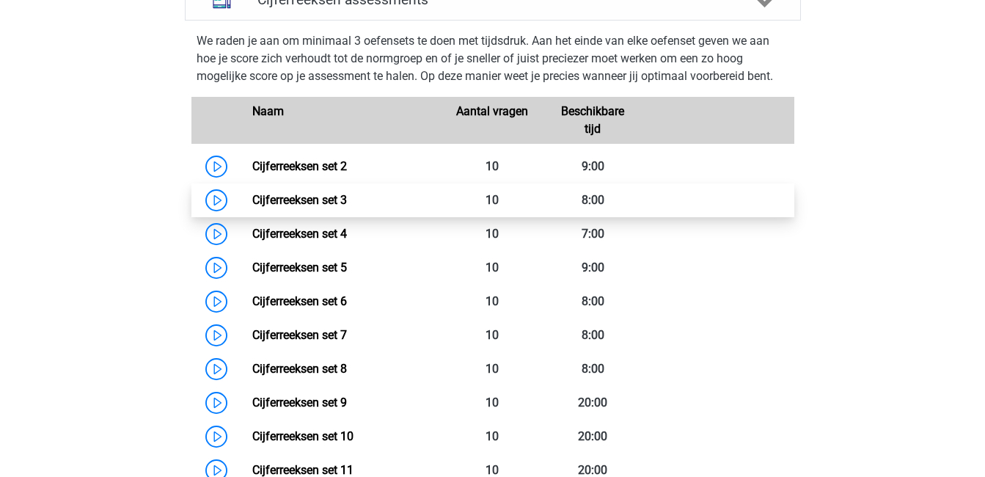
click at [347, 207] on link "Cijferreeksen set 3" at bounding box center [299, 200] width 95 height 14
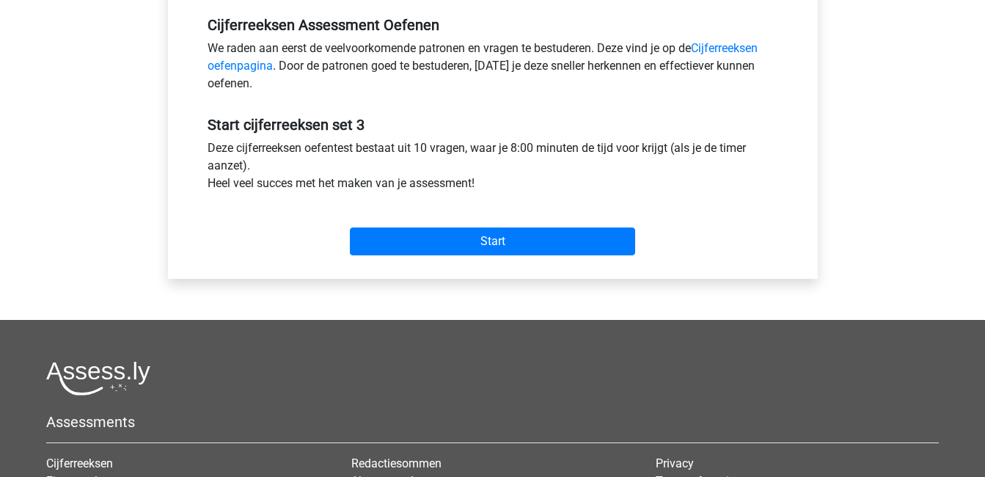
scroll to position [453, 0]
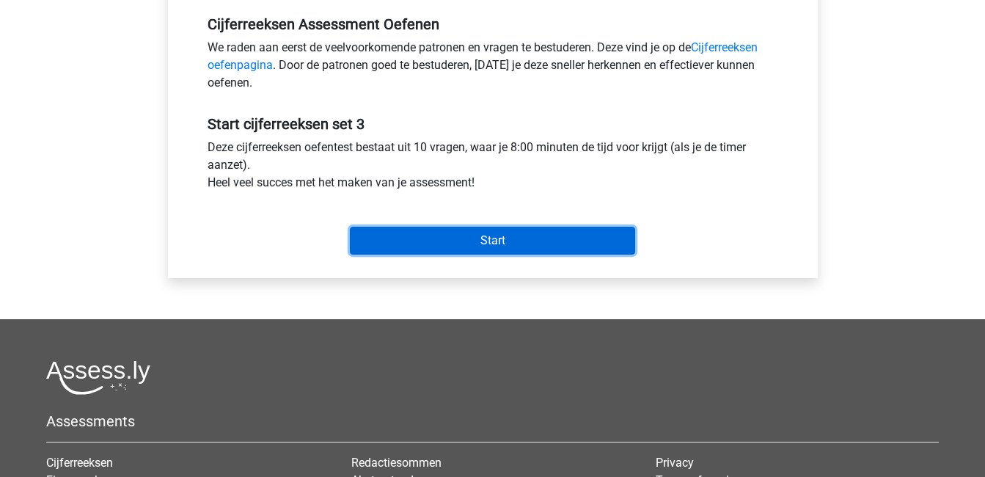
click at [465, 227] on input "Start" at bounding box center [492, 241] width 285 height 28
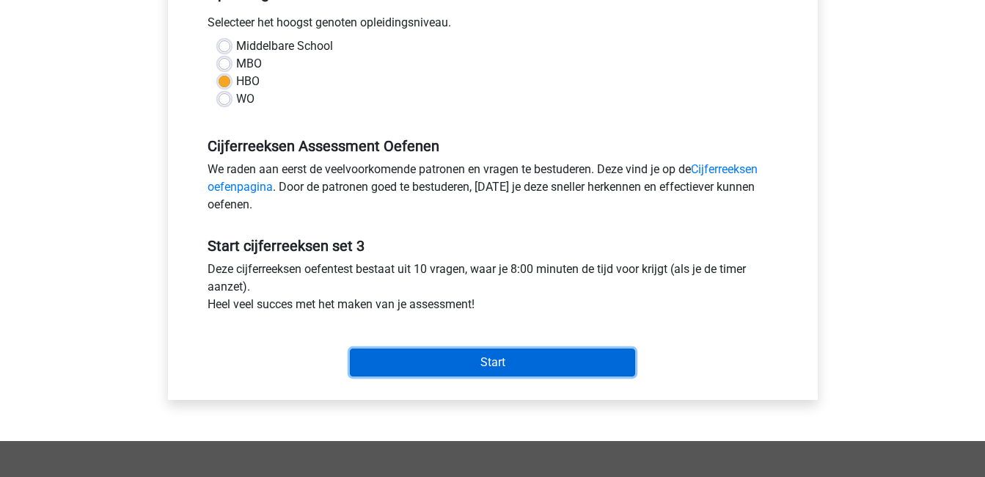
scroll to position [330, 0]
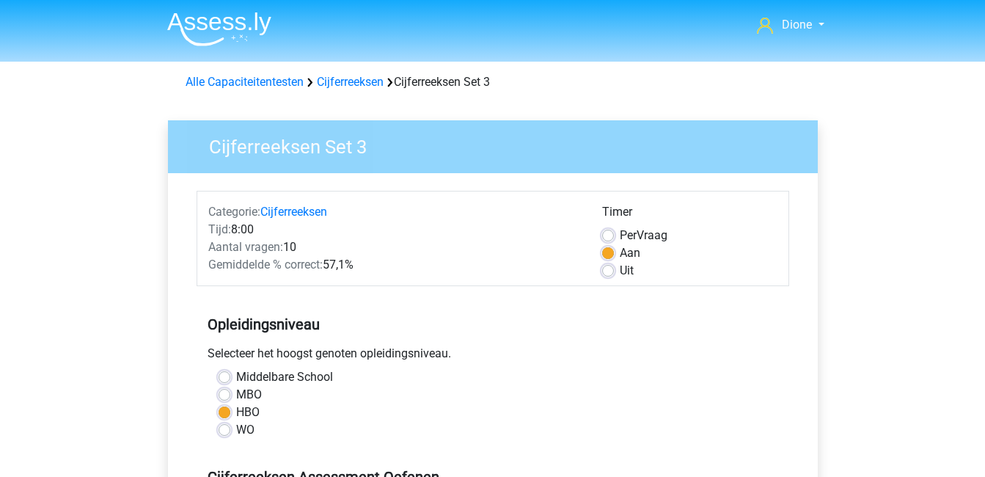
scroll to position [330, 0]
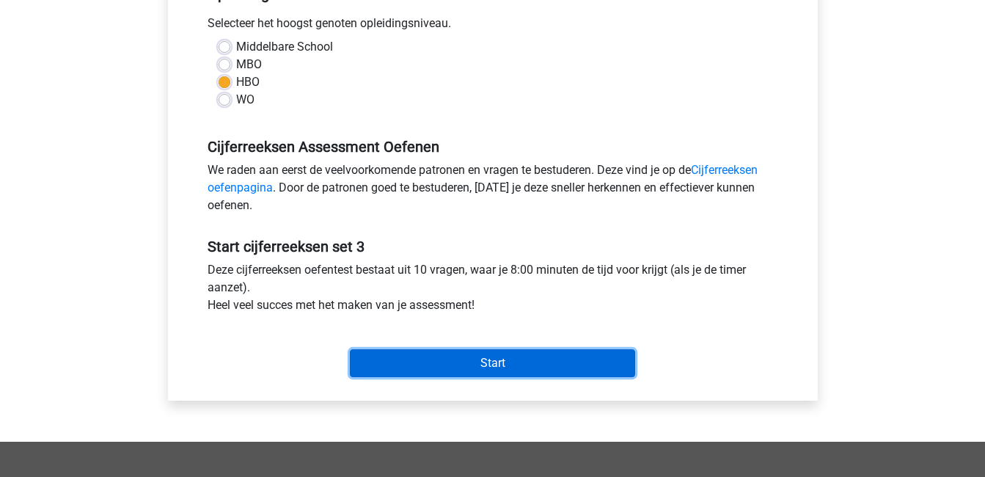
click at [503, 369] on input "Start" at bounding box center [492, 363] width 285 height 28
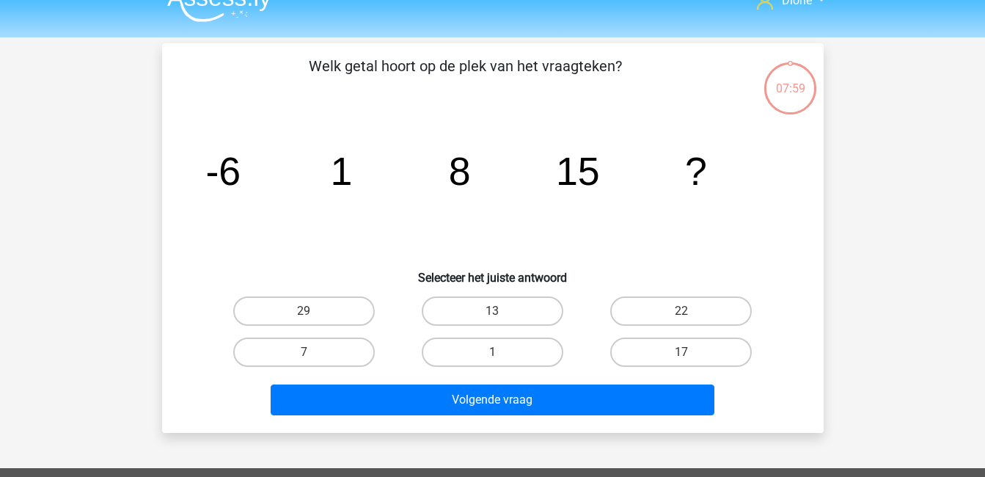
scroll to position [25, 0]
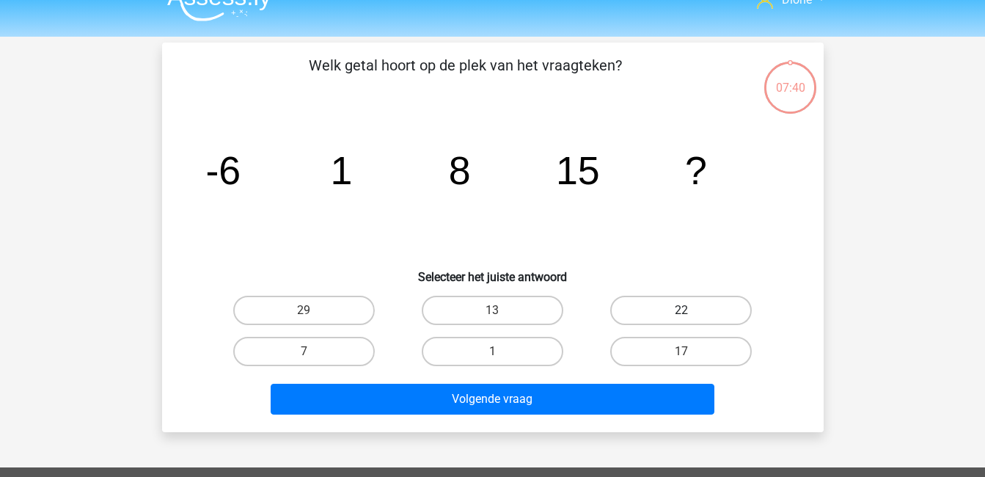
click at [682, 297] on label "22" at bounding box center [681, 310] width 142 height 29
click at [682, 310] on input "22" at bounding box center [686, 315] width 10 height 10
radio input "true"
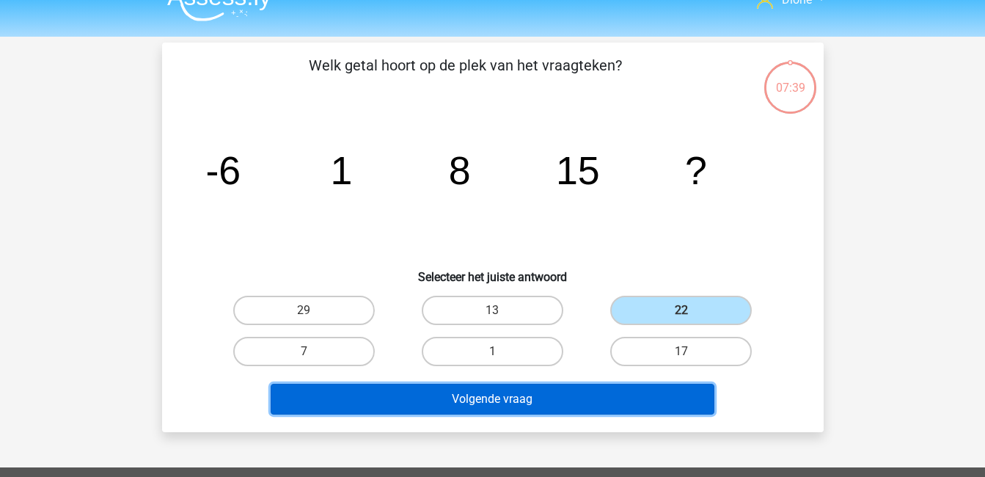
click at [680, 391] on button "Volgende vraag" at bounding box center [493, 399] width 444 height 31
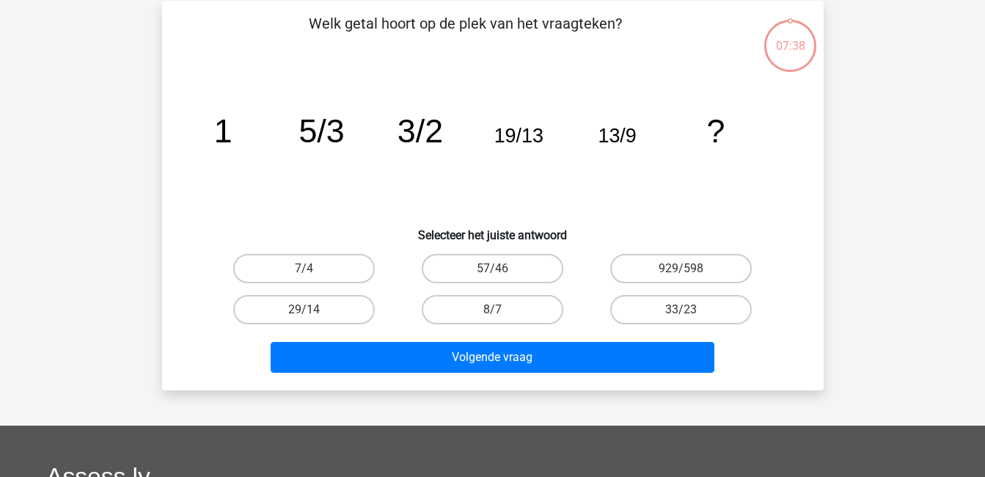
scroll to position [67, 0]
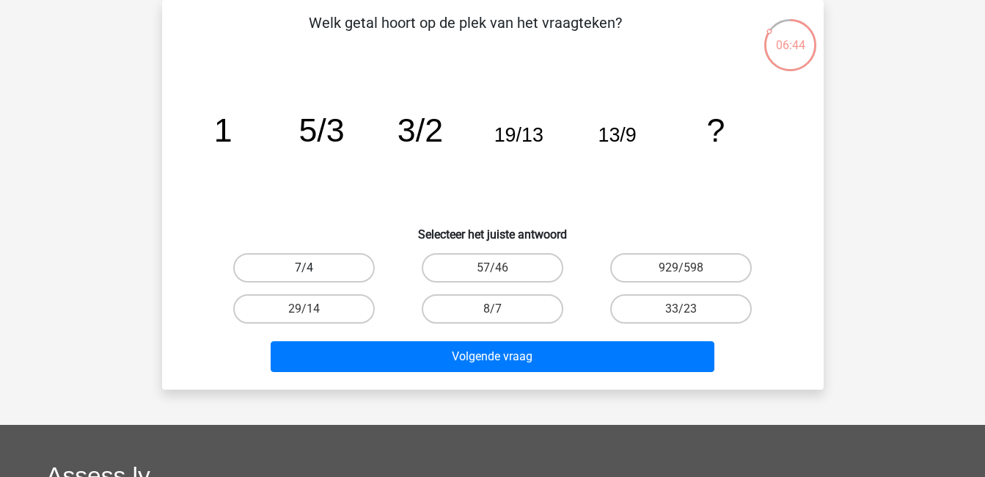
click at [334, 267] on label "7/4" at bounding box center [304, 267] width 142 height 29
click at [313, 268] on input "7/4" at bounding box center [309, 273] width 10 height 10
radio input "true"
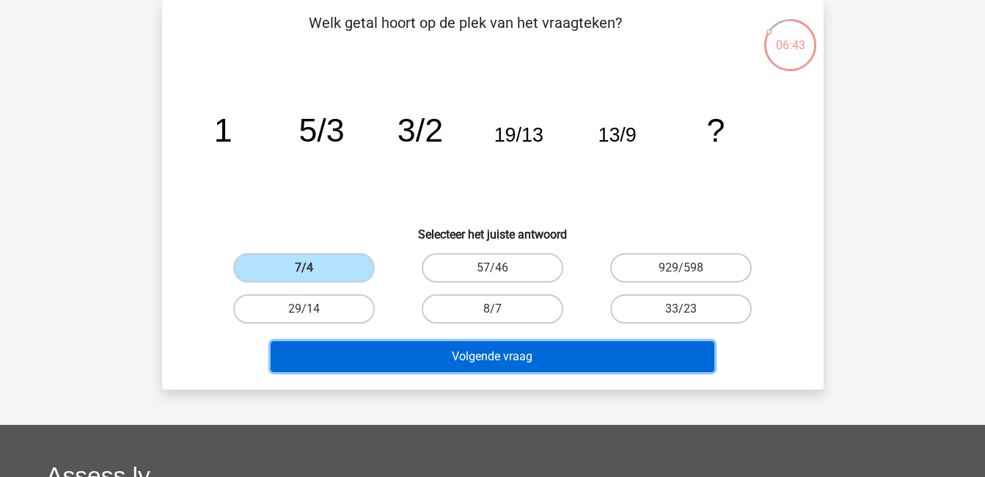
click at [461, 358] on button "Volgende vraag" at bounding box center [493, 356] width 444 height 31
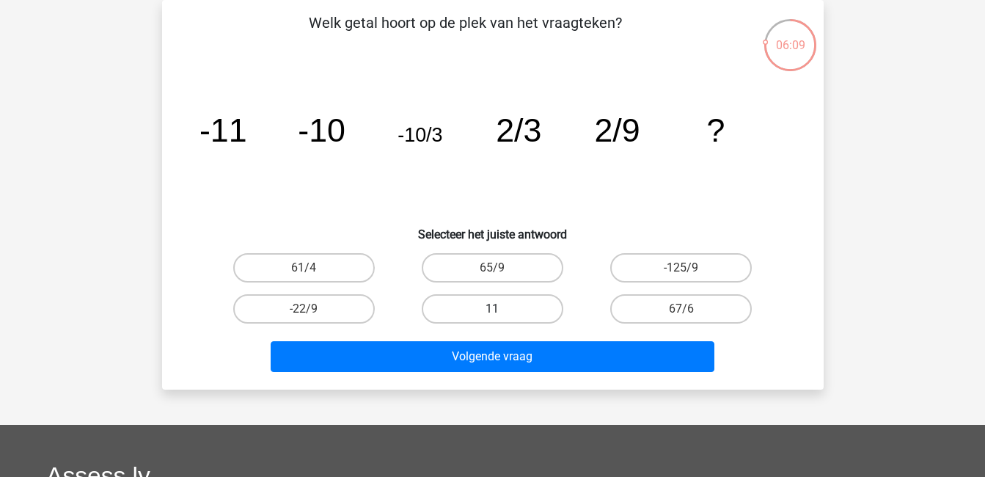
click at [526, 299] on label "11" at bounding box center [493, 308] width 142 height 29
click at [502, 309] on input "11" at bounding box center [497, 314] width 10 height 10
radio input "true"
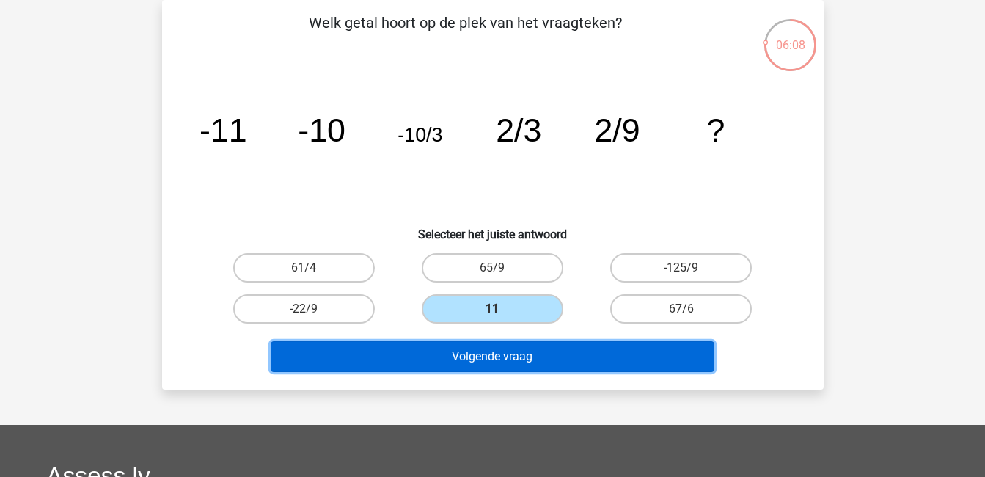
click at [557, 361] on button "Volgende vraag" at bounding box center [493, 356] width 444 height 31
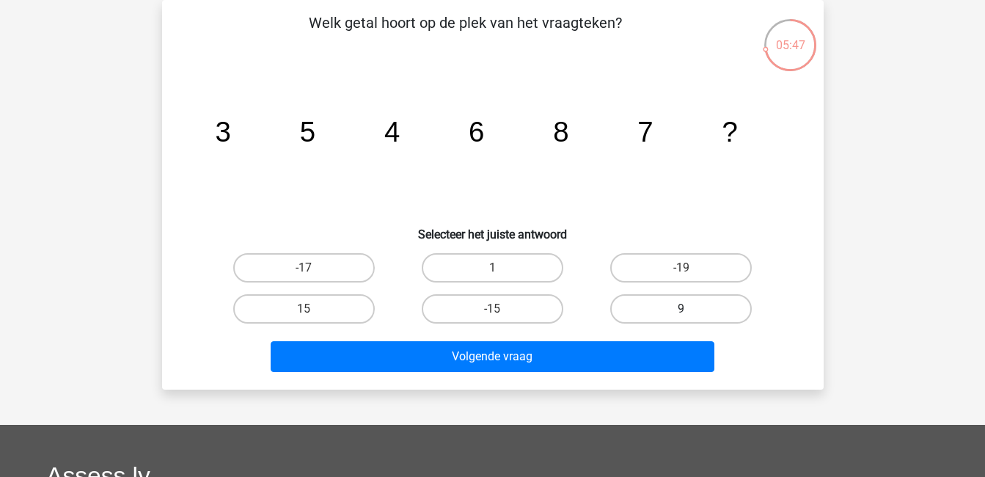
click at [643, 302] on label "9" at bounding box center [681, 308] width 142 height 29
click at [681, 309] on input "9" at bounding box center [686, 314] width 10 height 10
radio input "true"
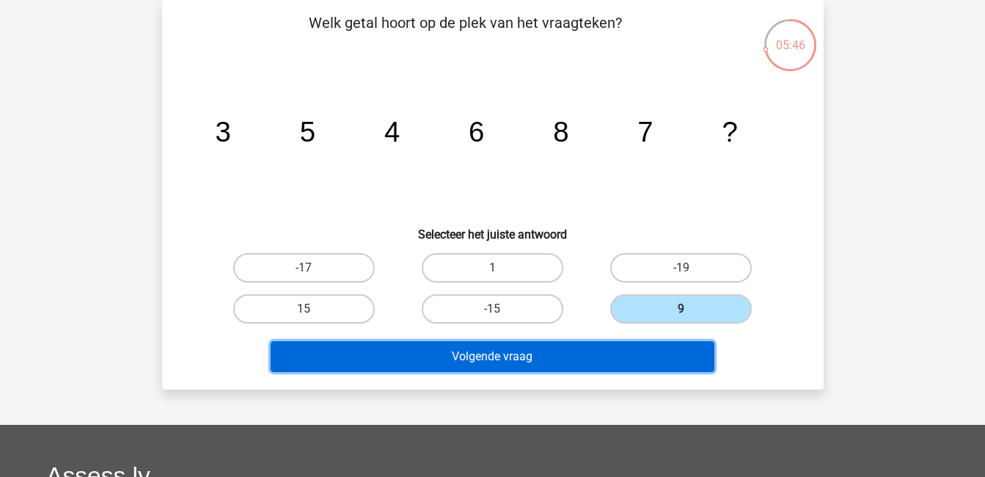
click at [635, 354] on button "Volgende vraag" at bounding box center [493, 356] width 444 height 31
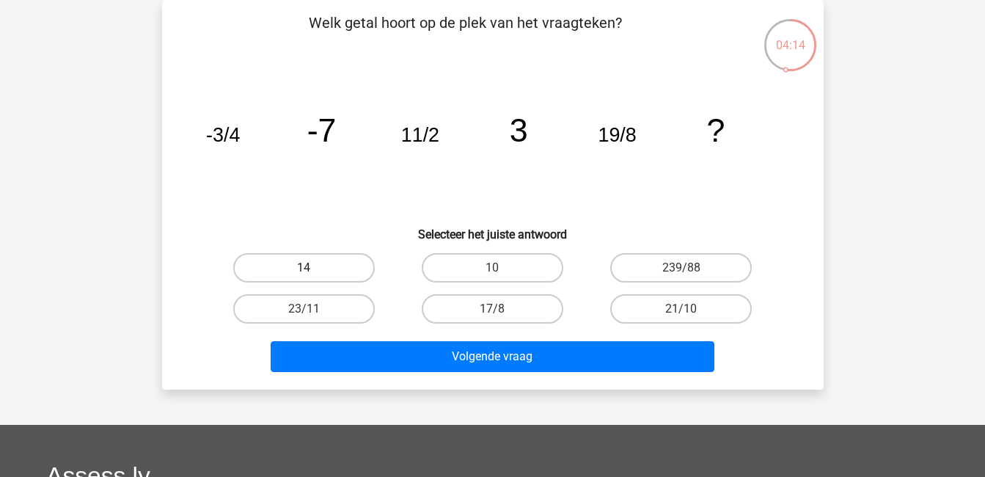
click at [352, 266] on label "14" at bounding box center [304, 267] width 142 height 29
click at [313, 268] on input "14" at bounding box center [309, 273] width 10 height 10
radio input "true"
click at [529, 271] on label "10" at bounding box center [493, 267] width 142 height 29
click at [502, 271] on input "10" at bounding box center [497, 273] width 10 height 10
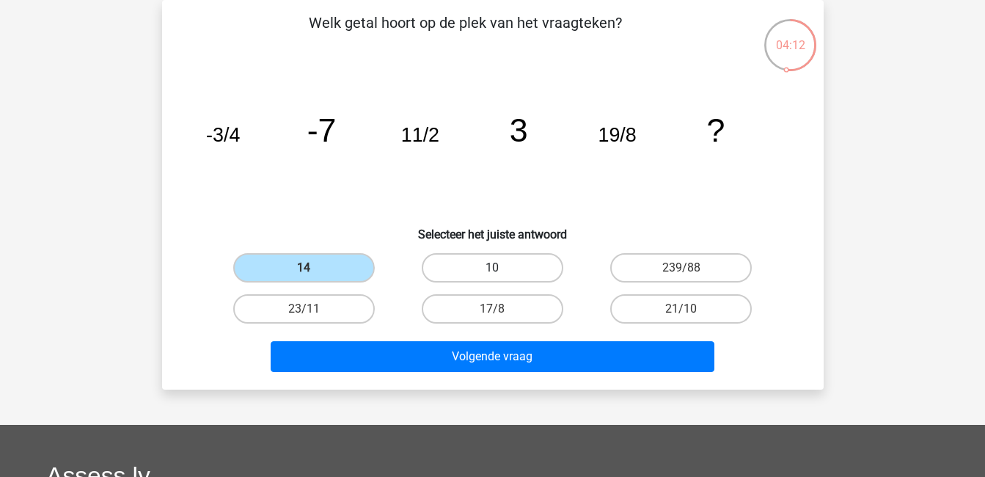
radio input "true"
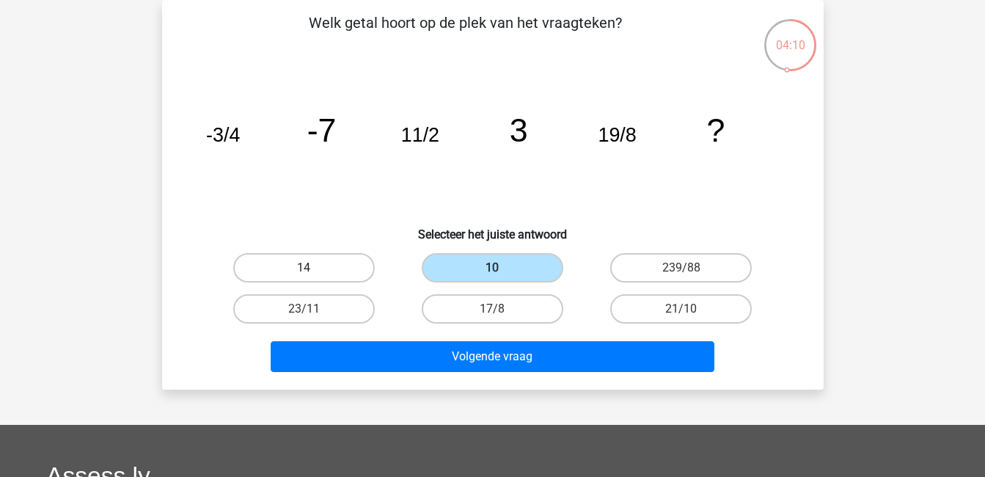
click at [351, 268] on label "14" at bounding box center [304, 267] width 142 height 29
click at [313, 268] on input "14" at bounding box center [309, 273] width 10 height 10
radio input "true"
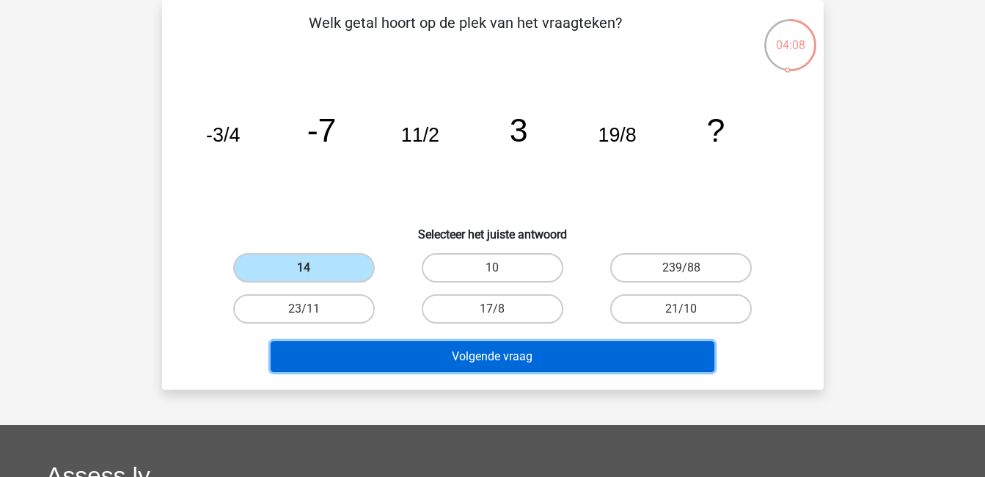
click at [532, 354] on button "Volgende vraag" at bounding box center [493, 356] width 444 height 31
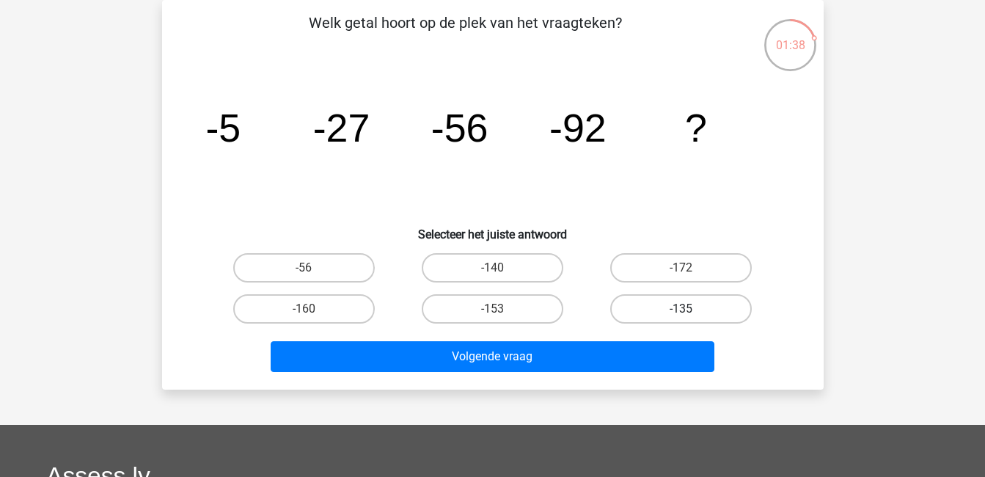
click at [632, 307] on label "-135" at bounding box center [681, 308] width 142 height 29
click at [681, 309] on input "-135" at bounding box center [686, 314] width 10 height 10
radio input "true"
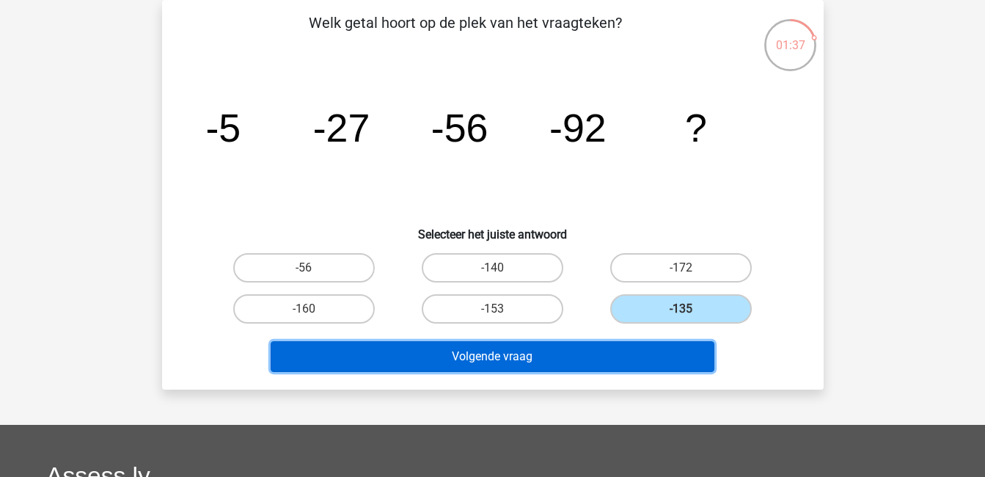
click at [640, 350] on button "Volgende vraag" at bounding box center [493, 356] width 444 height 31
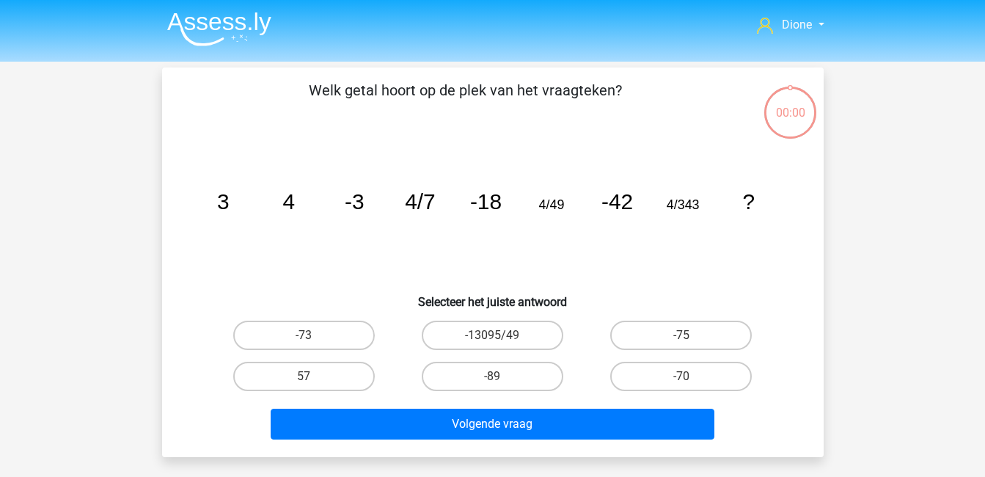
scroll to position [67, 0]
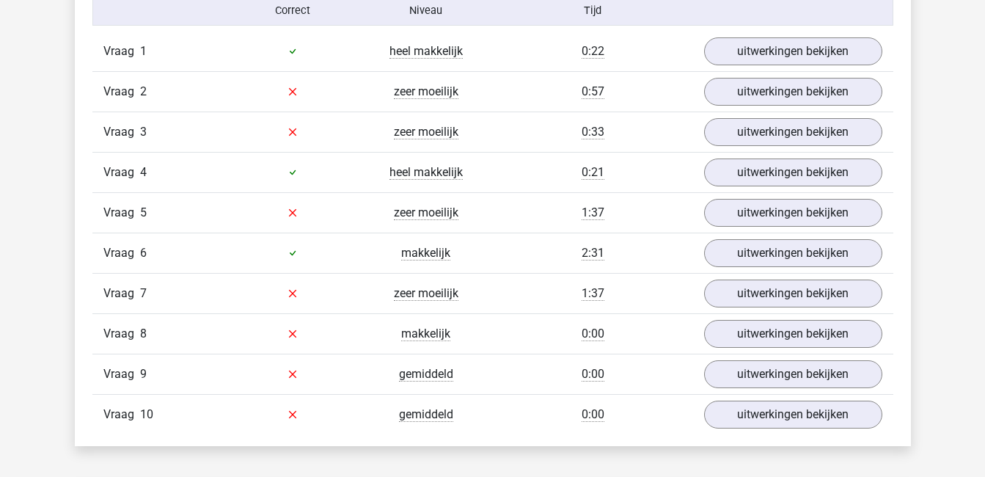
scroll to position [979, 0]
click at [825, 96] on link "uitwerkingen bekijken" at bounding box center [792, 91] width 205 height 32
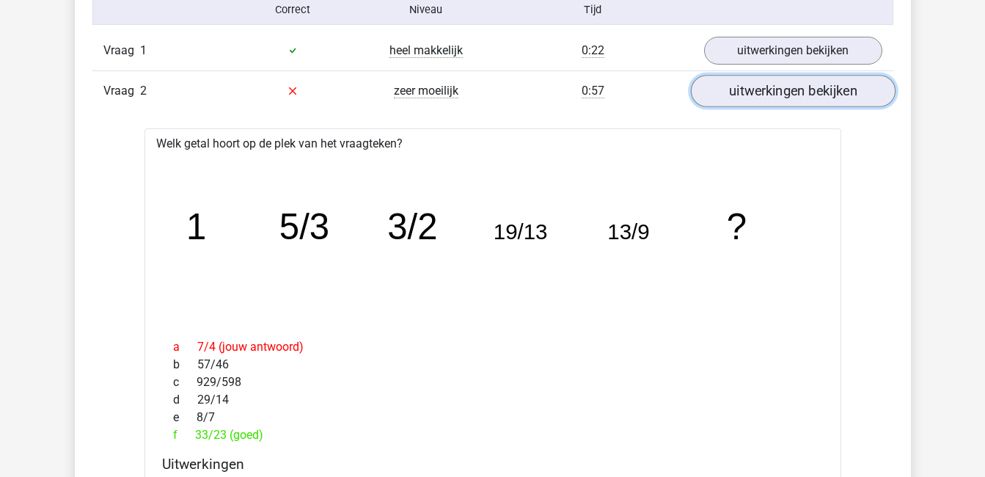
click at [825, 96] on link "uitwerkingen bekijken" at bounding box center [792, 91] width 205 height 32
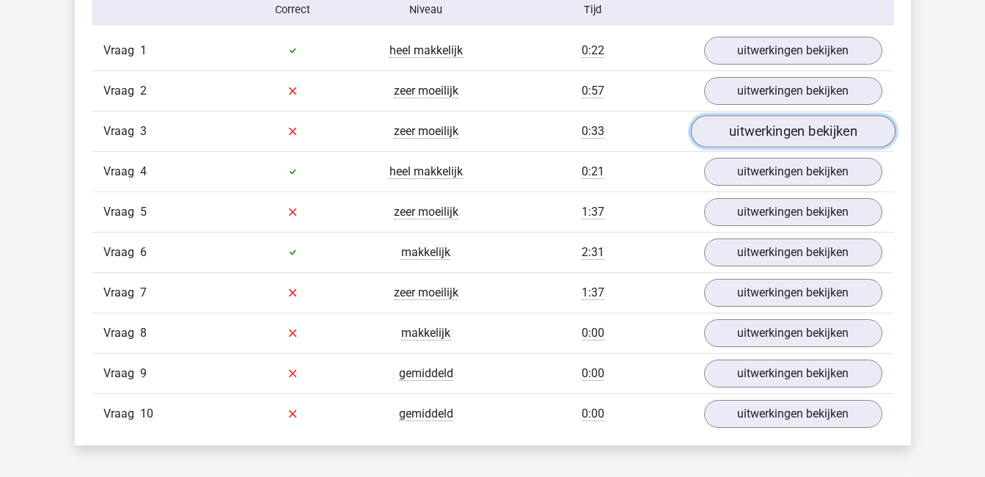
click at [813, 132] on link "uitwerkingen bekijken" at bounding box center [792, 131] width 205 height 32
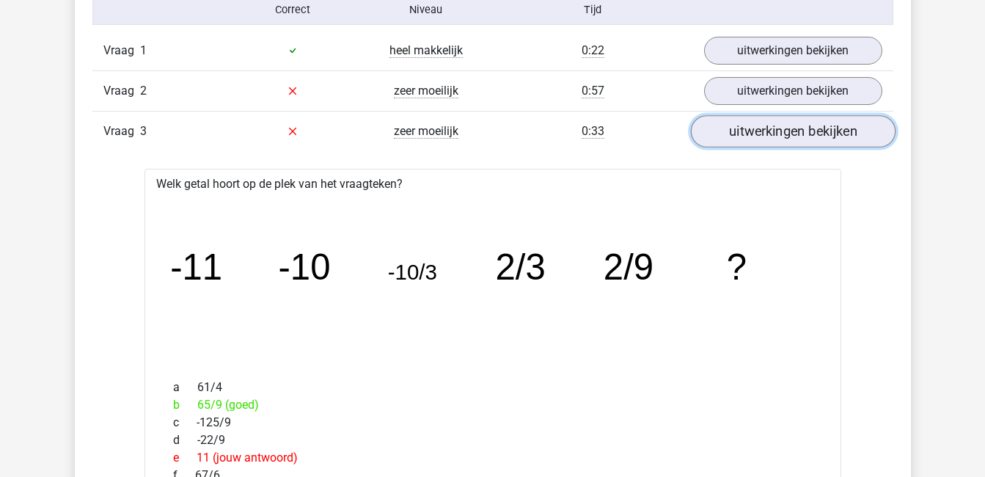
click at [813, 132] on link "uitwerkingen bekijken" at bounding box center [792, 131] width 205 height 32
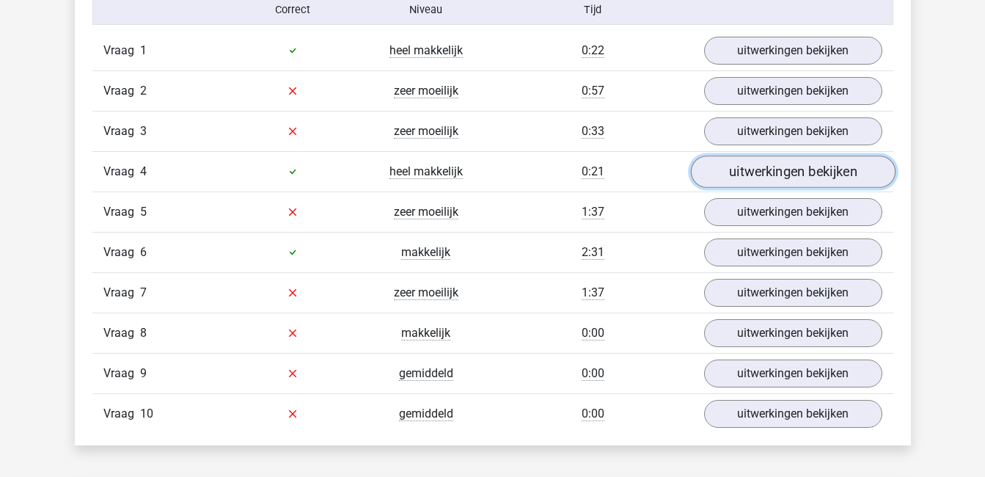
click at [811, 167] on link "uitwerkingen bekijken" at bounding box center [792, 172] width 205 height 32
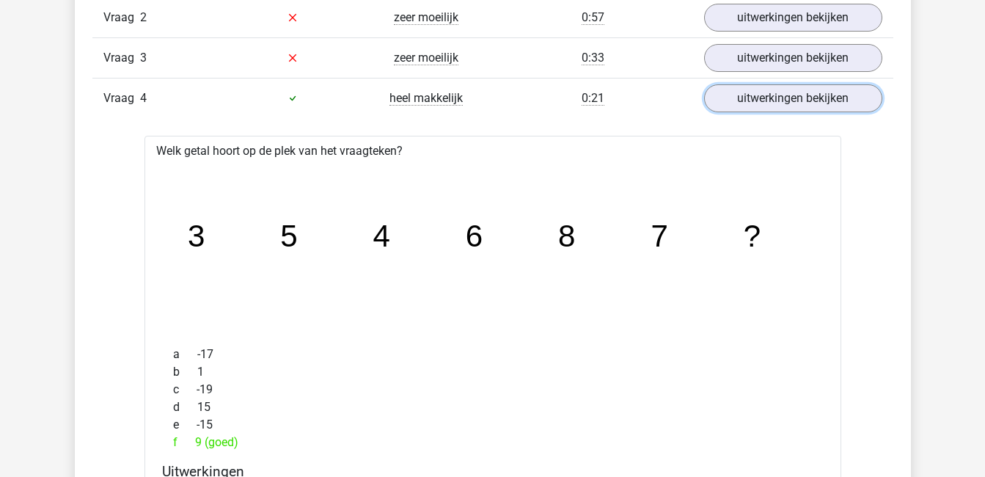
scroll to position [1050, 0]
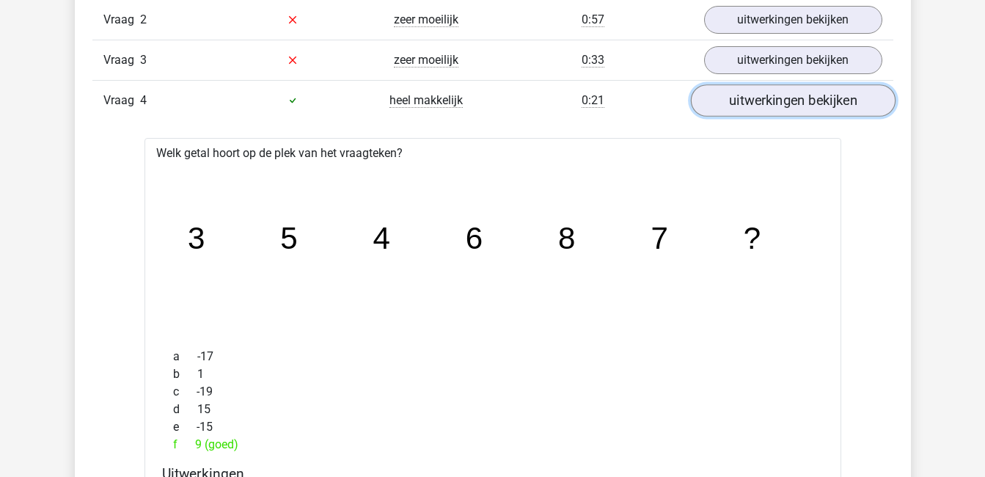
click at [770, 103] on link "uitwerkingen bekijken" at bounding box center [792, 100] width 205 height 32
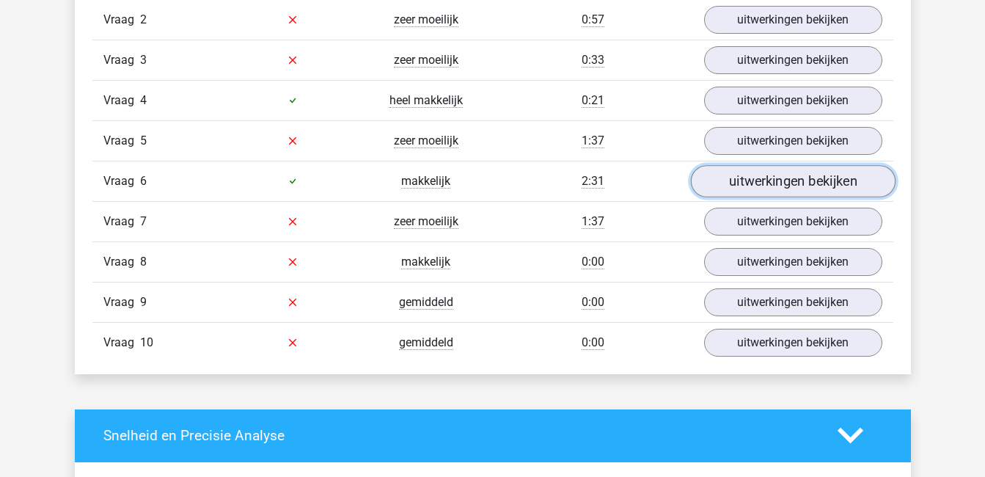
click at [788, 187] on link "uitwerkingen bekijken" at bounding box center [792, 181] width 205 height 32
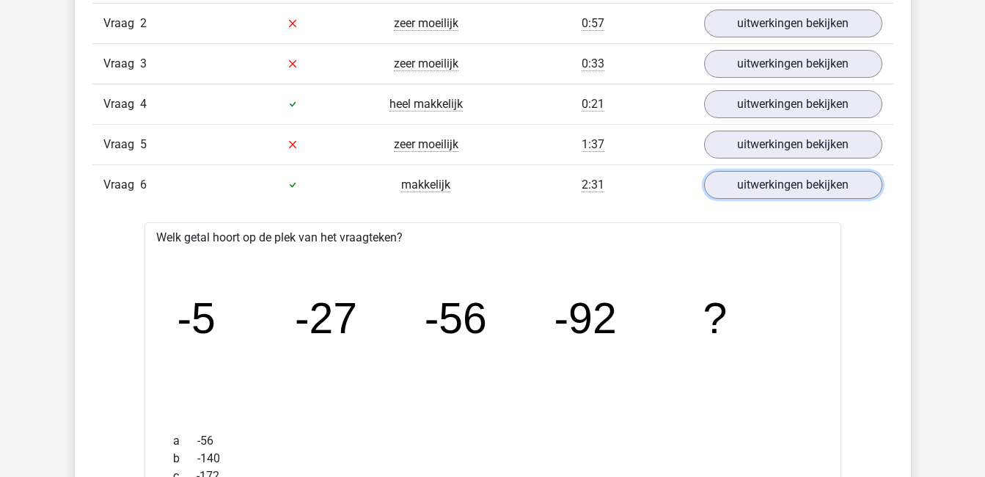
scroll to position [1046, 0]
click at [784, 184] on link "uitwerkingen bekijken" at bounding box center [792, 185] width 205 height 32
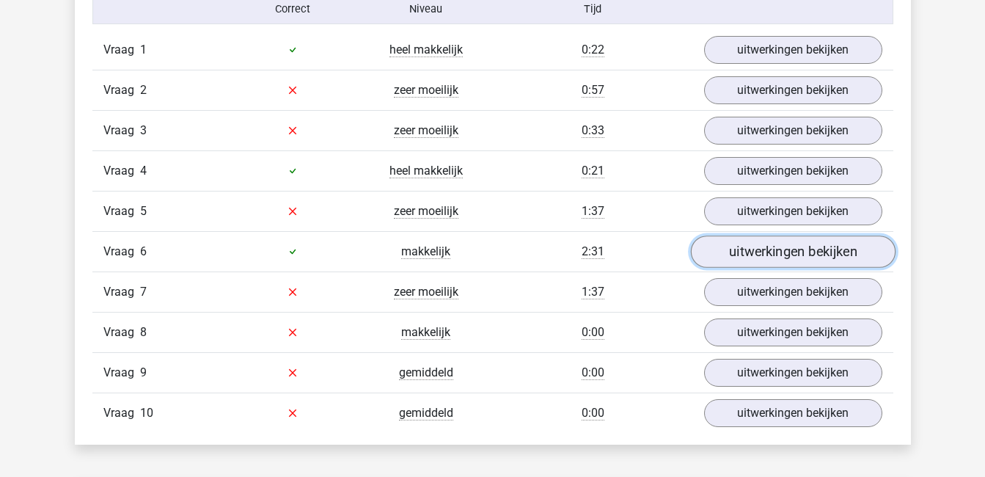
scroll to position [979, 0]
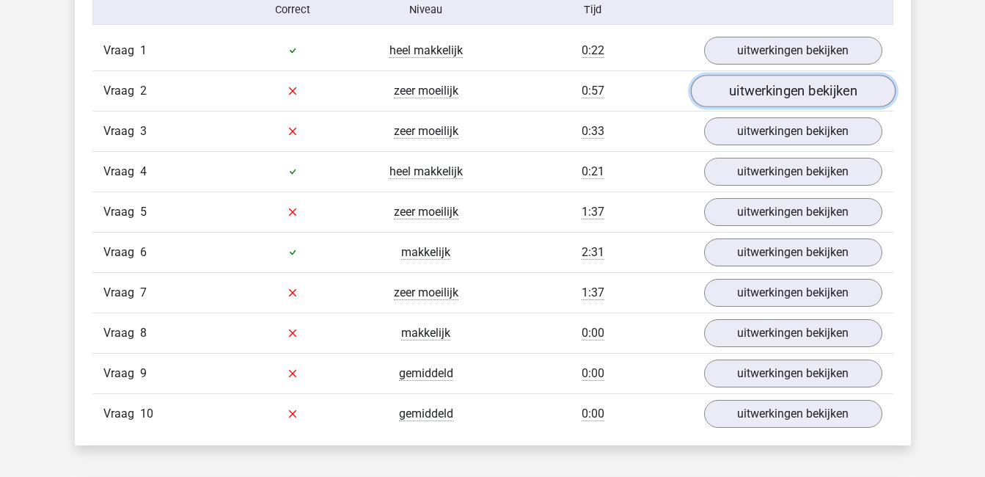
click at [781, 94] on link "uitwerkingen bekijken" at bounding box center [792, 91] width 205 height 32
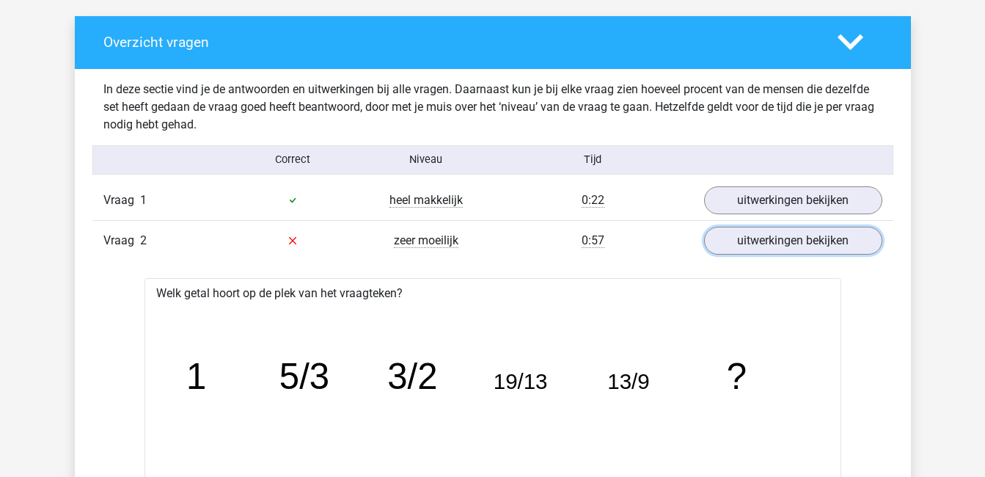
scroll to position [829, 0]
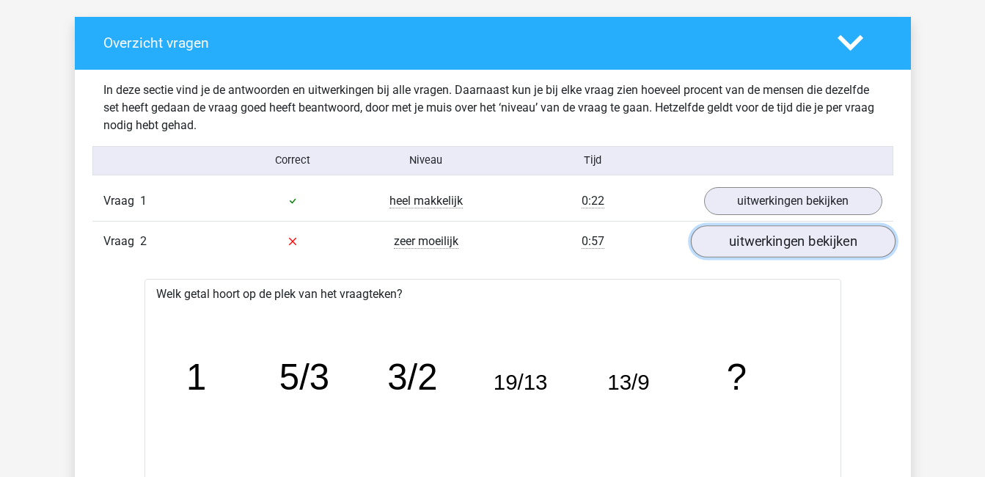
click at [764, 245] on link "uitwerkingen bekijken" at bounding box center [792, 241] width 205 height 32
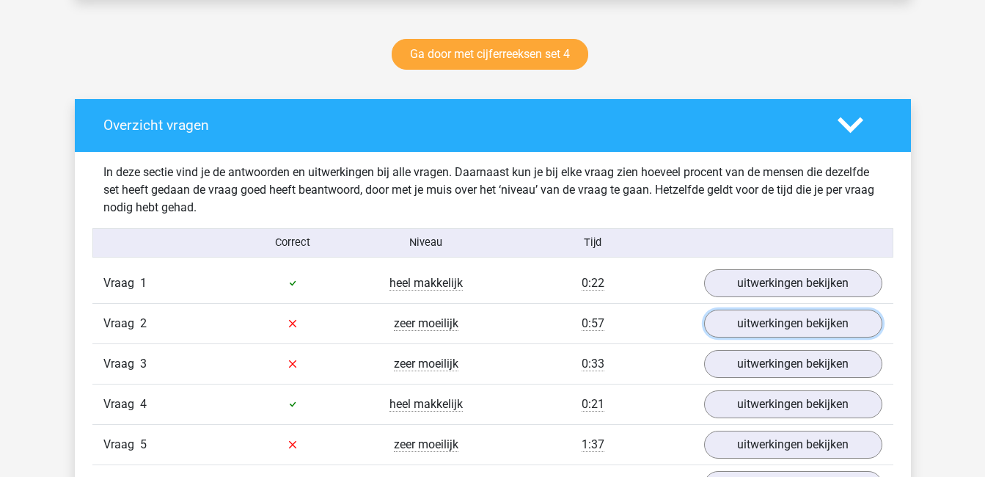
scroll to position [744, 0]
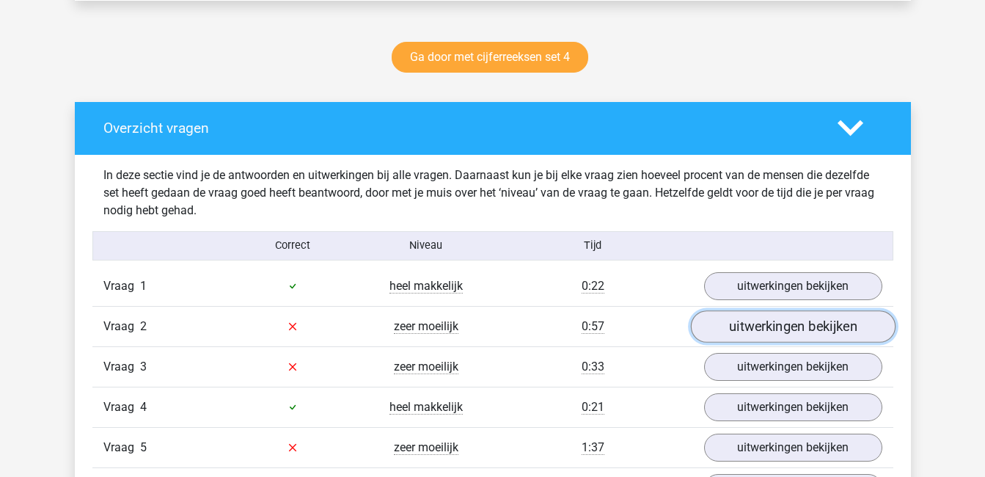
click at [757, 327] on link "uitwerkingen bekijken" at bounding box center [792, 326] width 205 height 32
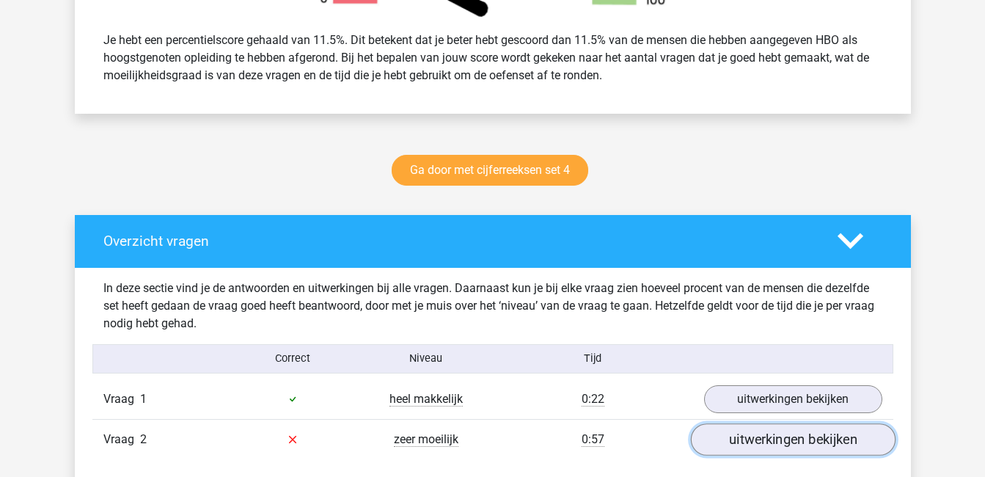
scroll to position [630, 0]
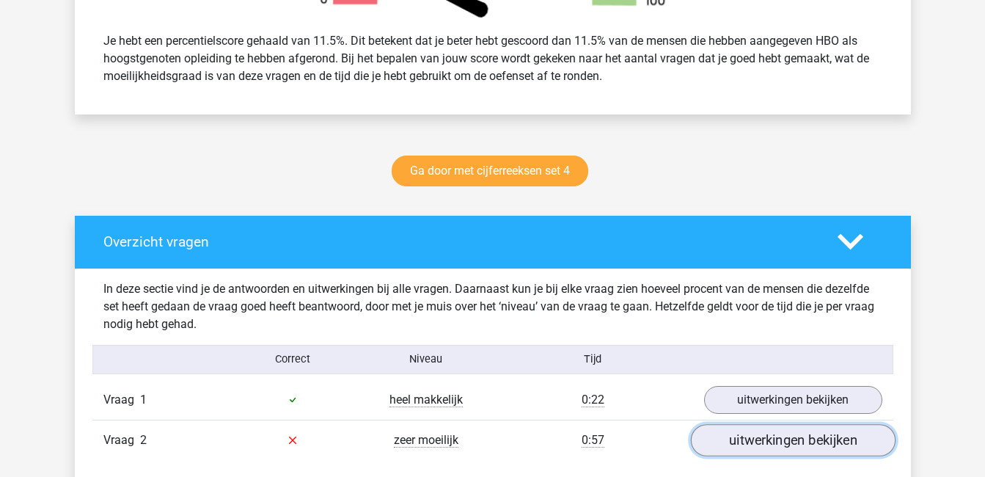
click at [782, 442] on link "uitwerkingen bekijken" at bounding box center [792, 440] width 205 height 32
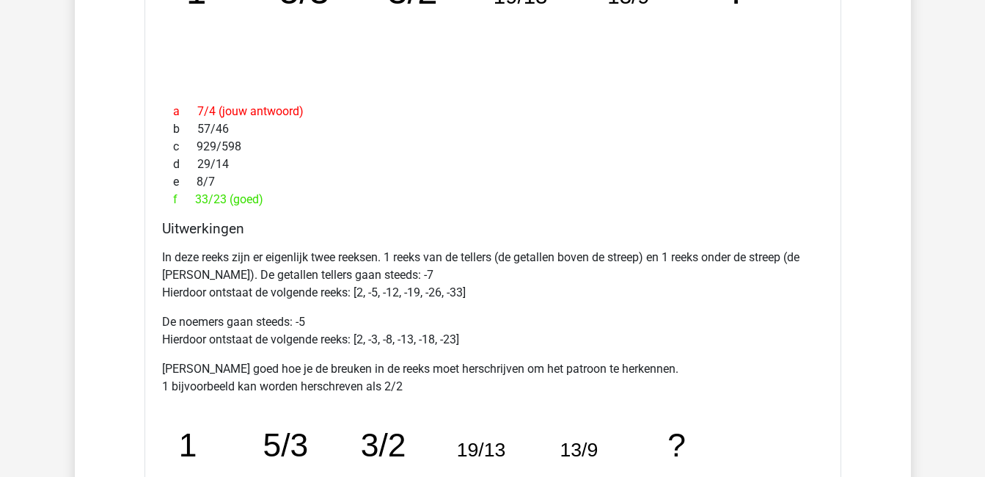
scroll to position [985, 0]
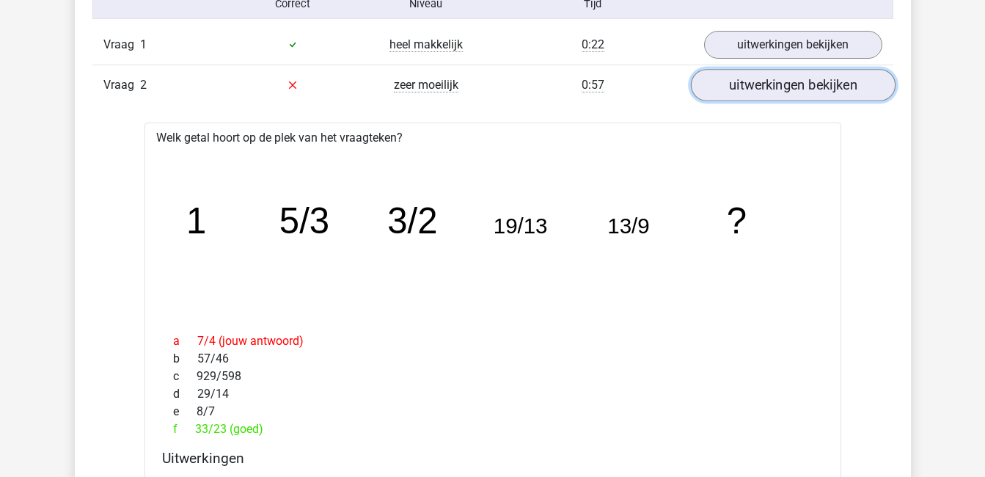
click at [836, 84] on link "uitwerkingen bekijken" at bounding box center [792, 85] width 205 height 32
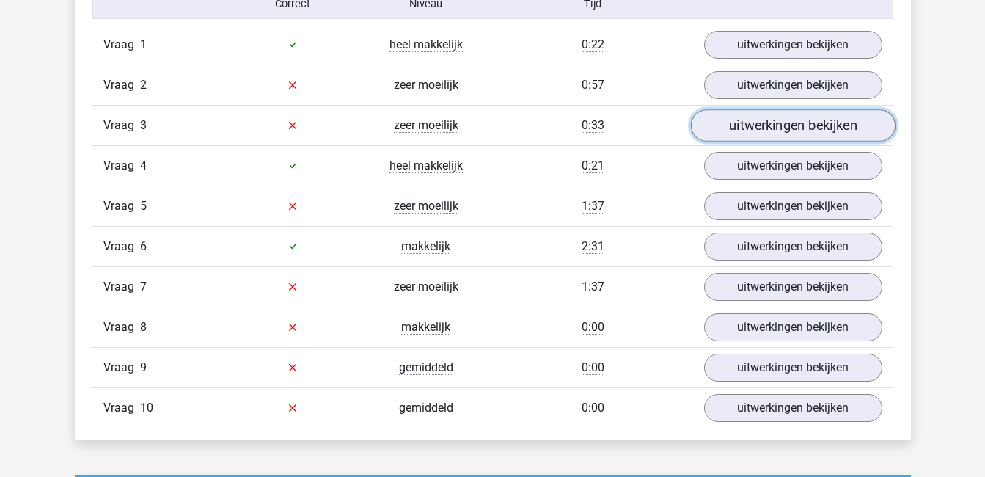
click at [836, 112] on link "uitwerkingen bekijken" at bounding box center [792, 125] width 205 height 32
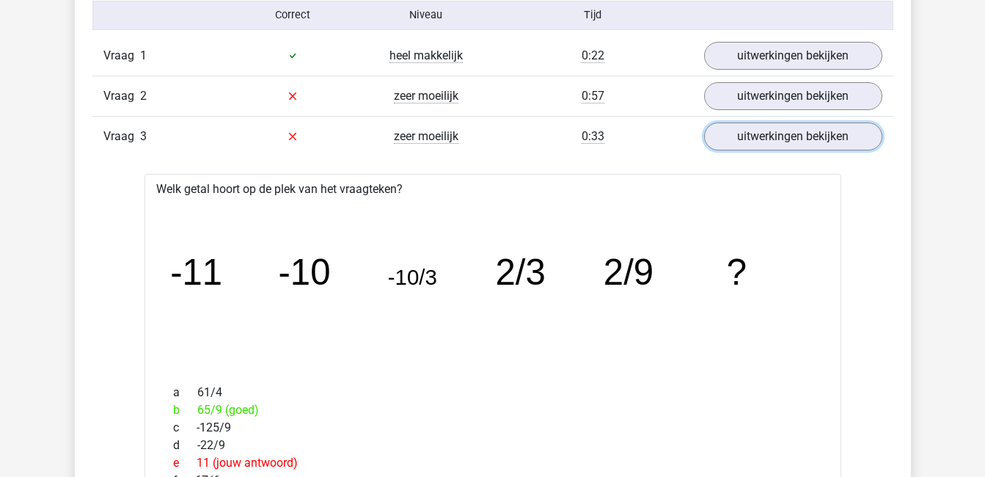
scroll to position [973, 0]
click at [778, 132] on link "uitwerkingen bekijken" at bounding box center [792, 137] width 205 height 32
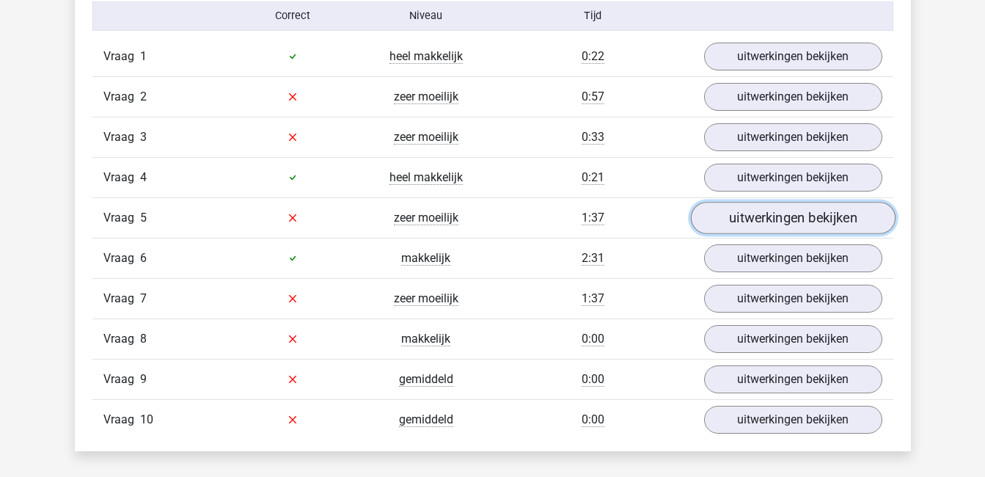
click at [803, 219] on link "uitwerkingen bekijken" at bounding box center [792, 218] width 205 height 32
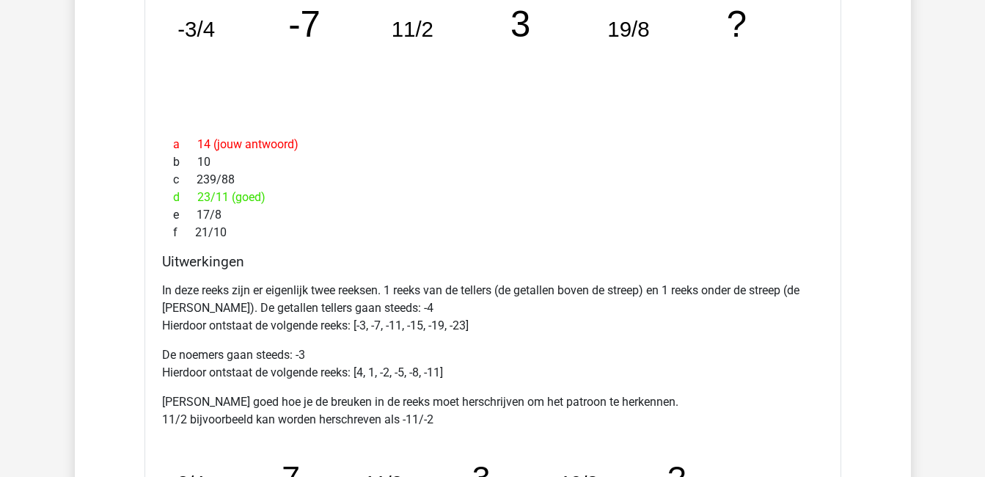
scroll to position [1097, 0]
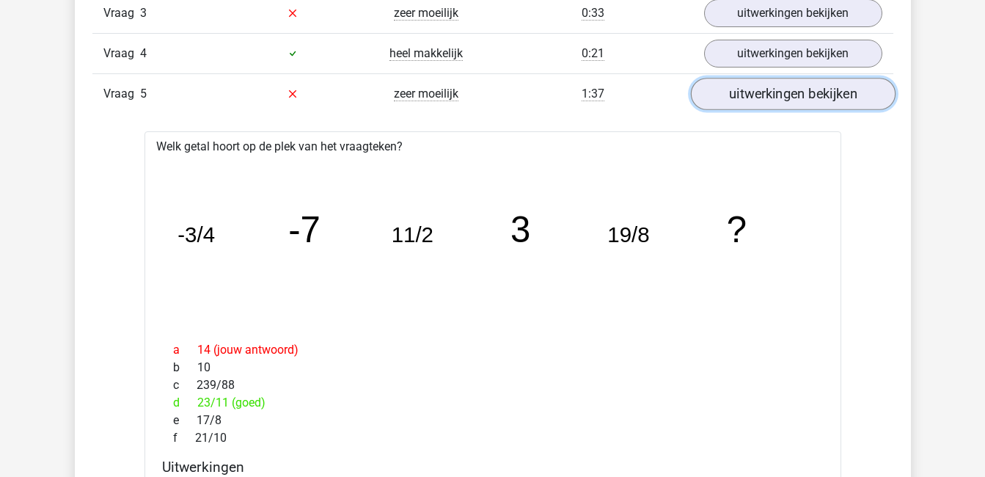
click at [803, 94] on link "uitwerkingen bekijken" at bounding box center [792, 94] width 205 height 32
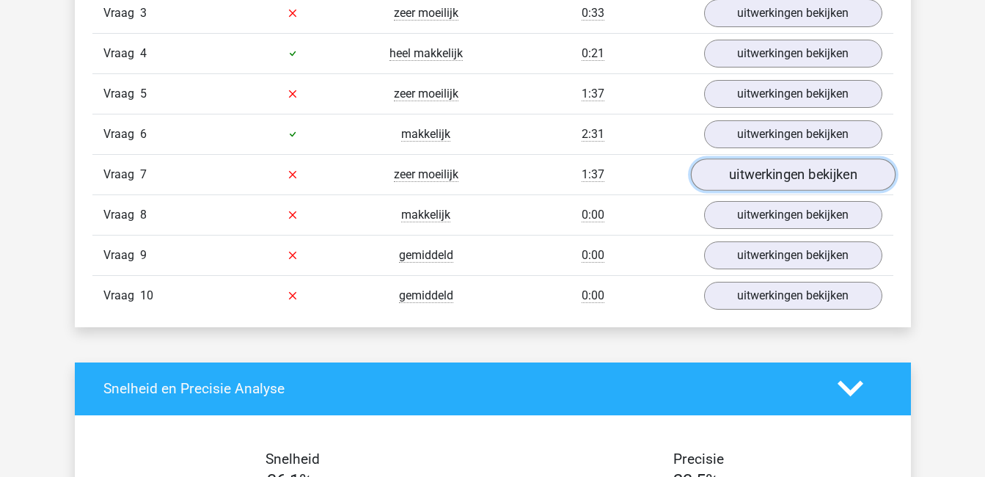
click at [792, 164] on link "uitwerkingen bekijken" at bounding box center [792, 174] width 205 height 32
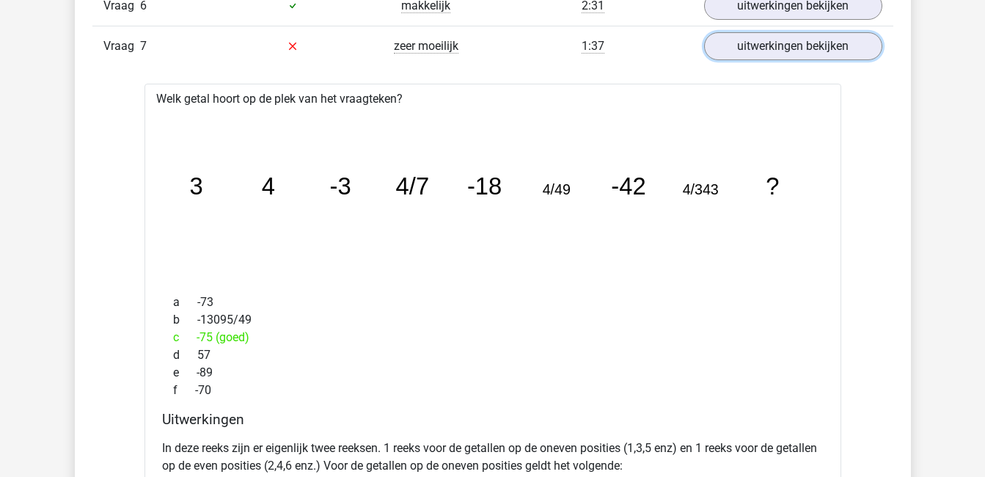
scroll to position [1215, 0]
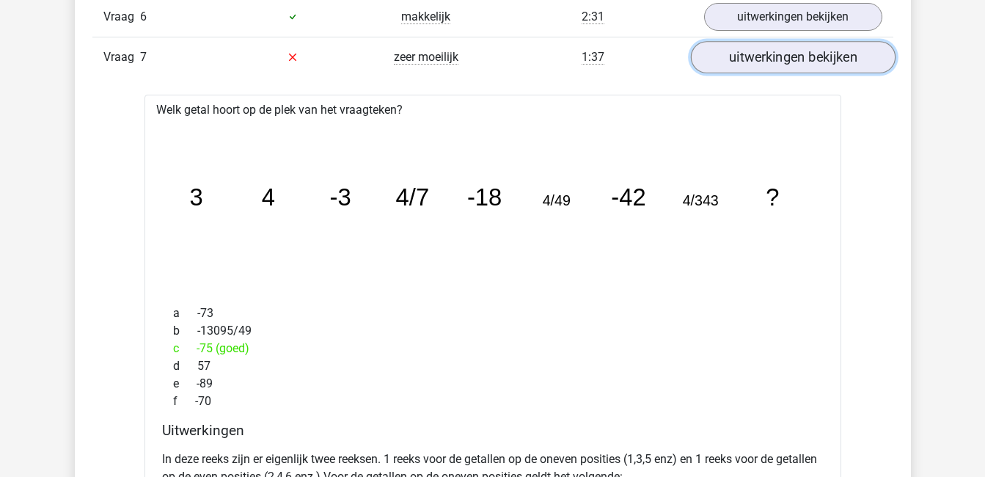
click at [794, 54] on link "uitwerkingen bekijken" at bounding box center [792, 57] width 205 height 32
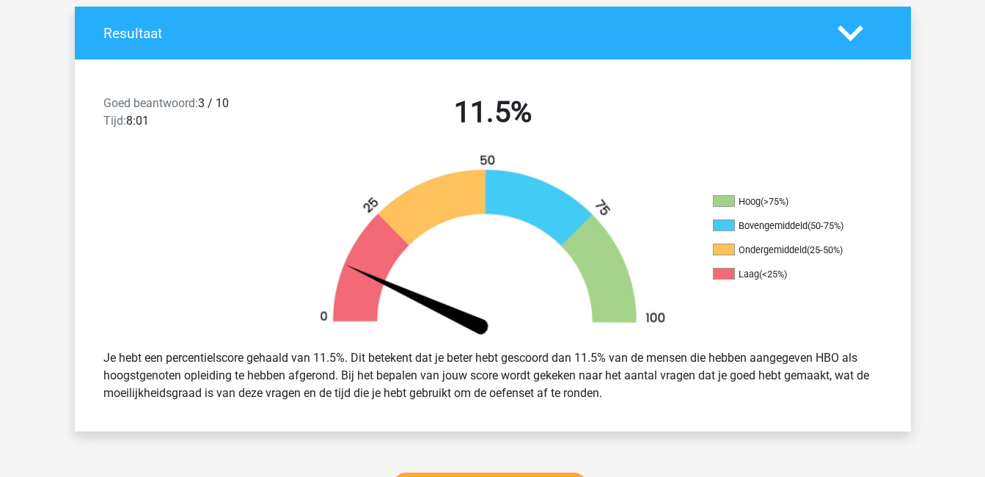
scroll to position [304, 0]
